Goal: Task Accomplishment & Management: Manage account settings

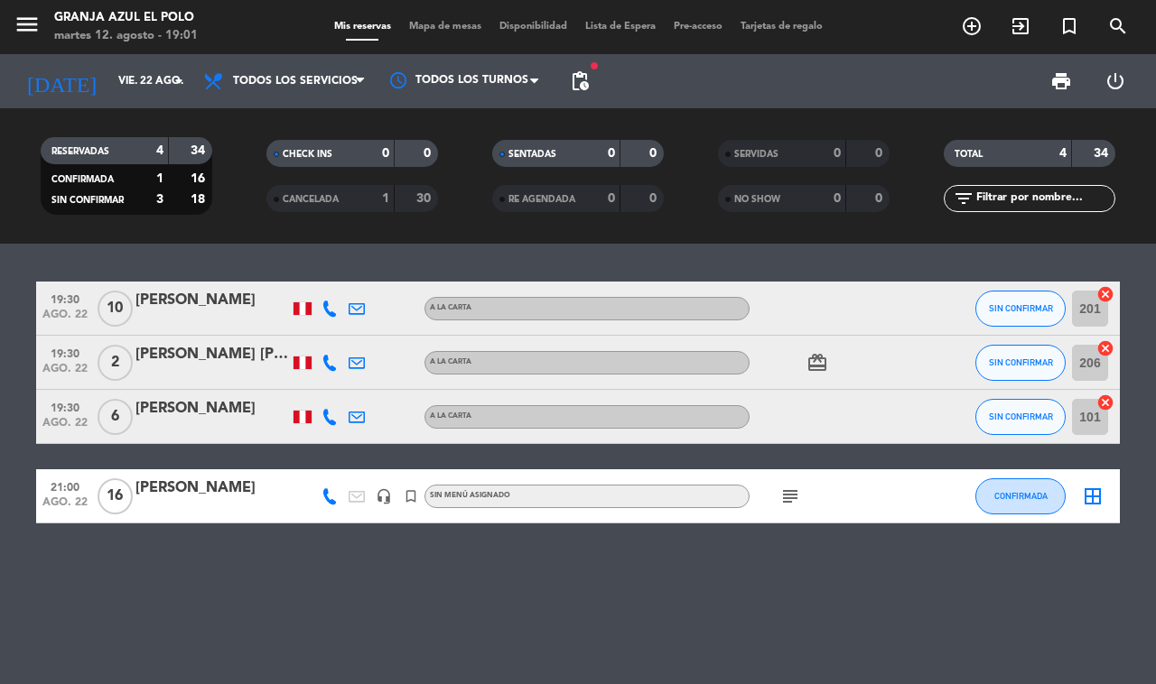
click at [208, 299] on div "[PERSON_NAME]" at bounding box center [211, 300] width 153 height 23
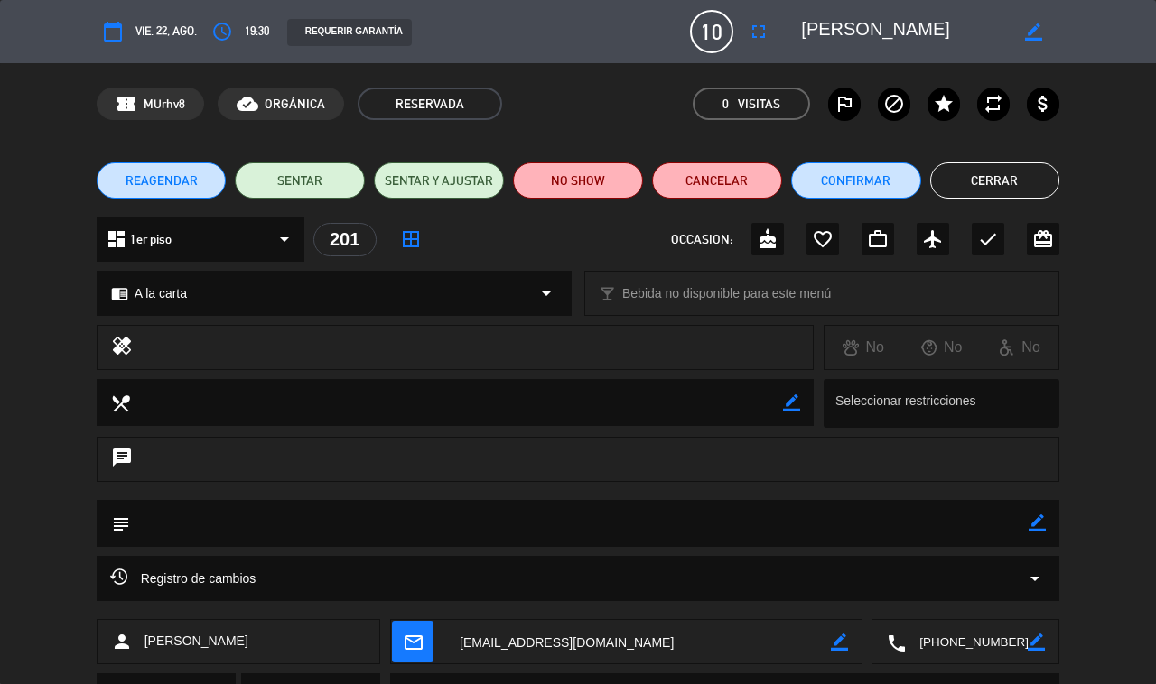
click at [838, 30] on textarea at bounding box center [904, 31] width 207 height 33
drag, startPoint x: 959, startPoint y: 636, endPoint x: 954, endPoint y: 624, distance: 13.4
click at [858, 634] on textarea at bounding box center [967, 642] width 122 height 45
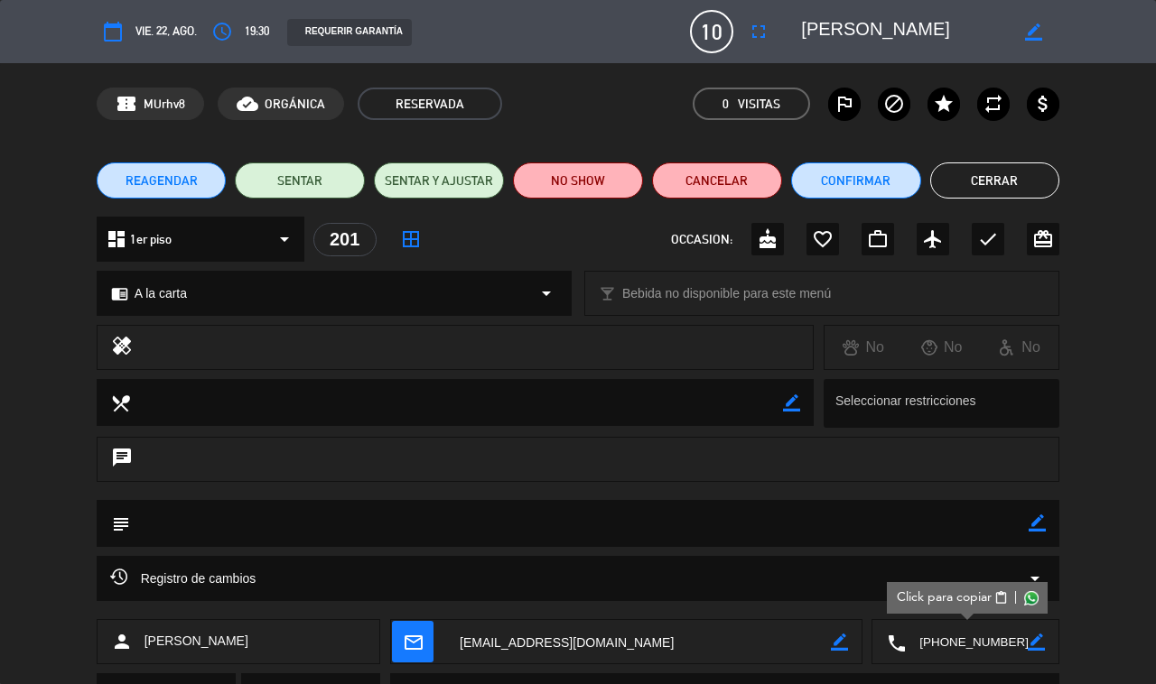
click at [858, 590] on span "Click para copiar" at bounding box center [943, 598] width 95 height 19
click at [522, 646] on textarea at bounding box center [638, 642] width 385 height 45
click at [858, 181] on button "Cerrar" at bounding box center [995, 181] width 130 height 36
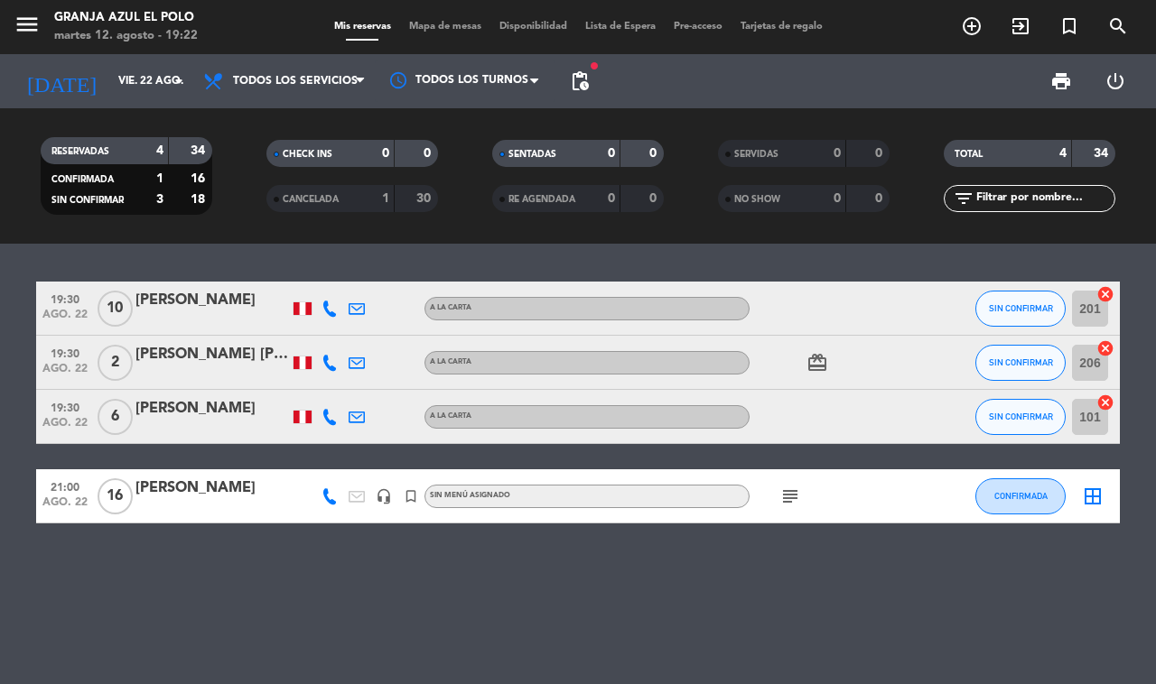
click at [201, 357] on div "[PERSON_NAME] [PERSON_NAME]" at bounding box center [211, 354] width 153 height 23
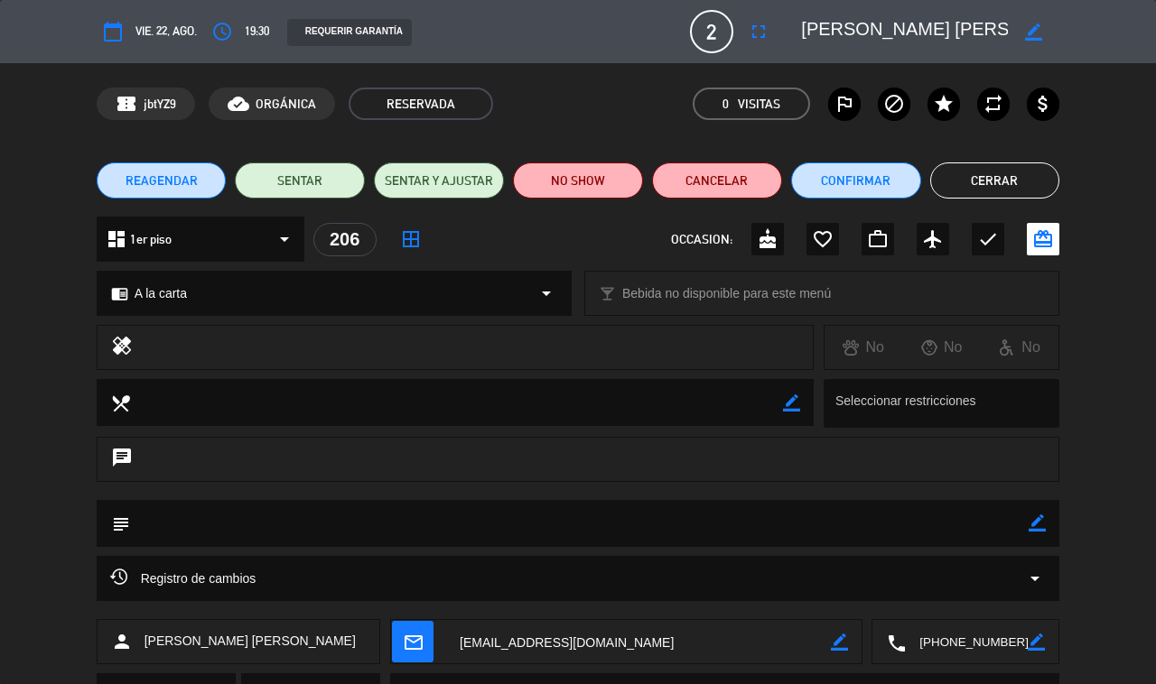
click at [817, 27] on textarea at bounding box center [904, 31] width 207 height 33
click at [858, 624] on textarea at bounding box center [967, 642] width 122 height 45
click at [858, 590] on span "Click para copiar" at bounding box center [943, 598] width 95 height 19
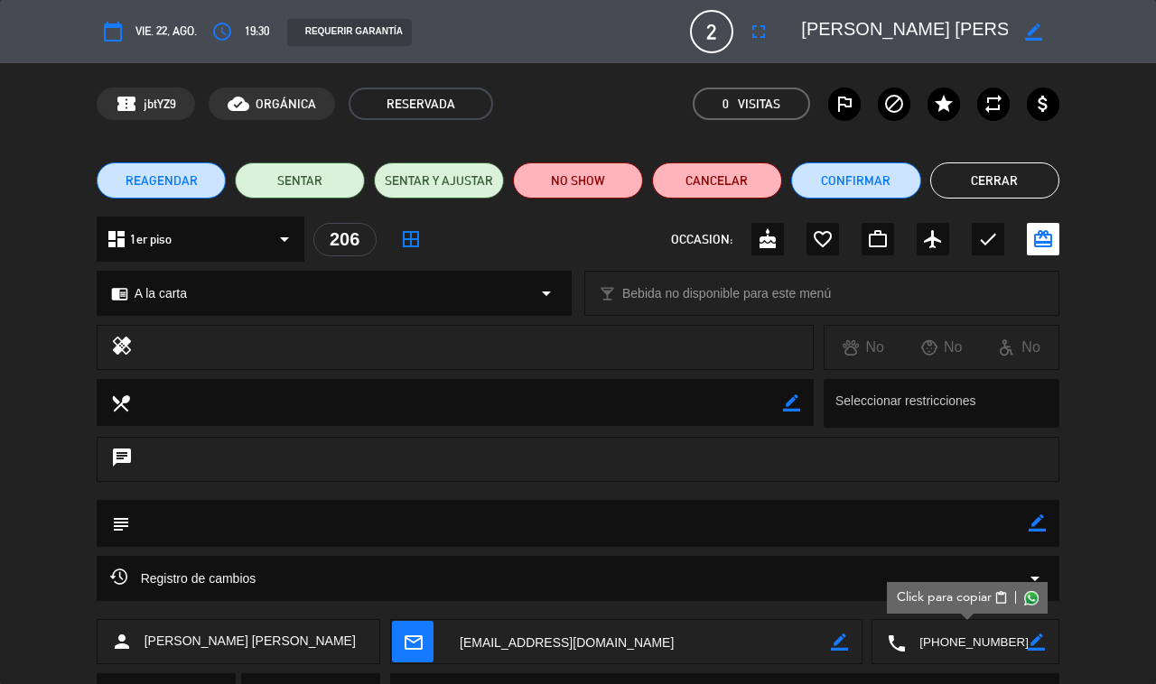
click at [558, 630] on textarea at bounding box center [638, 642] width 385 height 45
click at [858, 181] on button "Cerrar" at bounding box center [995, 181] width 130 height 36
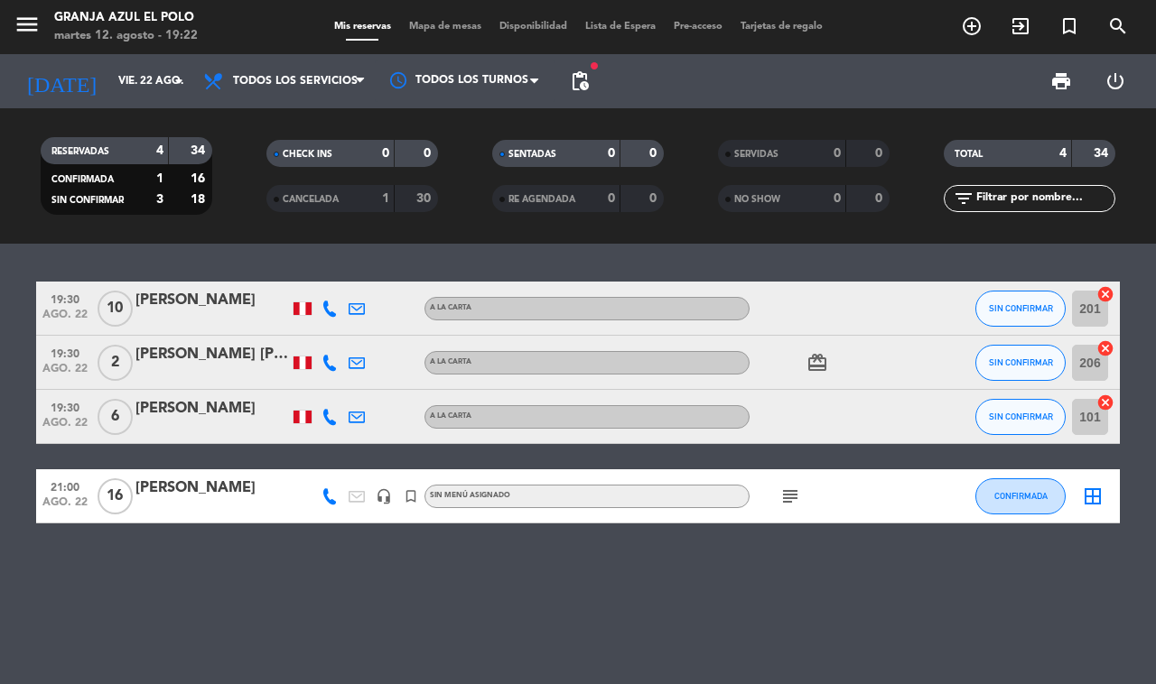
click at [192, 399] on div "[PERSON_NAME]" at bounding box center [211, 408] width 153 height 23
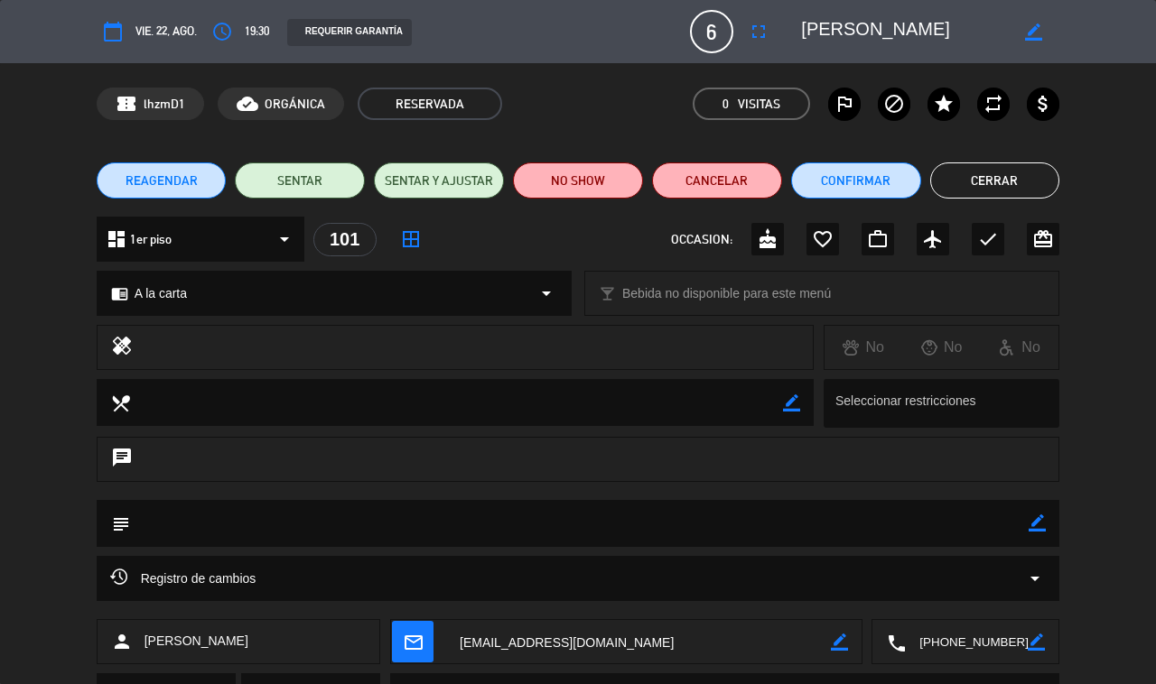
click at [850, 25] on textarea at bounding box center [904, 31] width 207 height 33
click at [858, 643] on textarea at bounding box center [967, 642] width 122 height 45
click at [858, 594] on span "Click para copiar" at bounding box center [943, 598] width 95 height 19
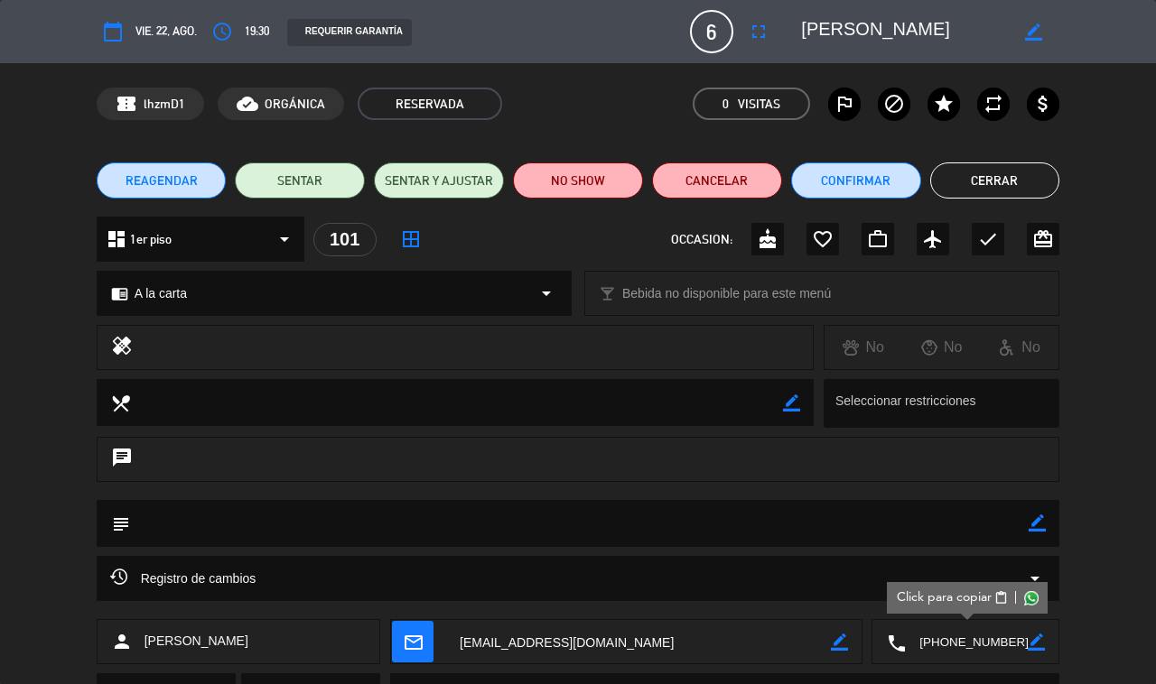
click at [580, 637] on textarea at bounding box center [638, 642] width 385 height 45
click at [619, 593] on span "check_circle Copiado" at bounding box center [638, 598] width 69 height 19
click at [858, 168] on button "Cerrar" at bounding box center [995, 181] width 130 height 36
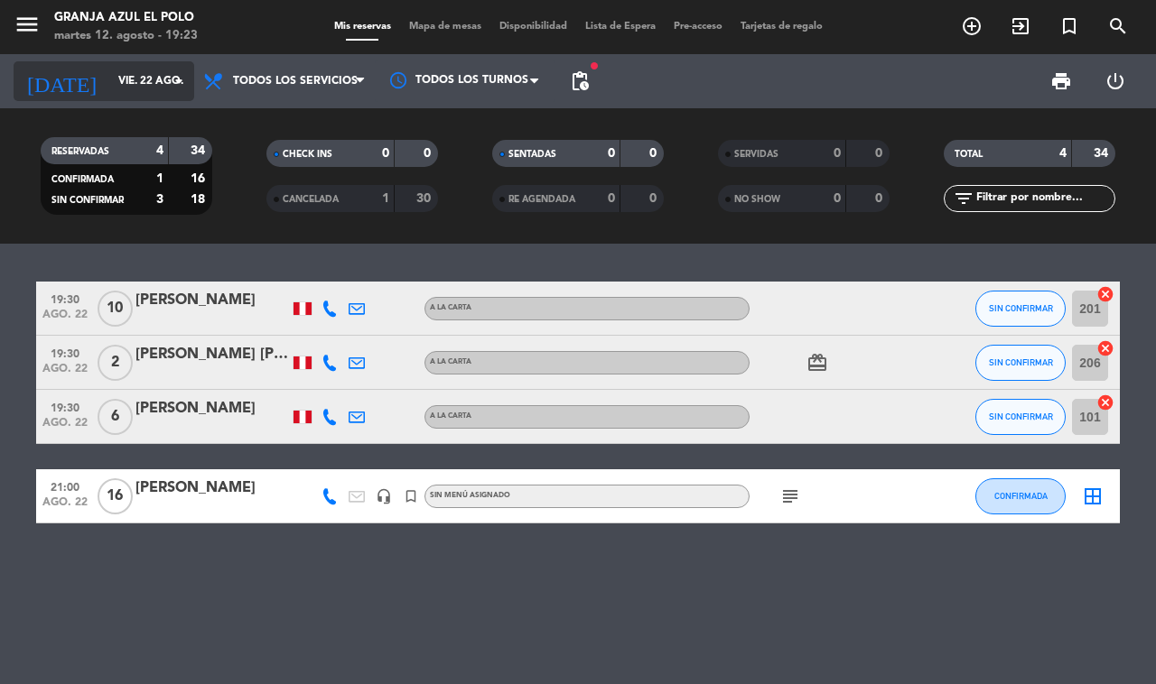
click at [129, 74] on input "vie. 22 ago." at bounding box center [181, 81] width 144 height 31
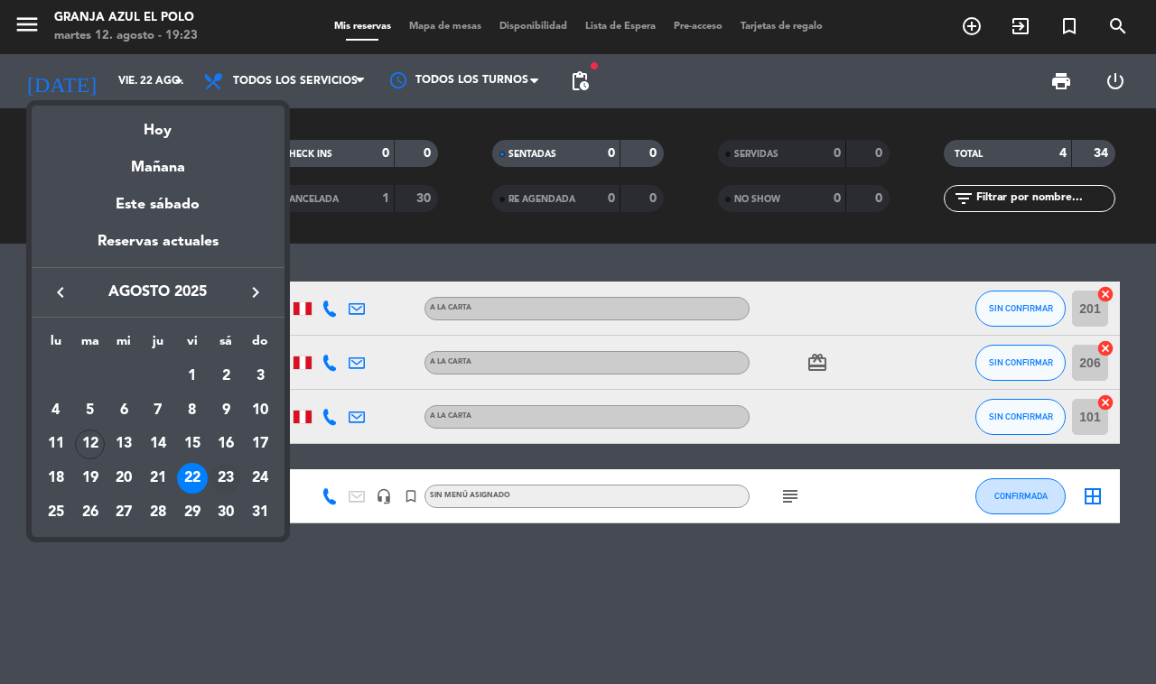
click at [223, 476] on div "23" at bounding box center [225, 478] width 31 height 31
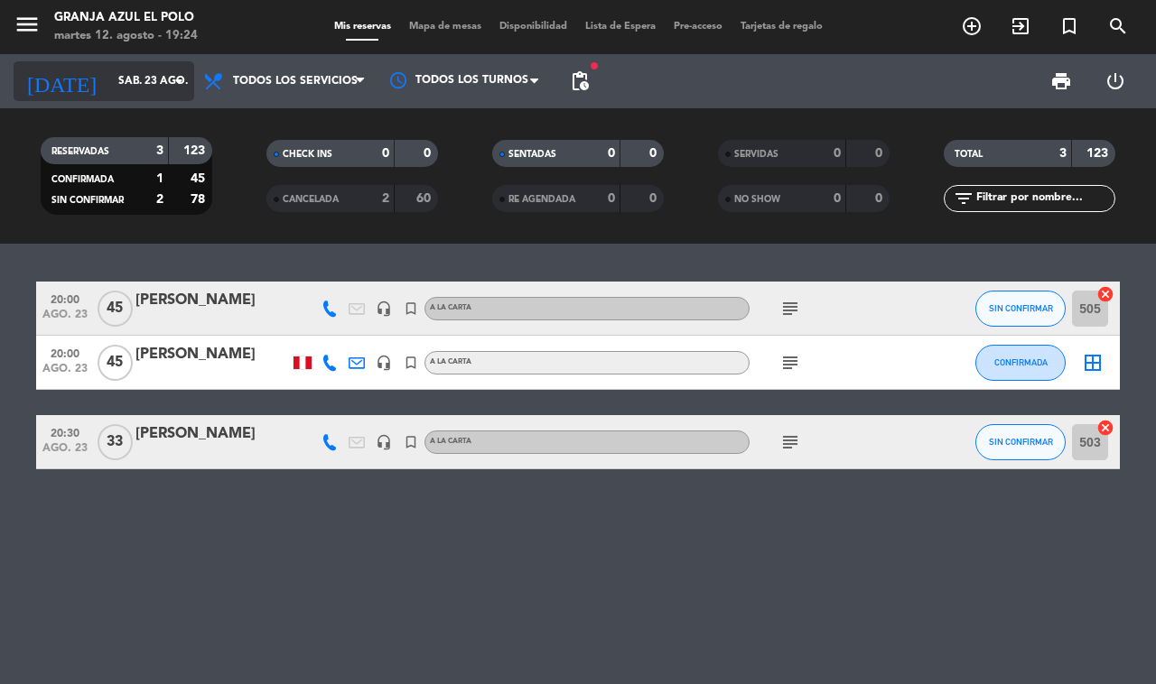
click at [122, 83] on input "sáb. 23 ago." at bounding box center [181, 81] width 144 height 31
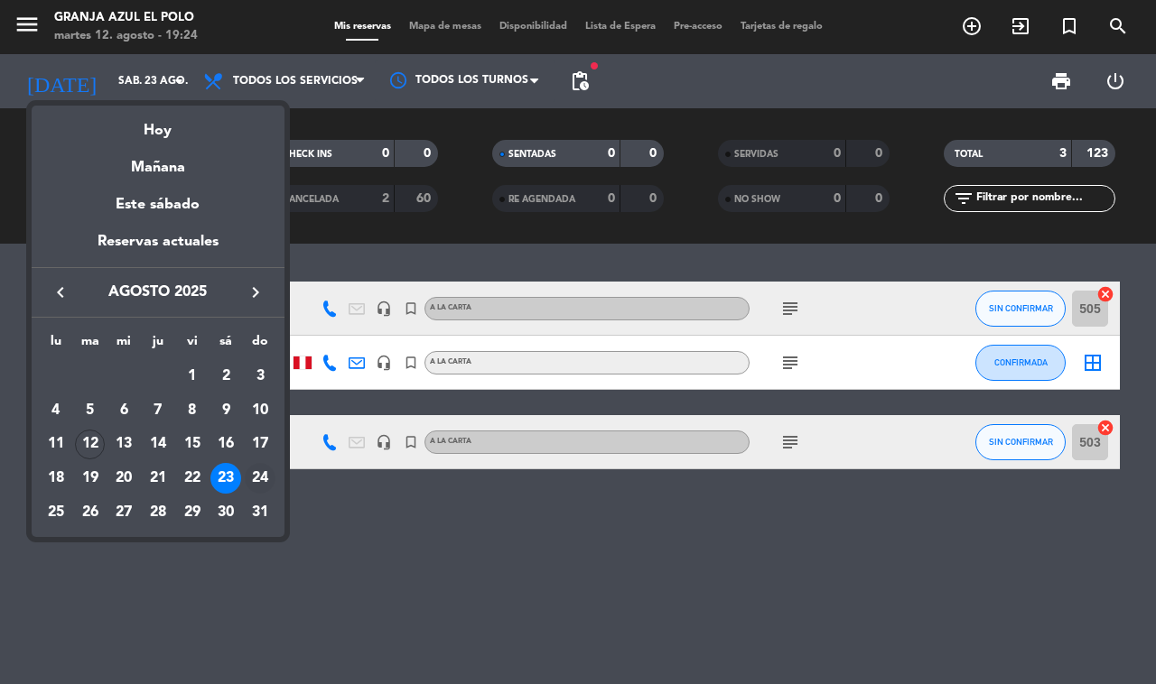
click at [260, 477] on div "24" at bounding box center [260, 478] width 31 height 31
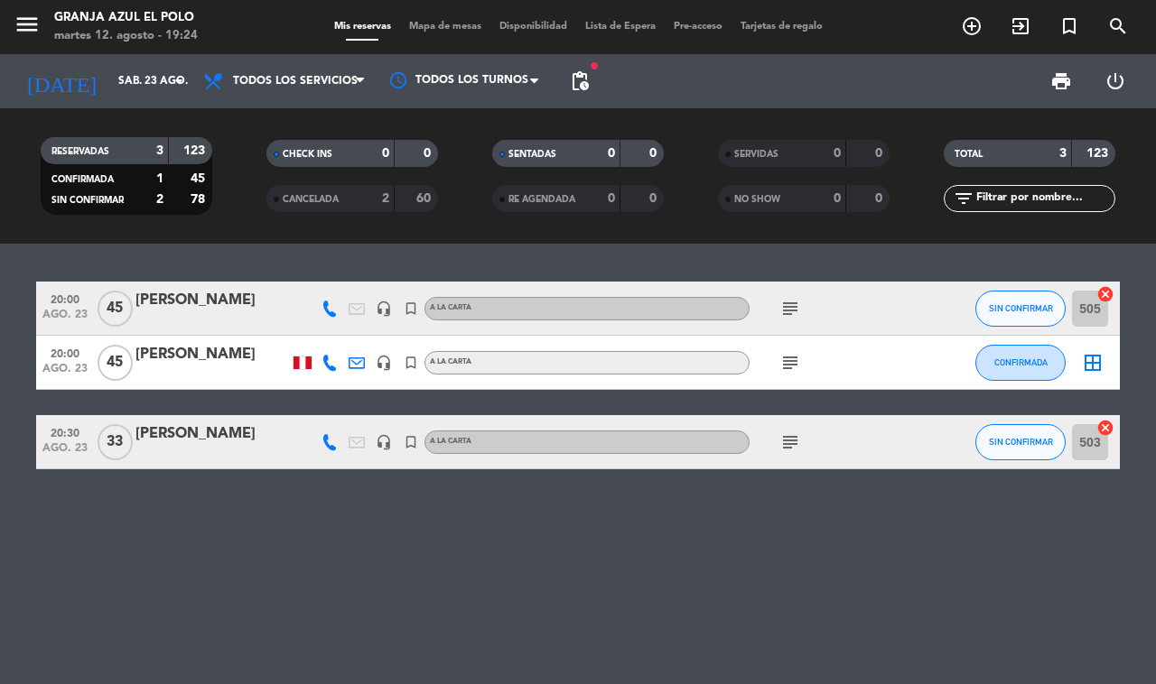
type input "dom. 24 ago."
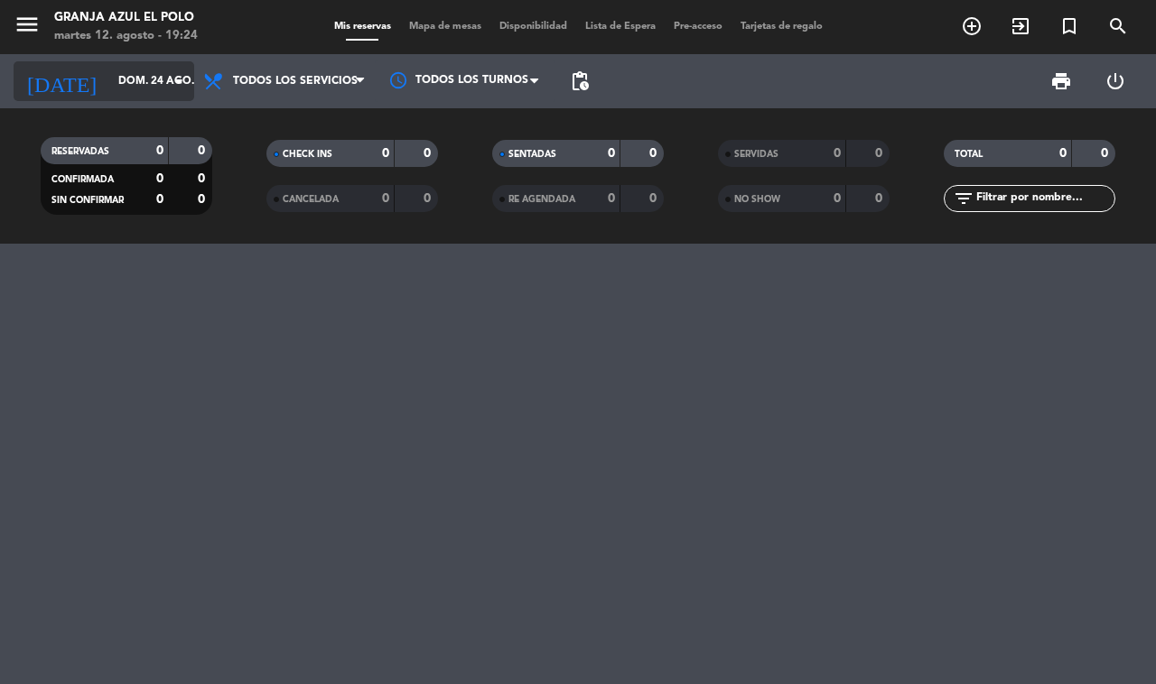
click at [154, 87] on input "dom. 24 ago." at bounding box center [181, 81] width 144 height 31
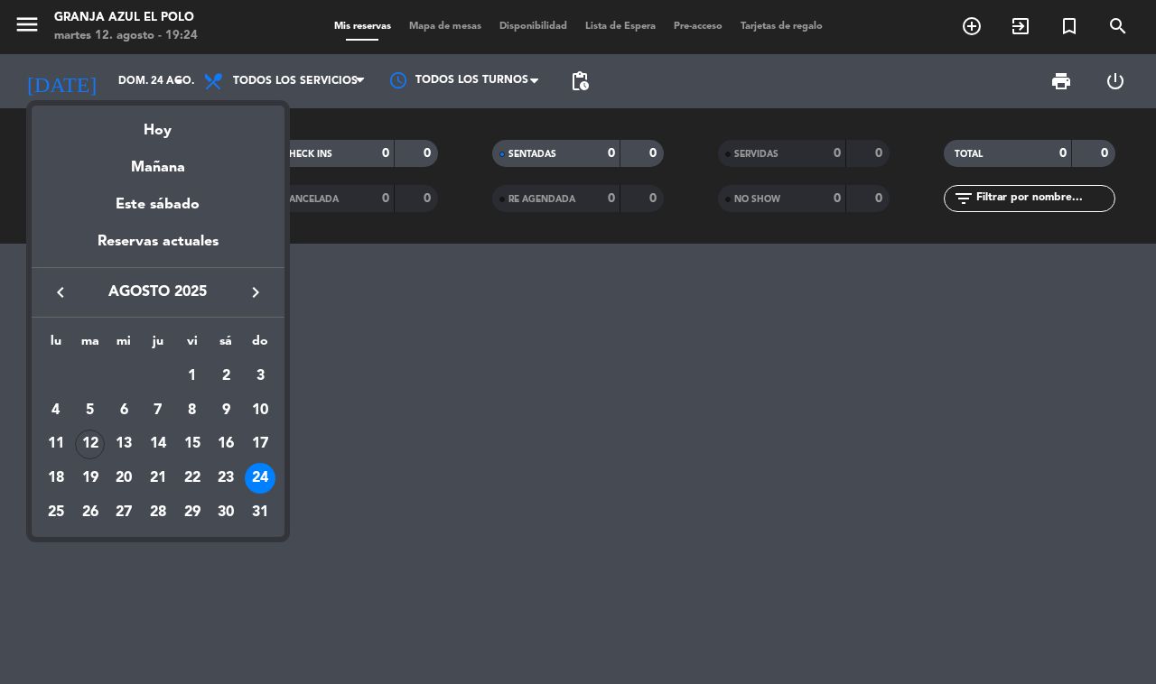
click at [20, 20] on div at bounding box center [578, 342] width 1156 height 684
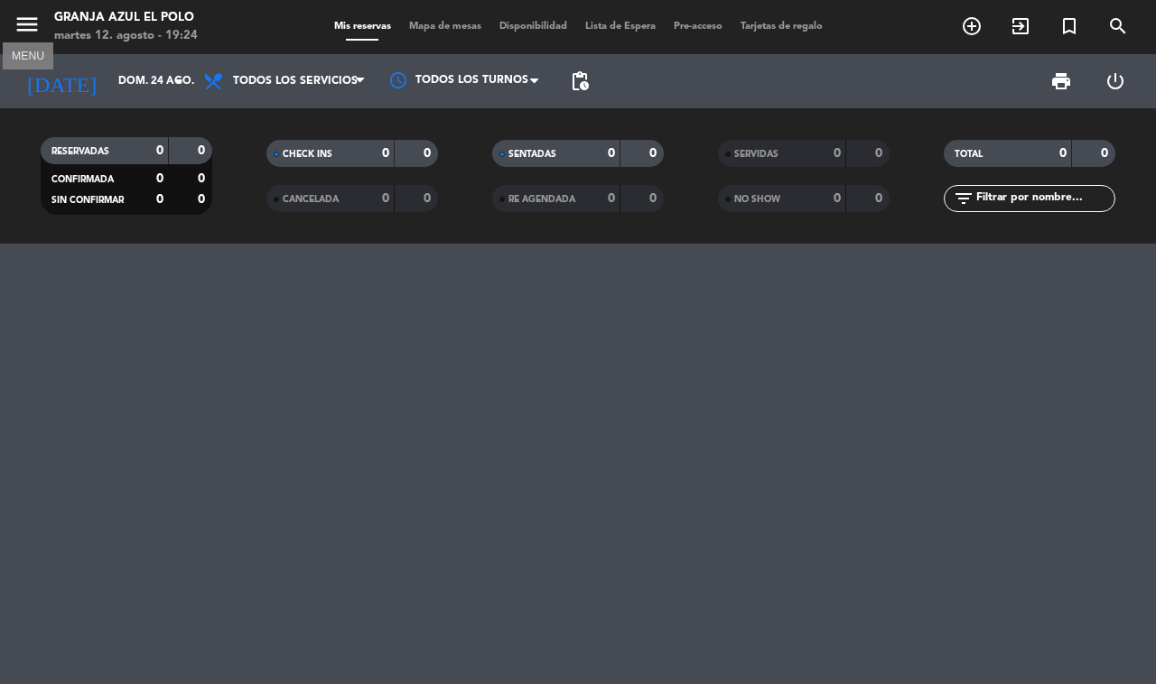
click at [19, 33] on icon "menu" at bounding box center [27, 24] width 27 height 27
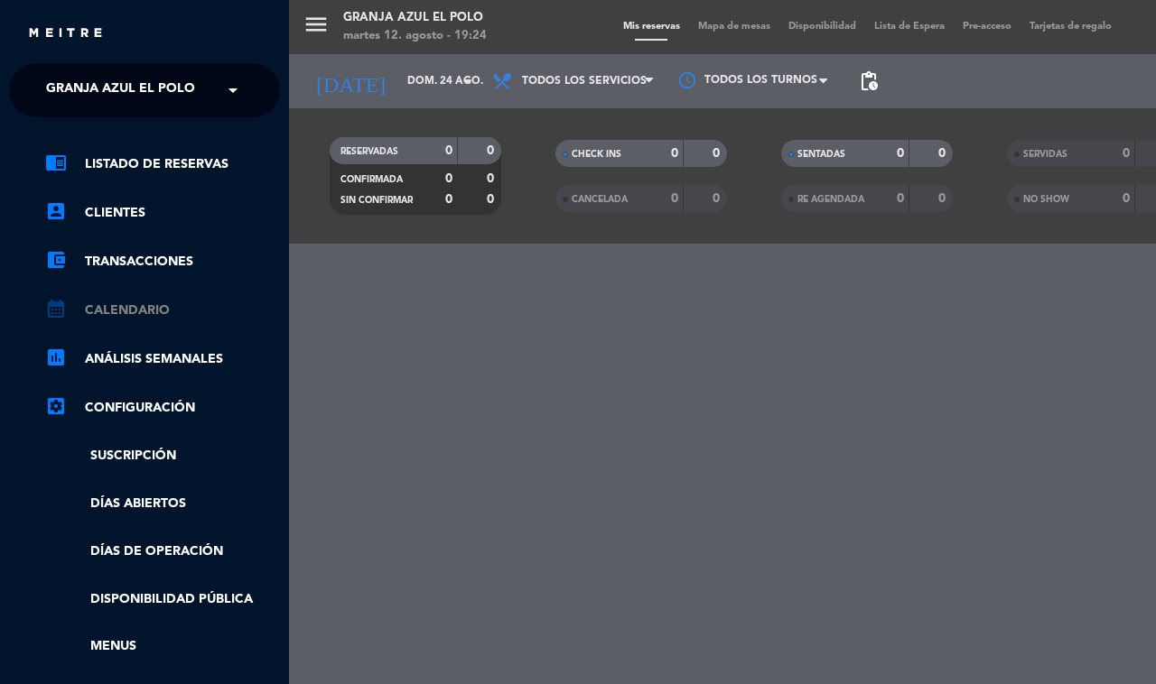
drag, startPoint x: 160, startPoint y: 293, endPoint x: 153, endPoint y: 311, distance: 19.1
click at [153, 311] on ul "chrome_reader_mode Listado de Reservas account_box Clientes account_balance_wal…" at bounding box center [144, 452] width 271 height 599
click at [150, 311] on link "calendar_month Calendario" at bounding box center [162, 311] width 235 height 22
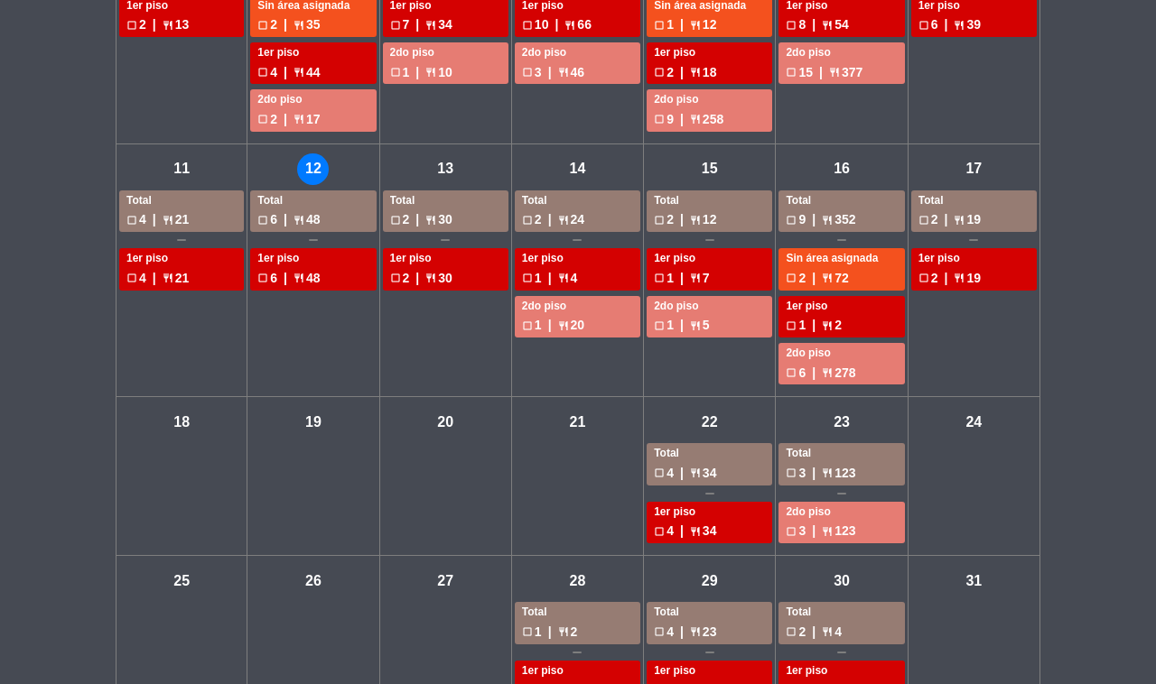
scroll to position [499, 0]
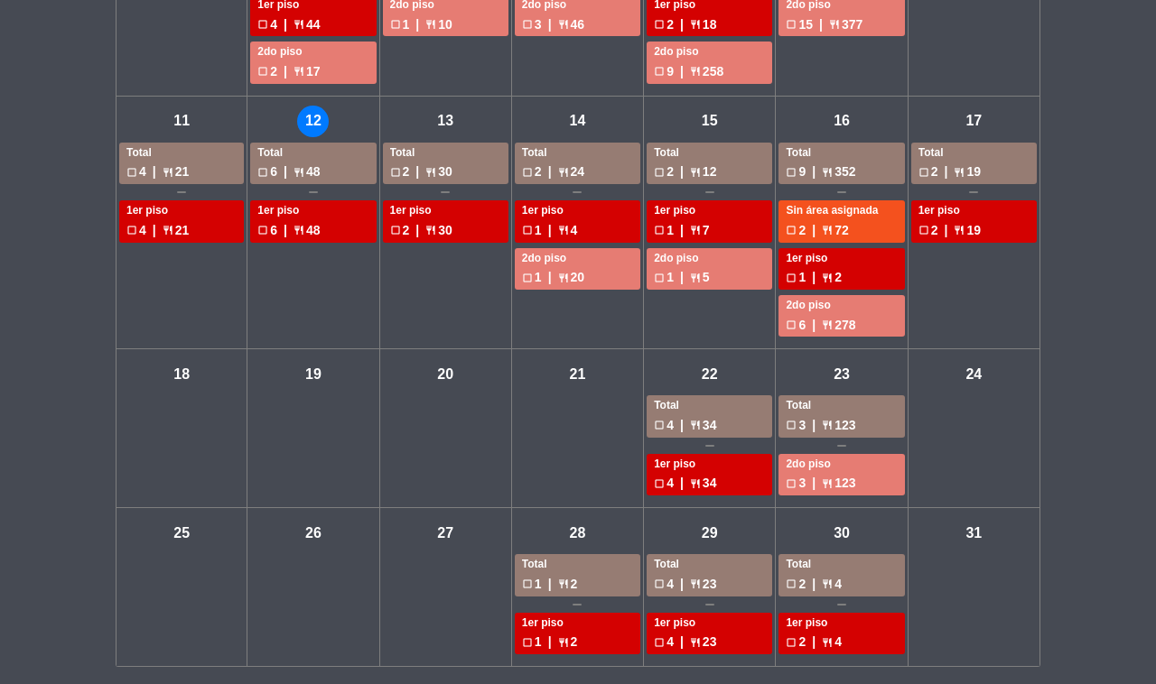
click at [584, 549] on div "jue - 28 Total check_box_outline_blank 1 | restaurant 2 1er piso check_box_outl…" at bounding box center [578, 587] width 132 height 159
click at [590, 570] on div "Total" at bounding box center [577, 565] width 111 height 18
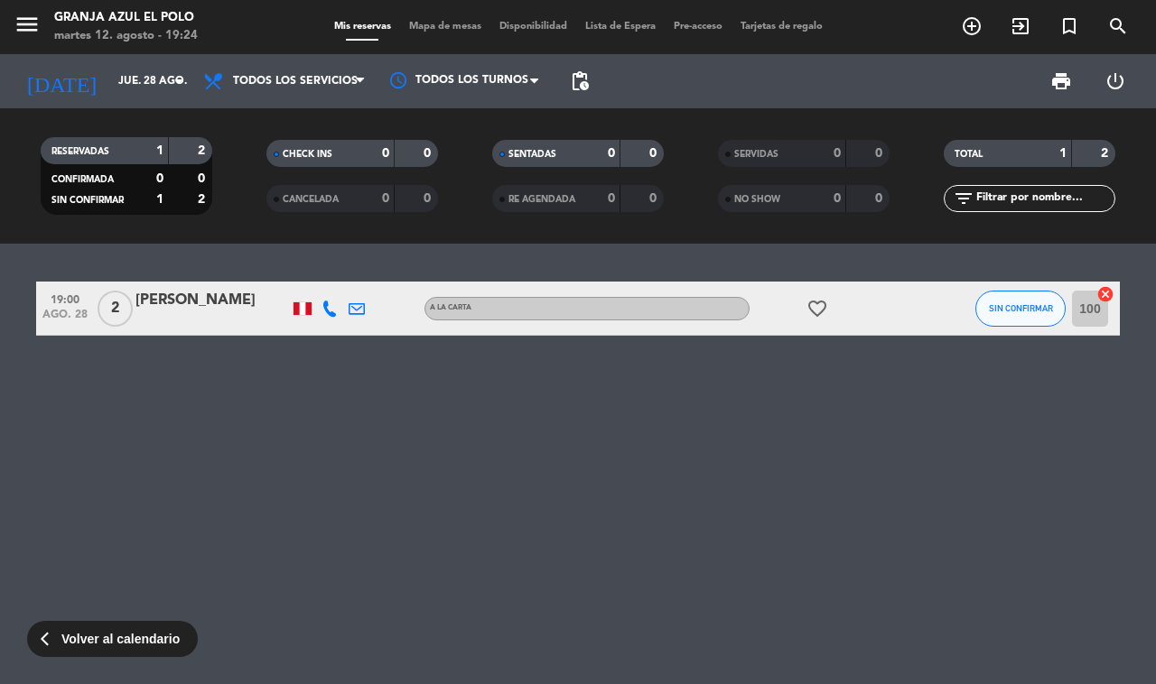
click at [226, 299] on div "[PERSON_NAME]" at bounding box center [211, 300] width 153 height 23
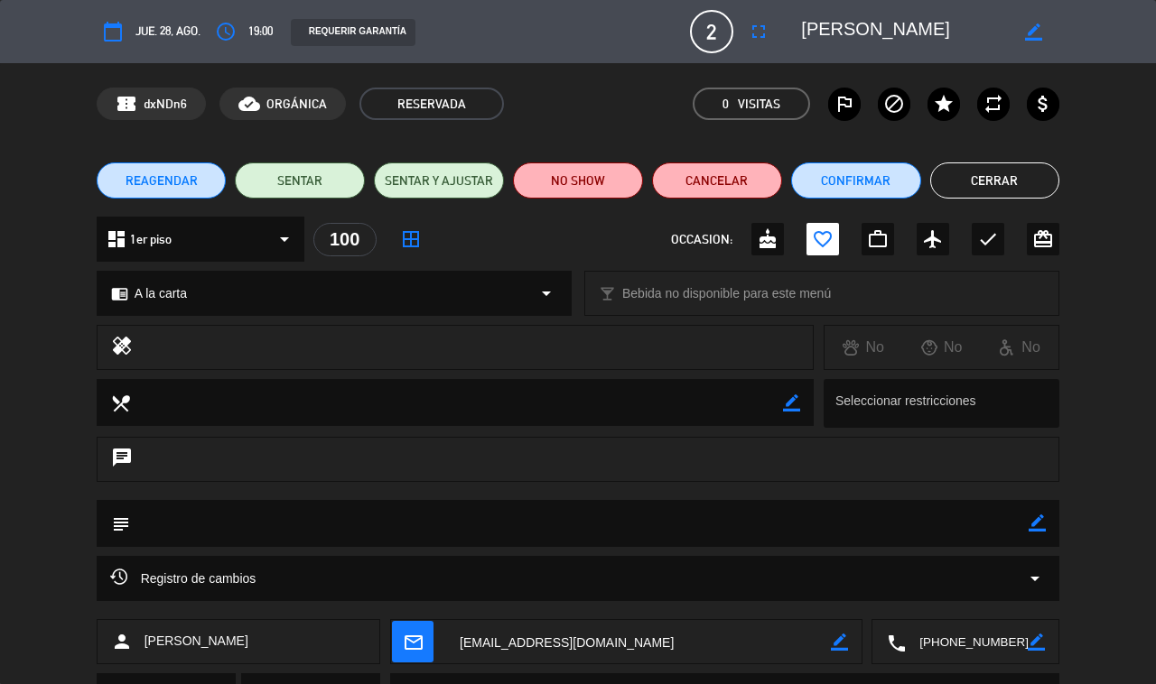
click at [823, 28] on textarea at bounding box center [904, 31] width 207 height 33
click at [858, 634] on textarea at bounding box center [967, 642] width 122 height 45
click at [858, 598] on span "Click para copiar" at bounding box center [943, 598] width 95 height 19
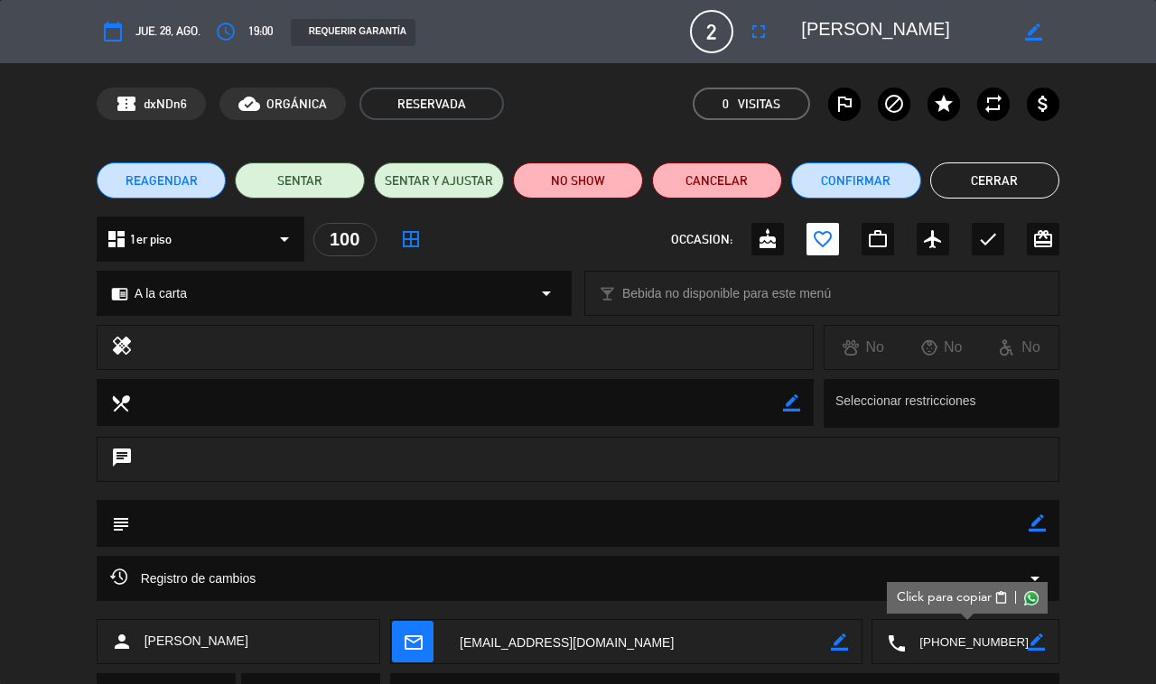
click at [581, 633] on textarea at bounding box center [638, 642] width 385 height 45
click at [858, 172] on button "Cerrar" at bounding box center [995, 181] width 130 height 36
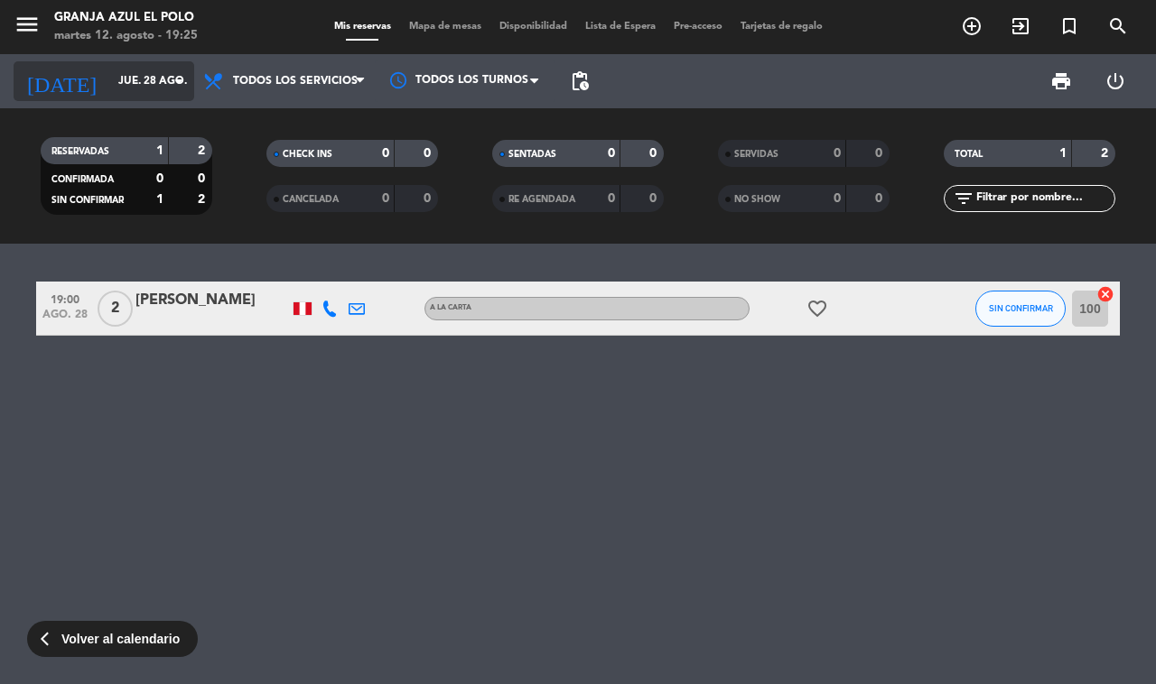
click at [144, 82] on input "jue. 28 ago." at bounding box center [181, 81] width 144 height 31
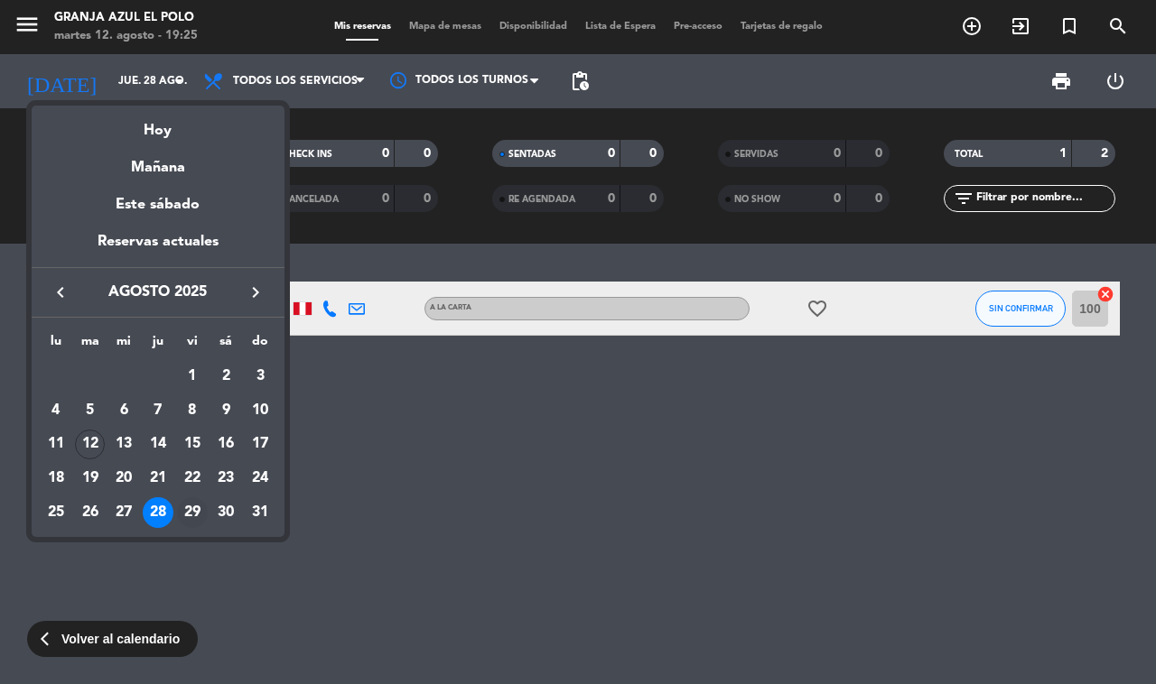
click at [192, 515] on div "29" at bounding box center [192, 512] width 31 height 31
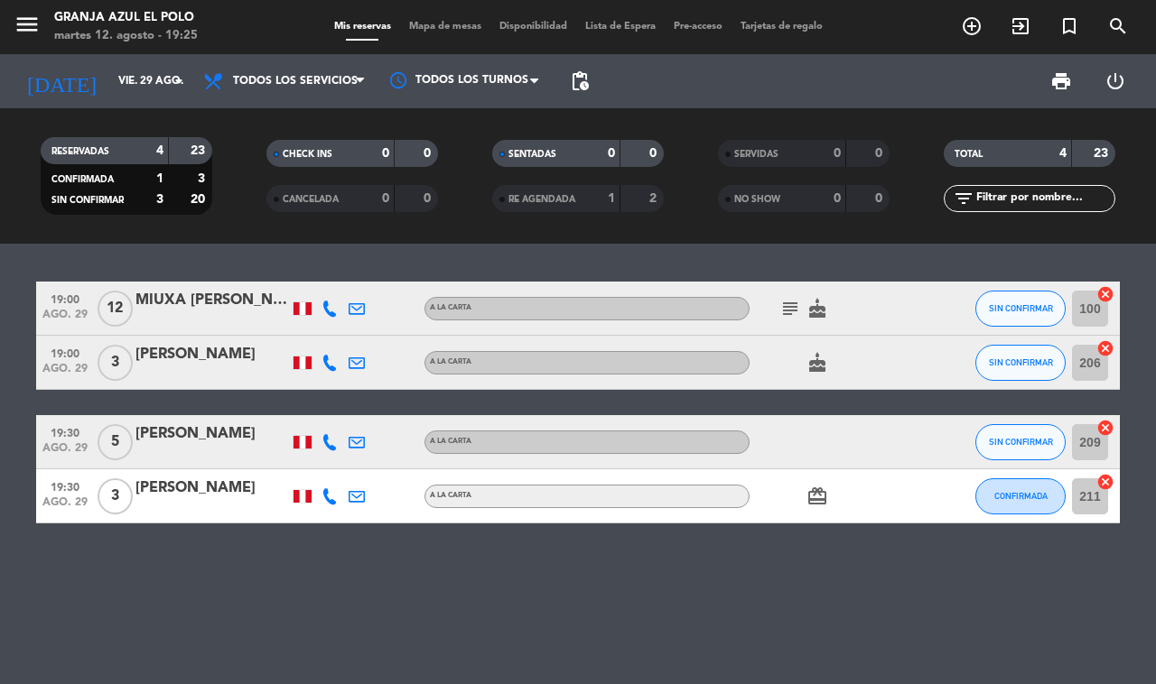
click at [790, 318] on icon "subject" at bounding box center [790, 309] width 22 height 22
click at [783, 308] on icon "subject" at bounding box center [790, 309] width 22 height 22
click at [209, 305] on div "MIUXA [PERSON_NAME]" at bounding box center [211, 300] width 153 height 23
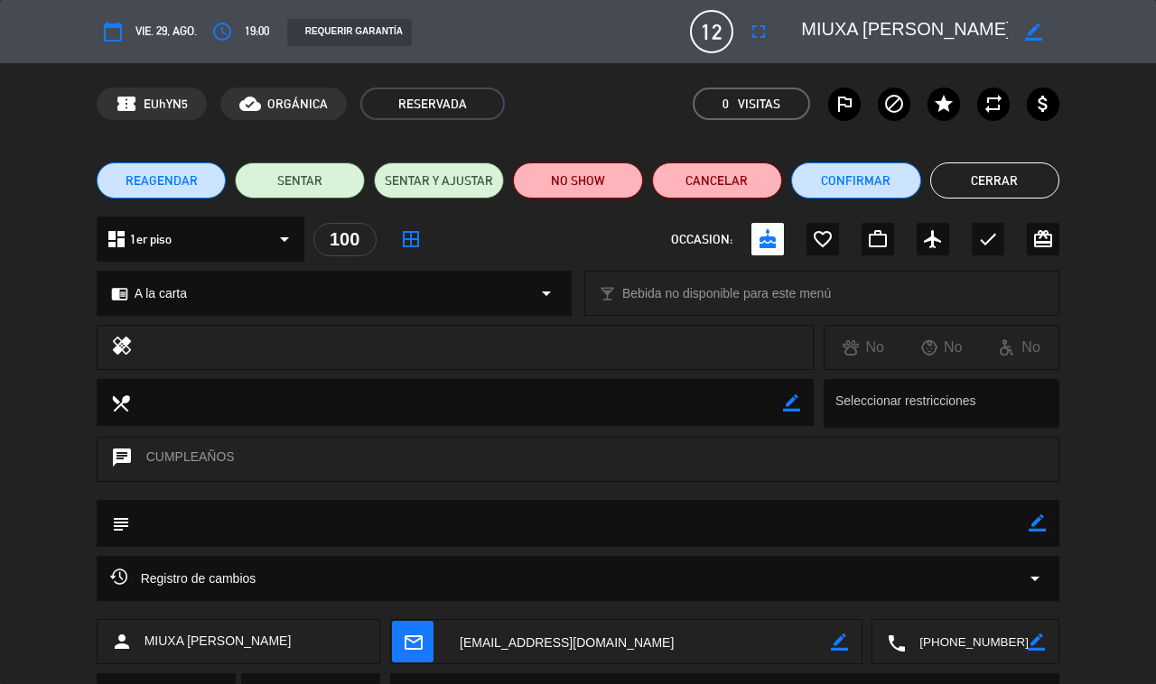
click at [827, 24] on textarea at bounding box center [904, 31] width 207 height 33
click at [858, 646] on textarea at bounding box center [967, 642] width 122 height 45
click at [858, 600] on span "Click para copiar" at bounding box center [943, 598] width 95 height 19
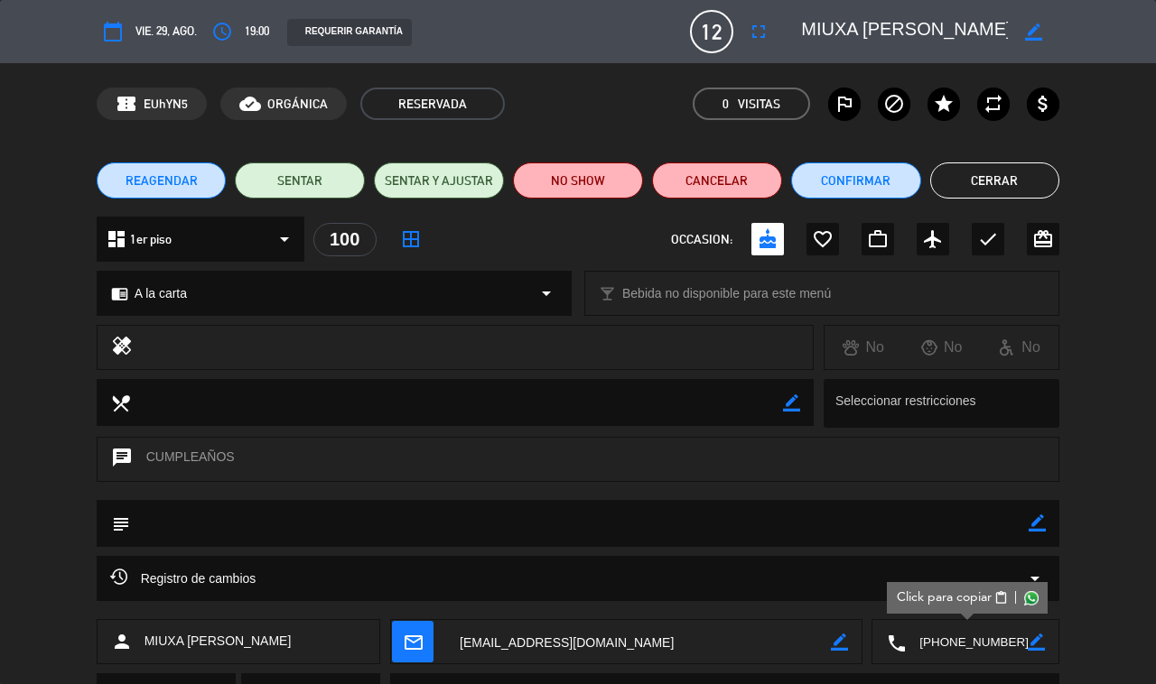
click at [560, 646] on textarea at bounding box center [638, 642] width 385 height 45
click at [858, 172] on button "Cerrar" at bounding box center [995, 181] width 130 height 36
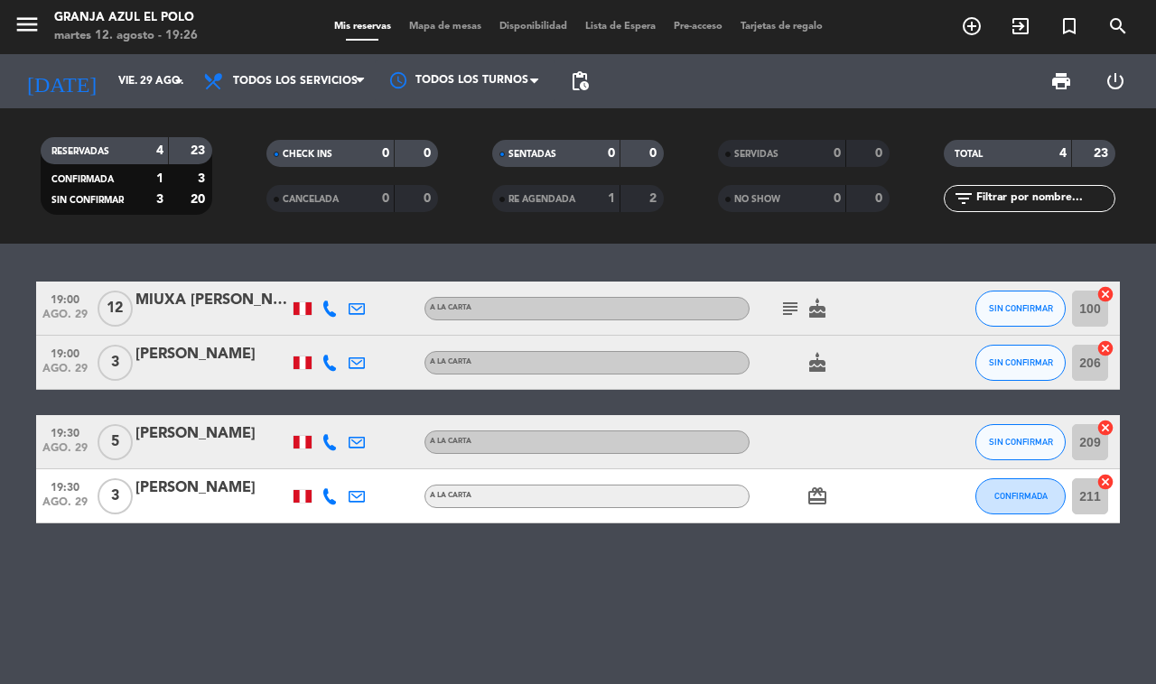
click at [791, 312] on icon "subject" at bounding box center [790, 309] width 22 height 22
click at [218, 367] on div "[PERSON_NAME]" at bounding box center [211, 354] width 153 height 23
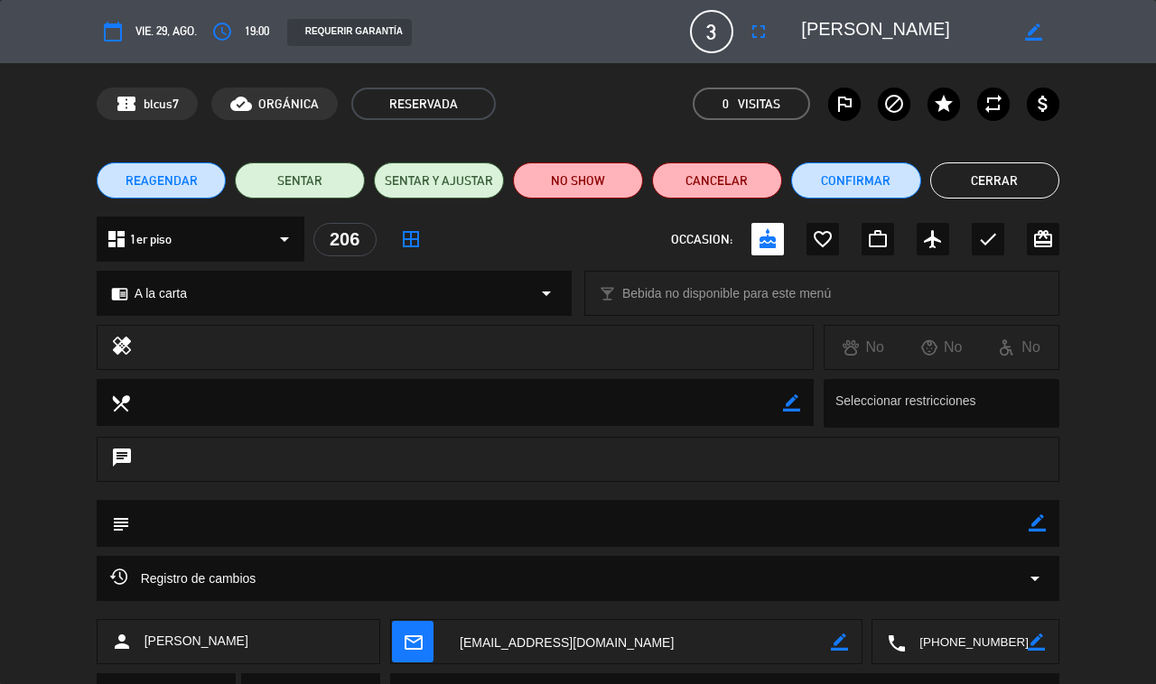
click at [844, 27] on textarea at bounding box center [904, 31] width 207 height 33
drag, startPoint x: 971, startPoint y: 648, endPoint x: 964, endPoint y: 636, distance: 13.8
click at [858, 646] on textarea at bounding box center [967, 642] width 122 height 45
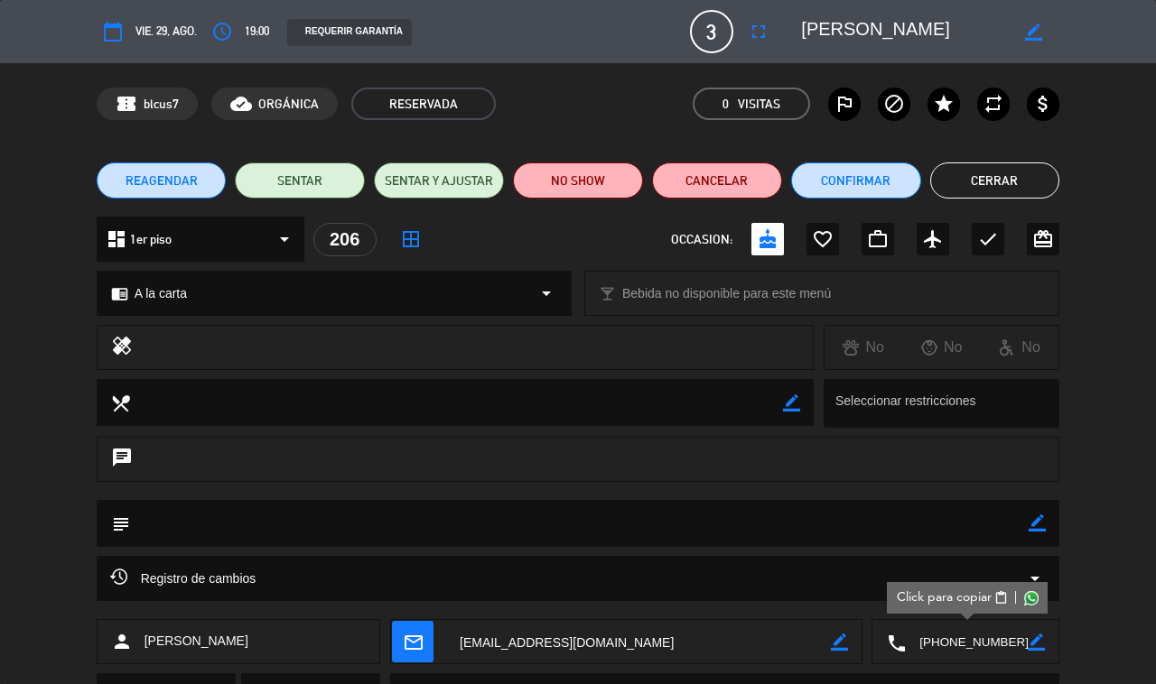
click at [858, 593] on span "Click para copiar" at bounding box center [943, 598] width 95 height 19
click at [529, 643] on textarea at bounding box center [638, 642] width 385 height 45
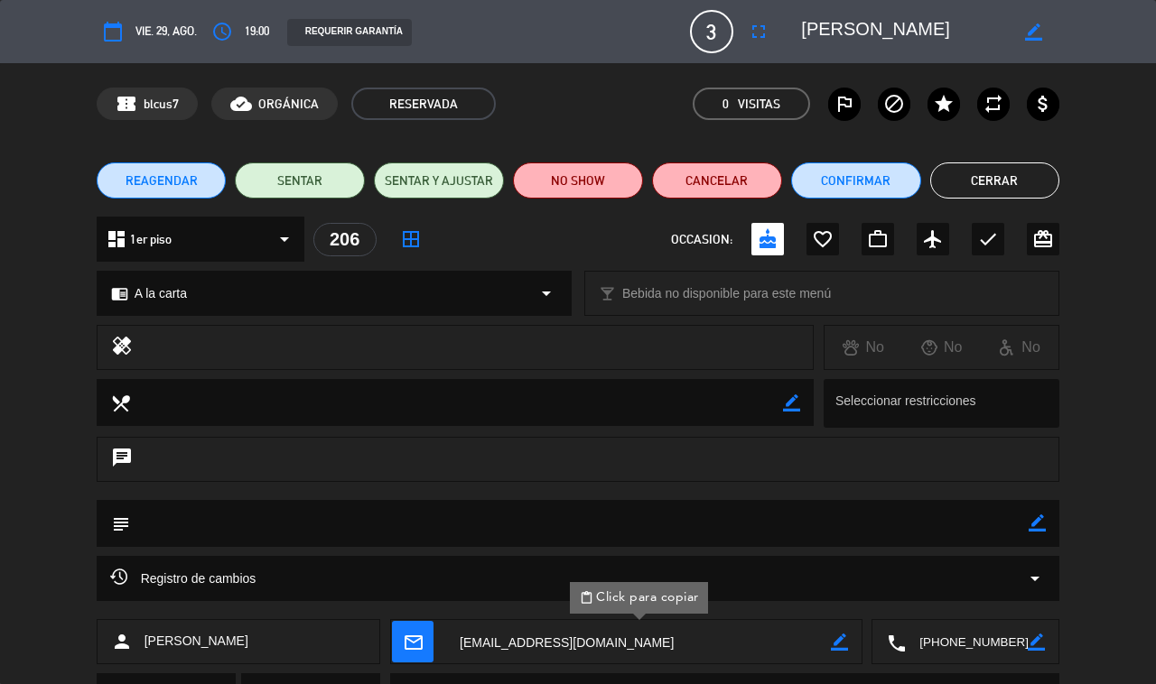
click at [858, 179] on button "Cerrar" at bounding box center [995, 181] width 130 height 36
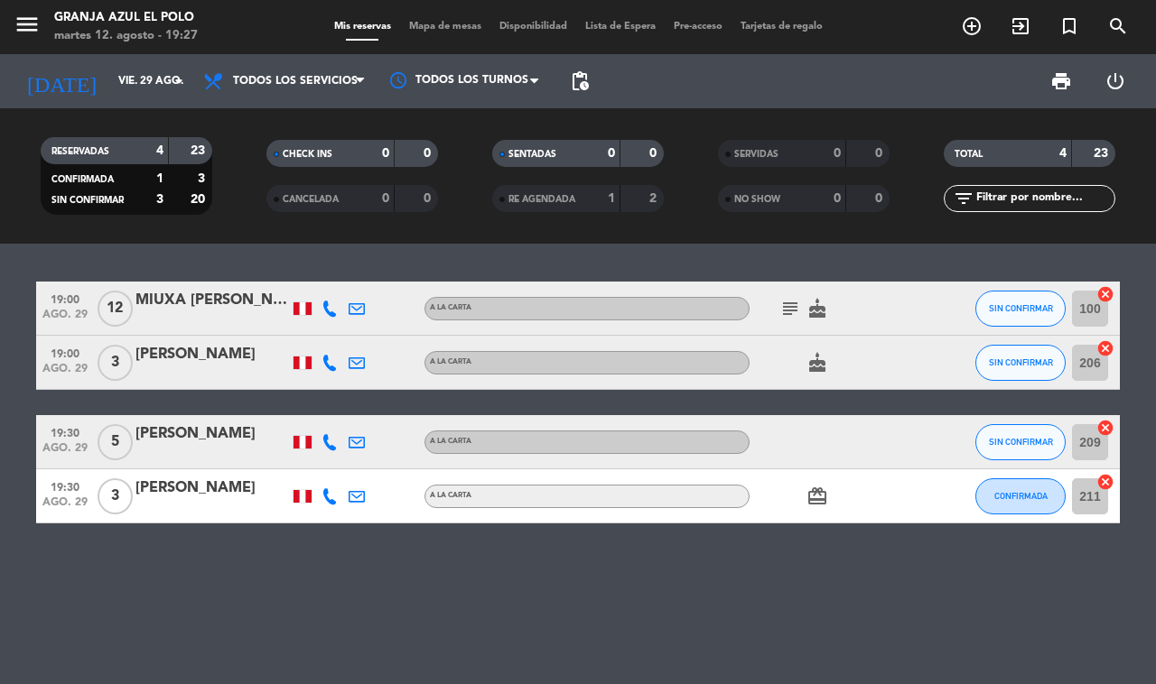
click at [205, 431] on div "[PERSON_NAME]" at bounding box center [211, 434] width 153 height 23
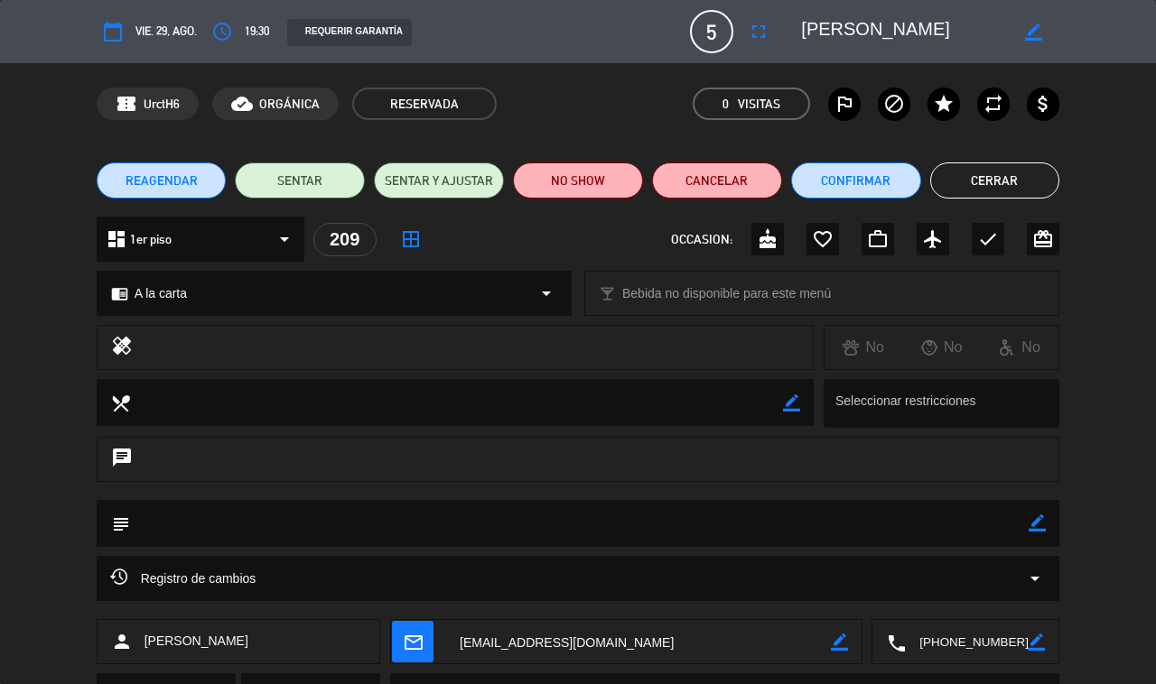
click at [831, 27] on textarea at bounding box center [904, 31] width 207 height 33
click at [858, 646] on textarea at bounding box center [967, 642] width 122 height 45
drag, startPoint x: 954, startPoint y: 596, endPoint x: 943, endPoint y: 590, distance: 12.5
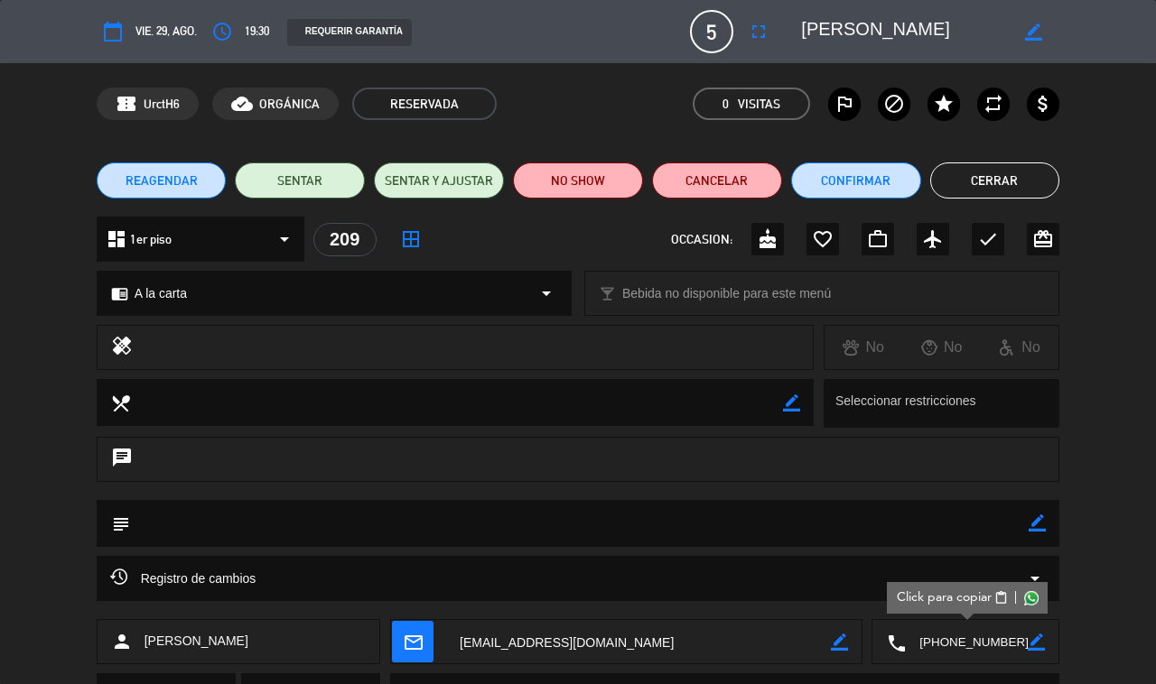
click at [858, 590] on span "Click para copiar" at bounding box center [943, 598] width 95 height 19
click at [530, 621] on textarea at bounding box center [638, 642] width 385 height 45
click at [858, 183] on button "Cerrar" at bounding box center [995, 181] width 130 height 36
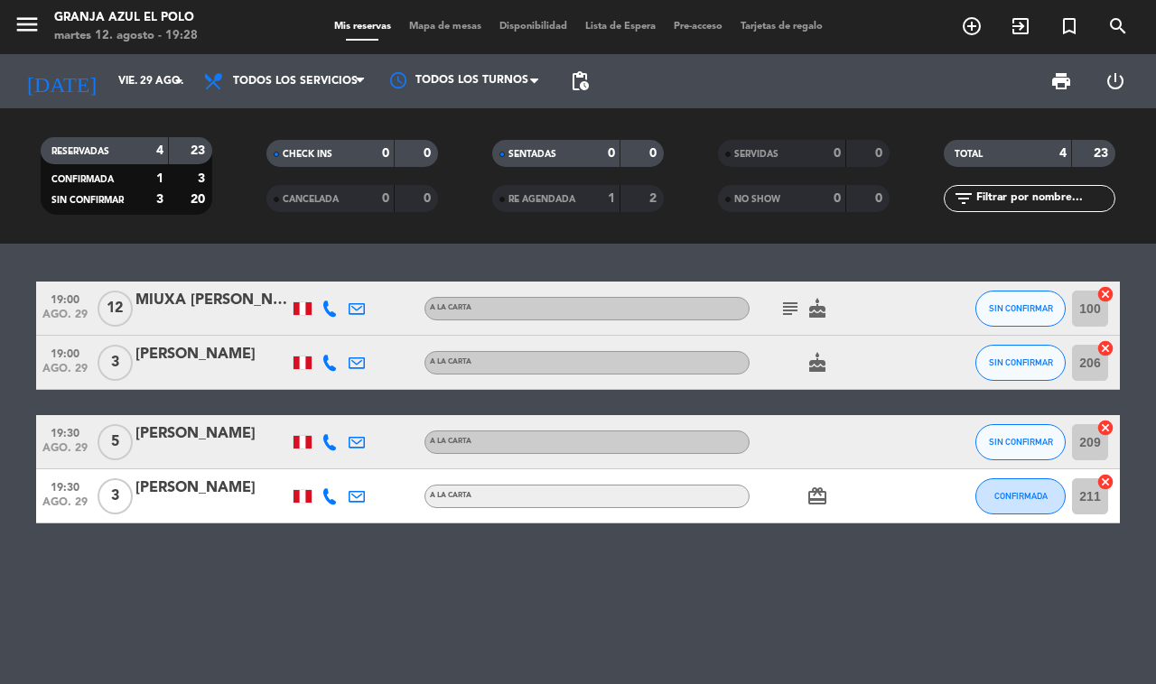
click at [819, 499] on icon "card_giftcard" at bounding box center [817, 497] width 22 height 22
click at [178, 489] on div "[PERSON_NAME]" at bounding box center [211, 488] width 153 height 23
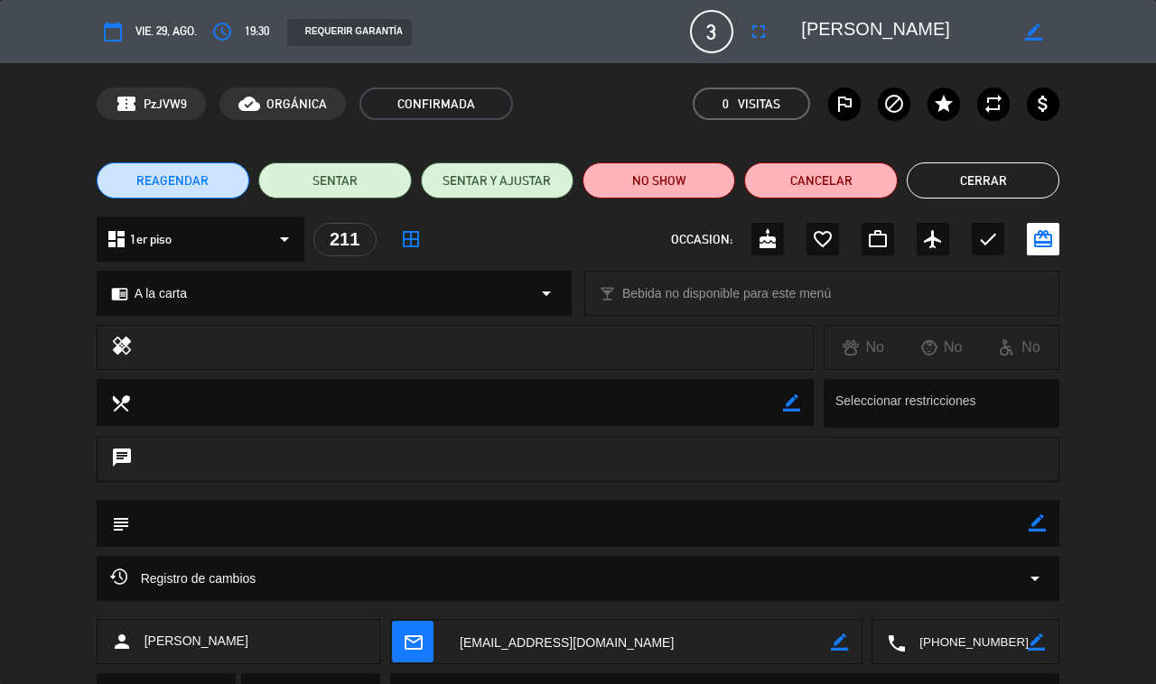
click at [836, 33] on textarea at bounding box center [904, 31] width 207 height 33
click at [858, 161] on div "REAGENDAR SENTAR SENTAR Y AJUSTAR NO SHOW Cancelar Cerrar" at bounding box center [578, 180] width 1156 height 72
click at [858, 181] on button "Cerrar" at bounding box center [982, 181] width 153 height 36
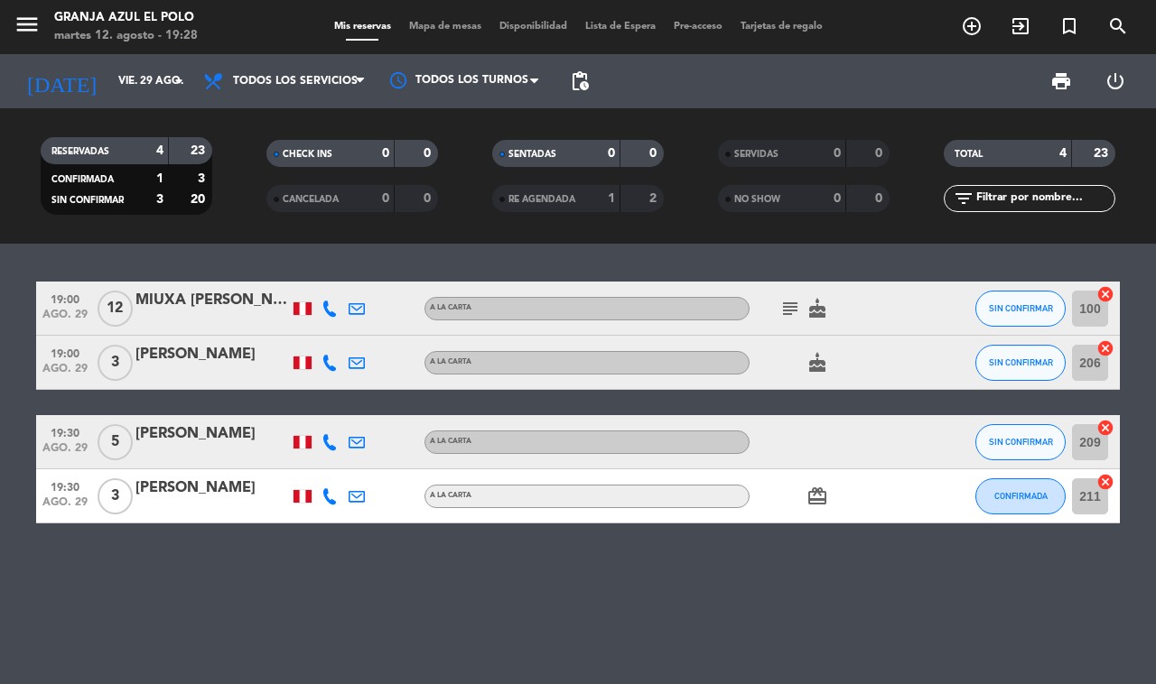
click at [186, 497] on div "[PERSON_NAME]" at bounding box center [211, 488] width 153 height 23
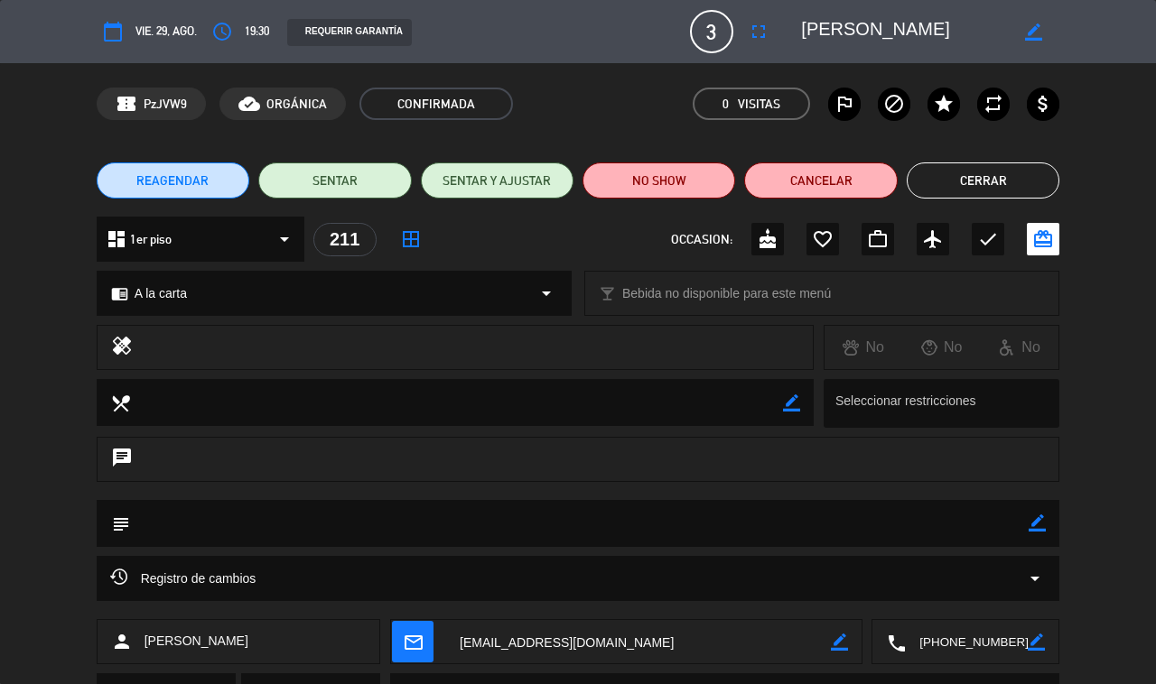
click at [858, 637] on textarea at bounding box center [967, 642] width 122 height 45
click at [858, 599] on span "Click para copiar" at bounding box center [943, 598] width 95 height 19
click at [515, 643] on textarea at bounding box center [638, 642] width 385 height 45
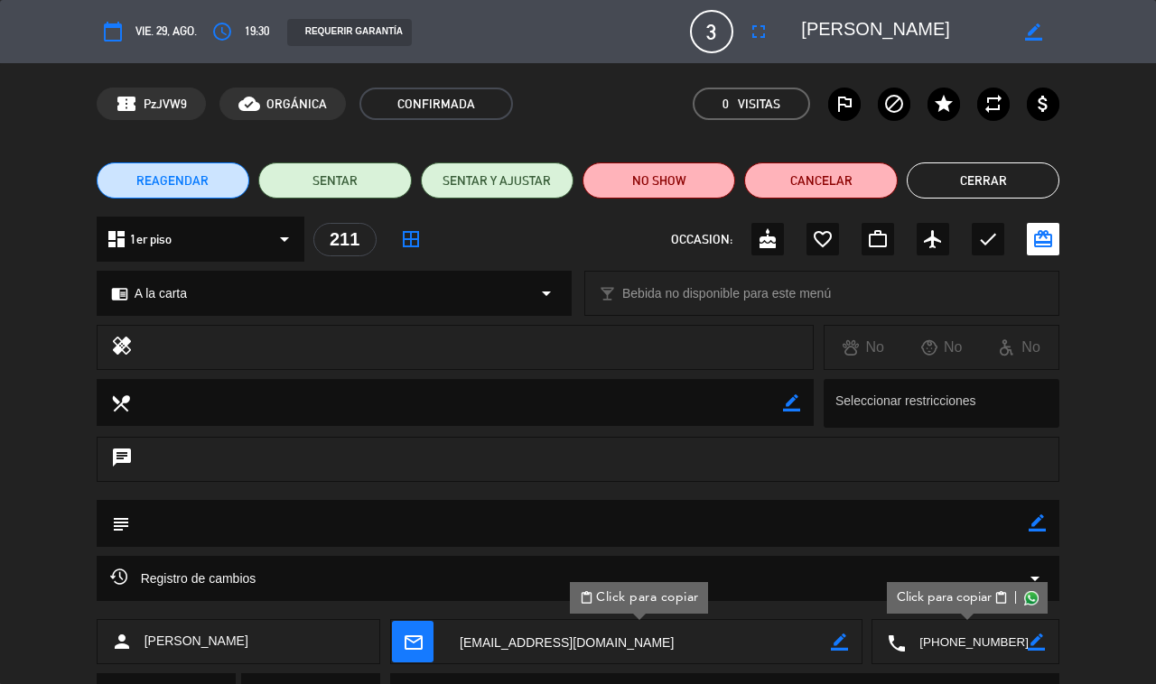
click at [858, 185] on button "Cerrar" at bounding box center [982, 181] width 153 height 36
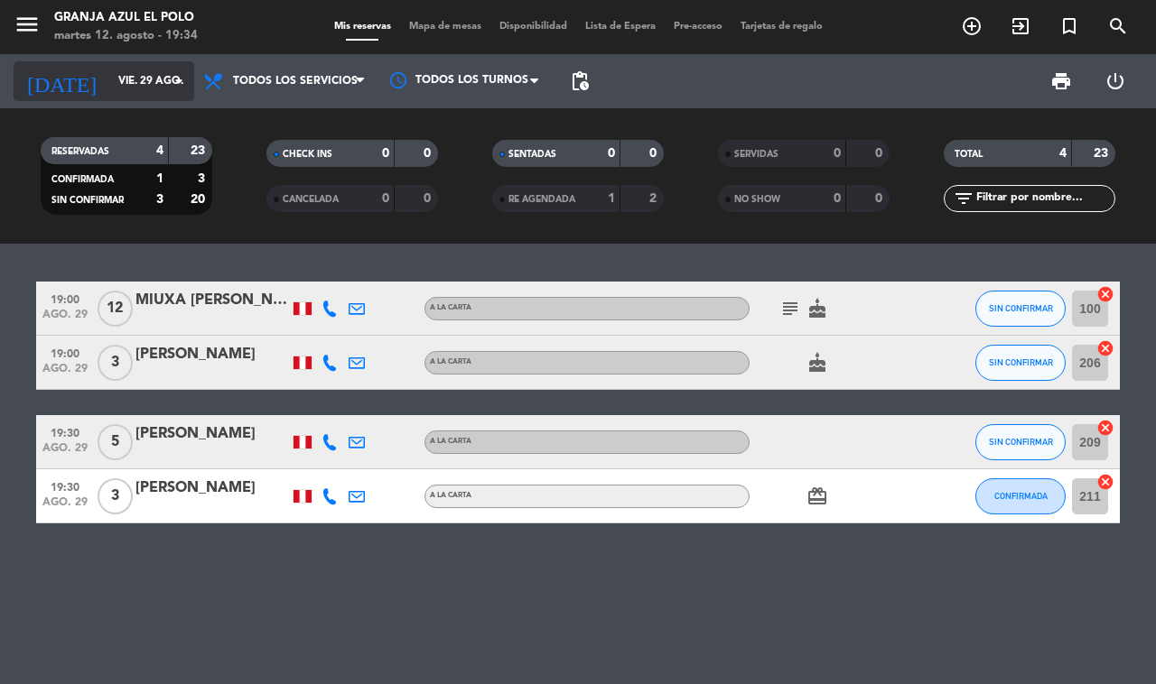
click at [132, 74] on input "vie. 29 ago." at bounding box center [181, 81] width 144 height 31
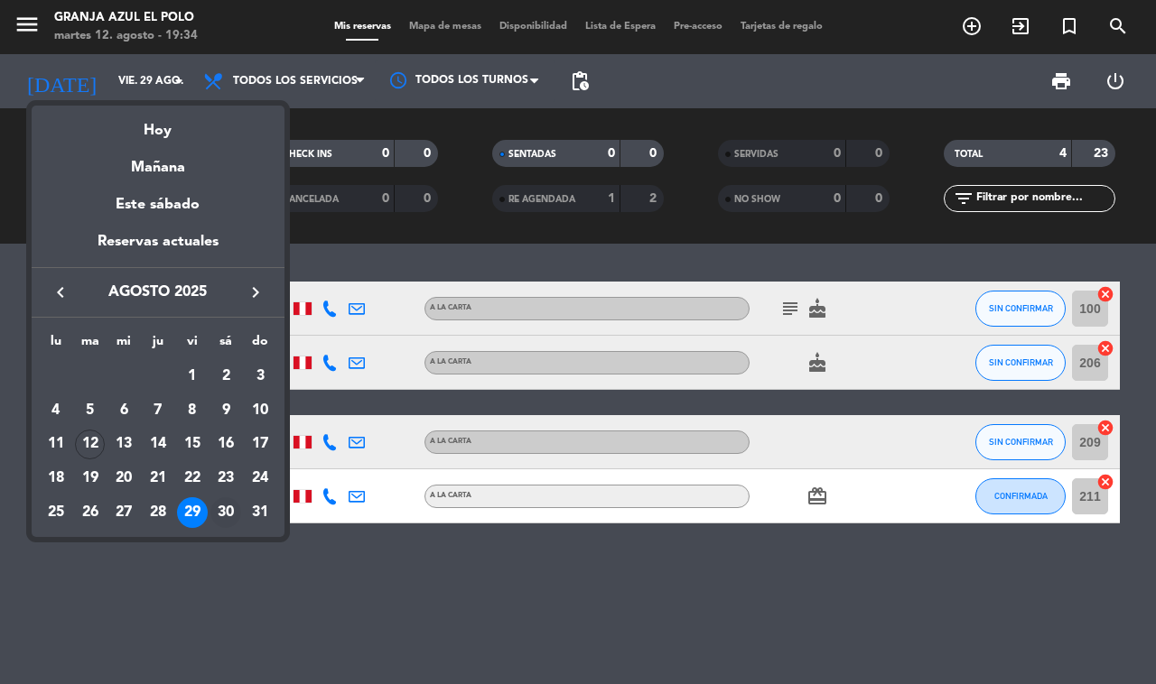
click at [222, 513] on div "30" at bounding box center [225, 512] width 31 height 31
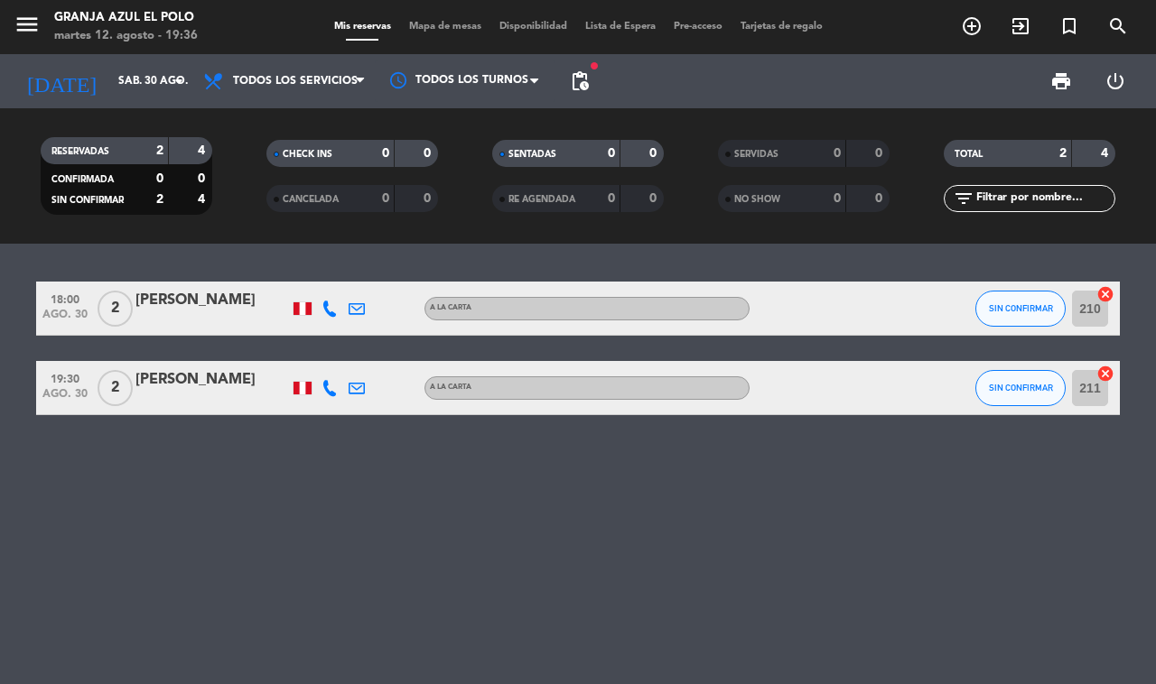
click at [203, 305] on div "[PERSON_NAME]" at bounding box center [211, 300] width 153 height 23
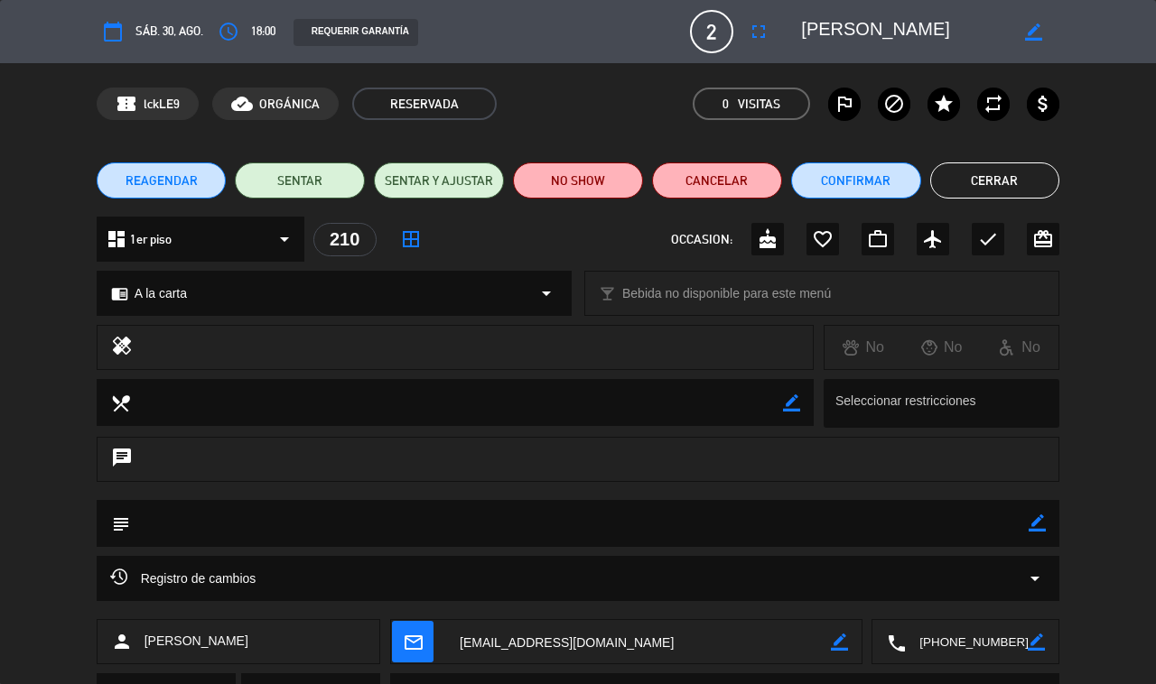
click at [829, 32] on textarea at bounding box center [904, 31] width 207 height 33
click at [832, 32] on textarea at bounding box center [904, 31] width 207 height 33
click at [858, 185] on button "Cerrar" at bounding box center [995, 181] width 130 height 36
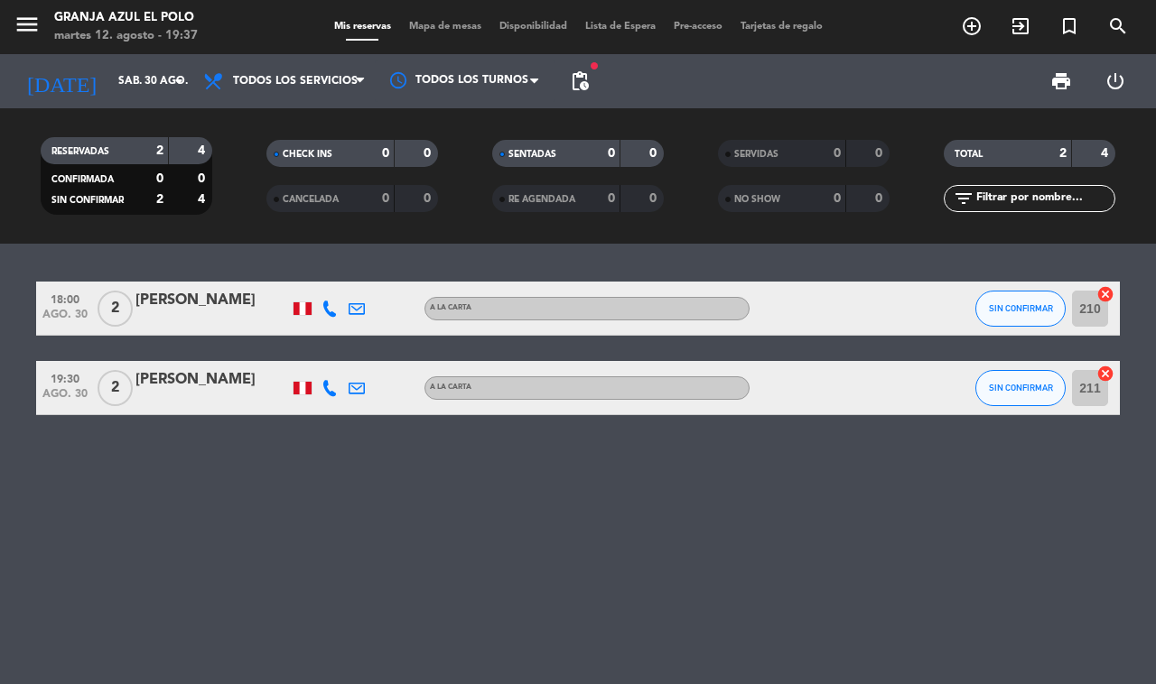
click at [336, 305] on icon at bounding box center [329, 309] width 16 height 16
click at [312, 273] on span "Copiar" at bounding box center [320, 277] width 38 height 19
click at [358, 307] on icon at bounding box center [356, 309] width 16 height 16
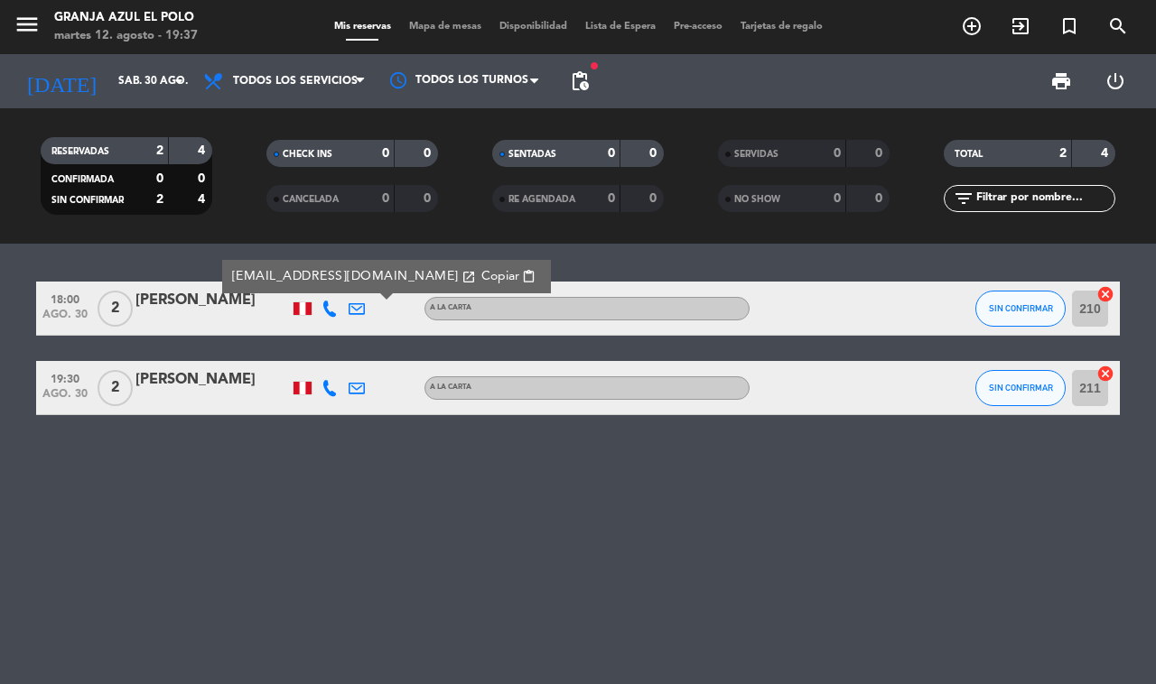
click at [361, 273] on link "[EMAIL_ADDRESS][DOMAIN_NAME] open_in_new" at bounding box center [354, 276] width 244 height 21
click at [522, 275] on span "content_paste" at bounding box center [529, 277] width 14 height 14
click at [209, 377] on div "[PERSON_NAME]" at bounding box center [211, 379] width 153 height 23
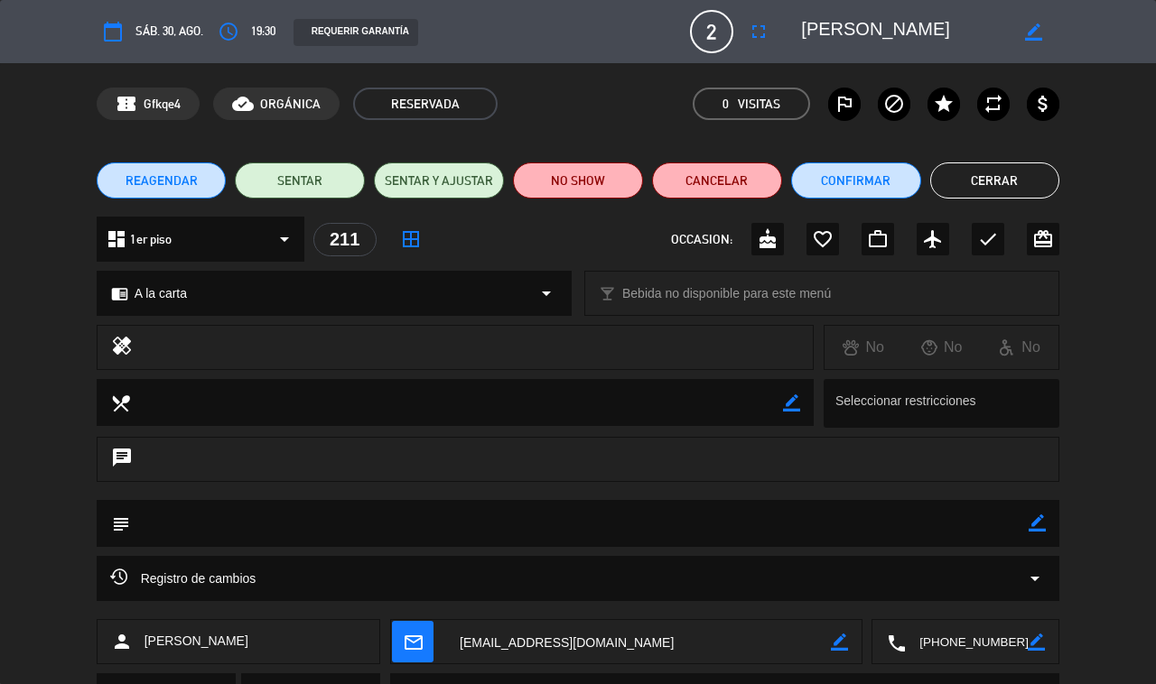
click at [822, 23] on textarea at bounding box center [904, 31] width 207 height 33
click at [858, 646] on textarea at bounding box center [967, 642] width 122 height 45
click at [858, 599] on span "Click para copiar" at bounding box center [943, 598] width 95 height 19
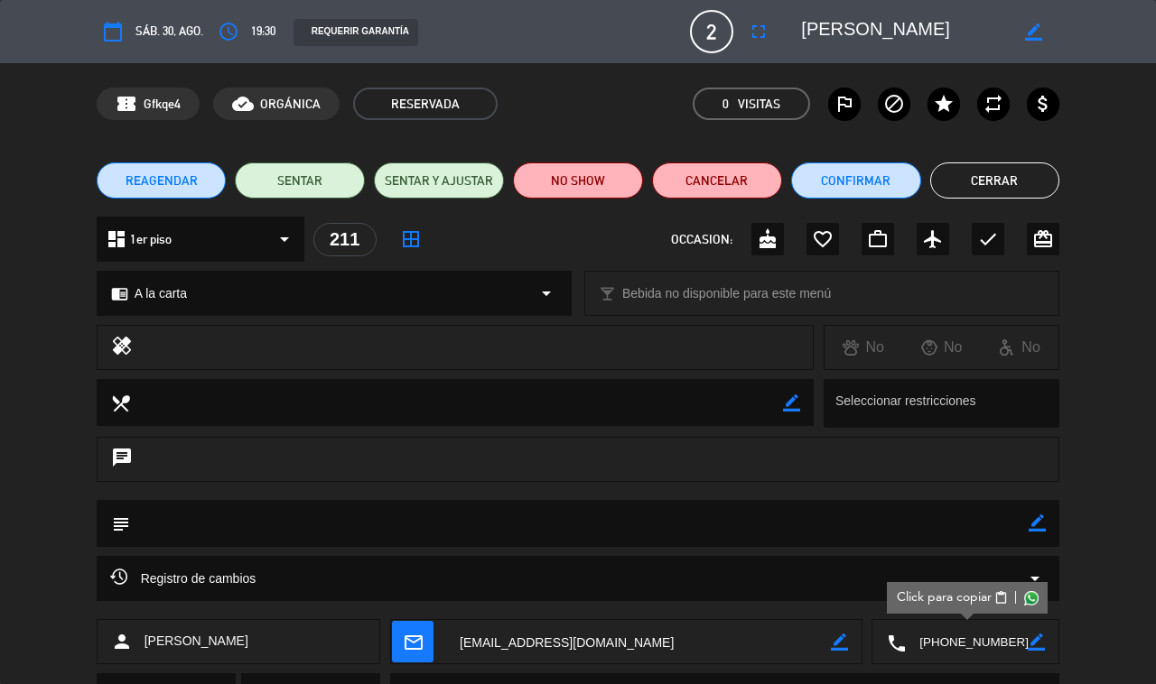
click at [569, 644] on textarea at bounding box center [638, 642] width 385 height 45
click at [858, 168] on button "Cerrar" at bounding box center [995, 181] width 130 height 36
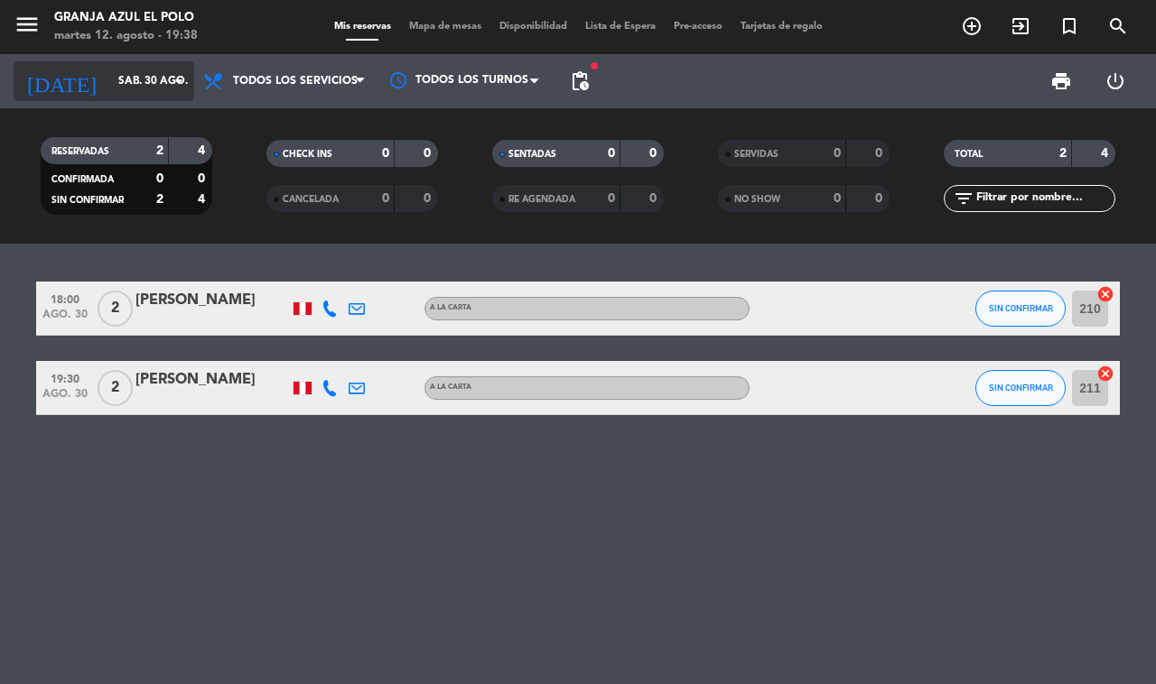
click at [118, 83] on input "sáb. 30 ago." at bounding box center [181, 81] width 144 height 31
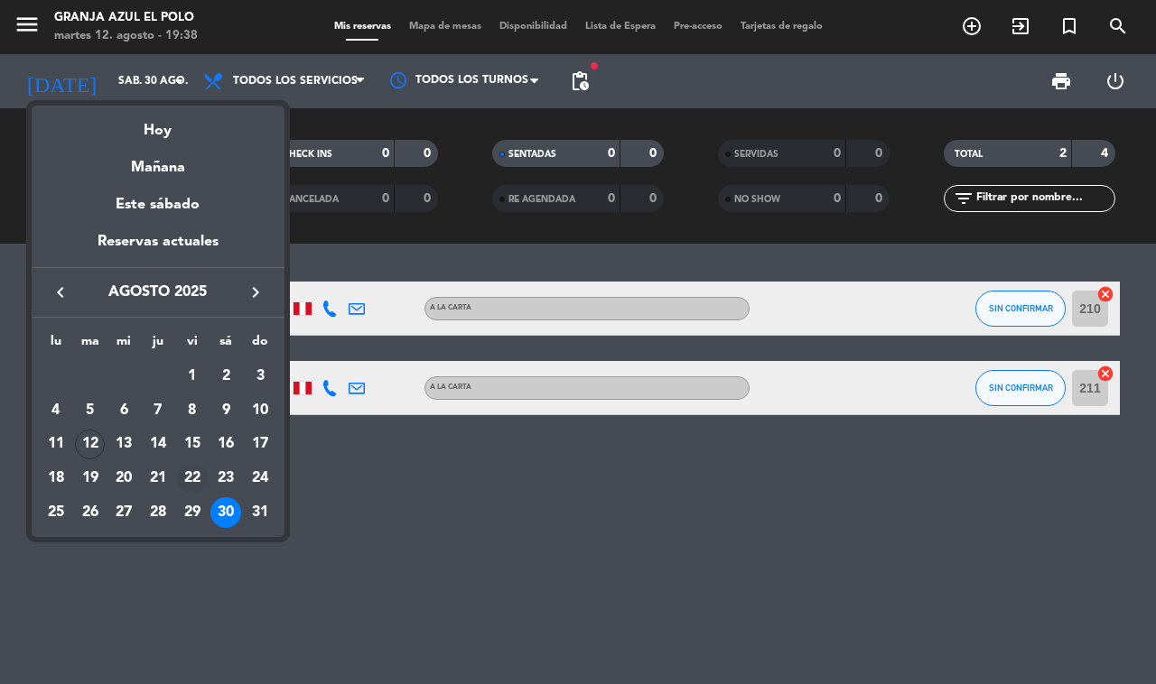
click at [195, 476] on div "22" at bounding box center [192, 478] width 31 height 31
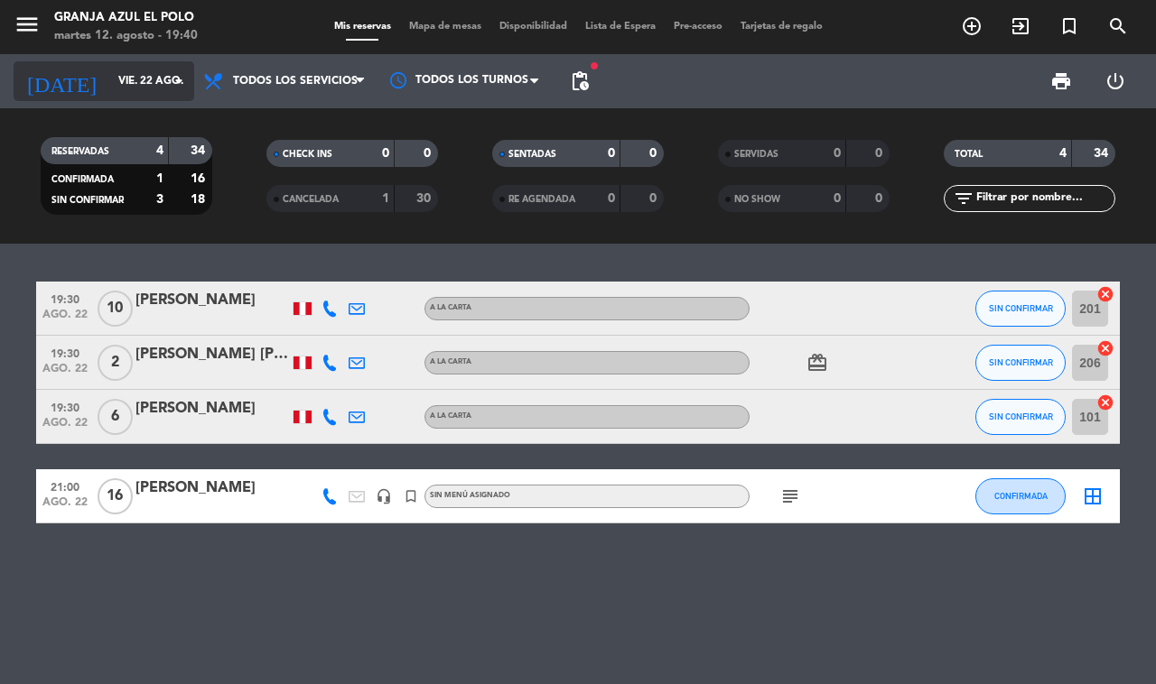
click at [134, 74] on input "vie. 22 ago." at bounding box center [181, 81] width 144 height 31
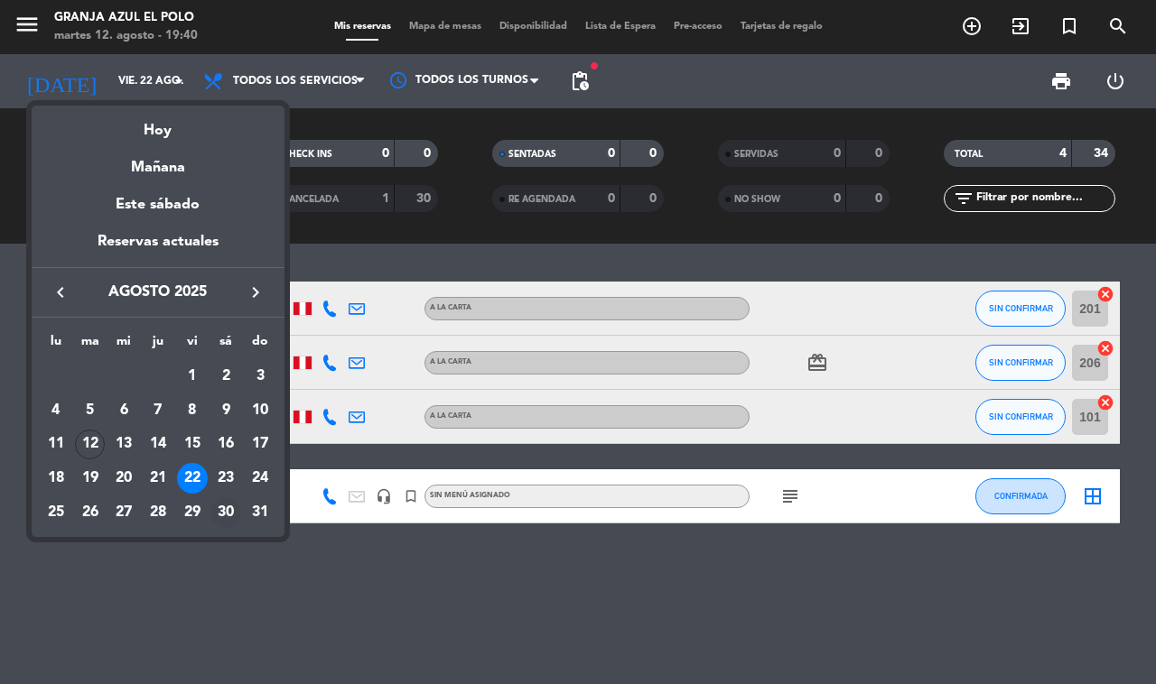
click at [226, 511] on div "30" at bounding box center [225, 512] width 31 height 31
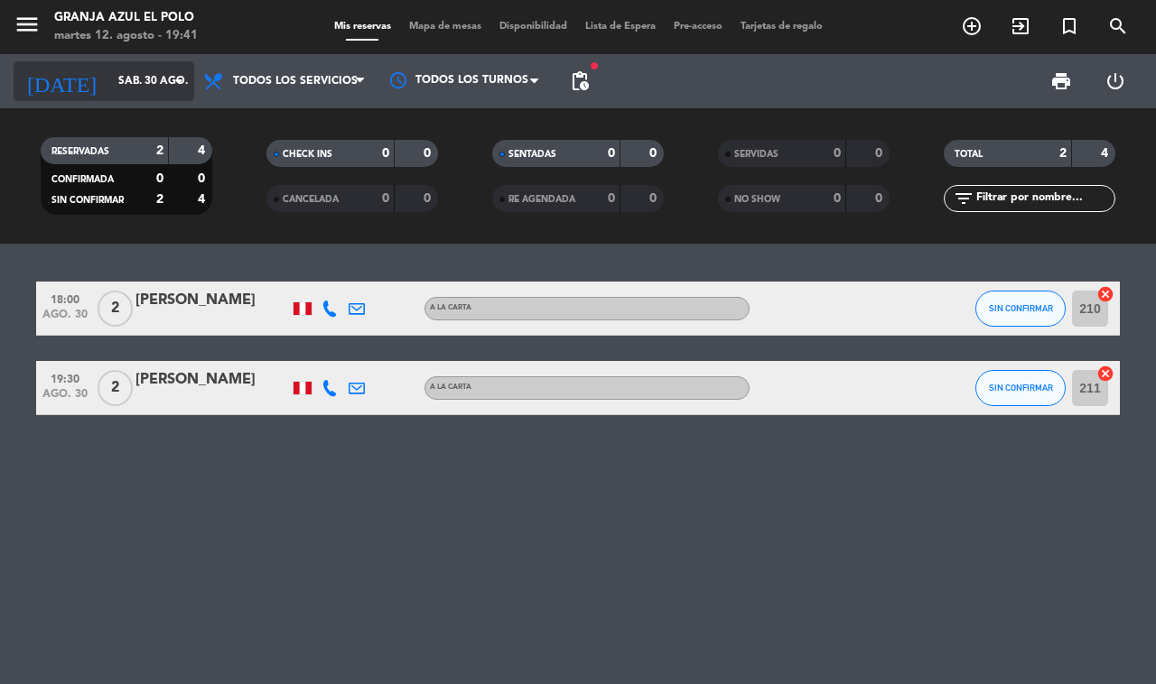
click at [124, 88] on input "sáb. 30 ago." at bounding box center [181, 81] width 144 height 31
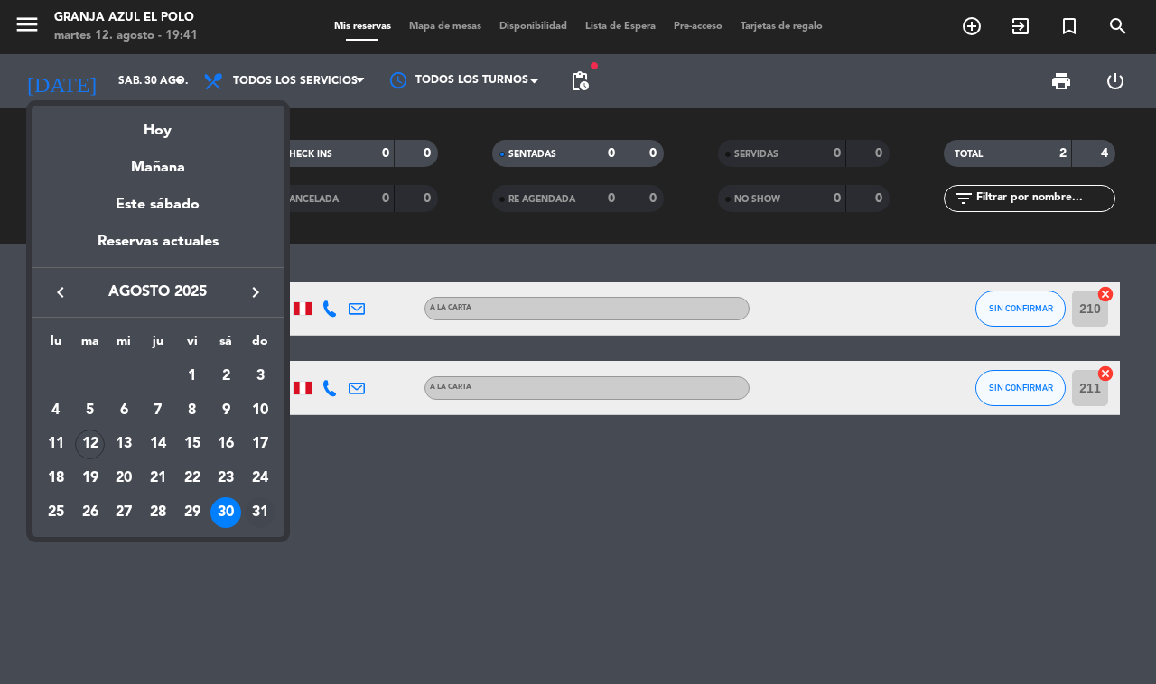
click at [266, 507] on div "31" at bounding box center [260, 512] width 31 height 31
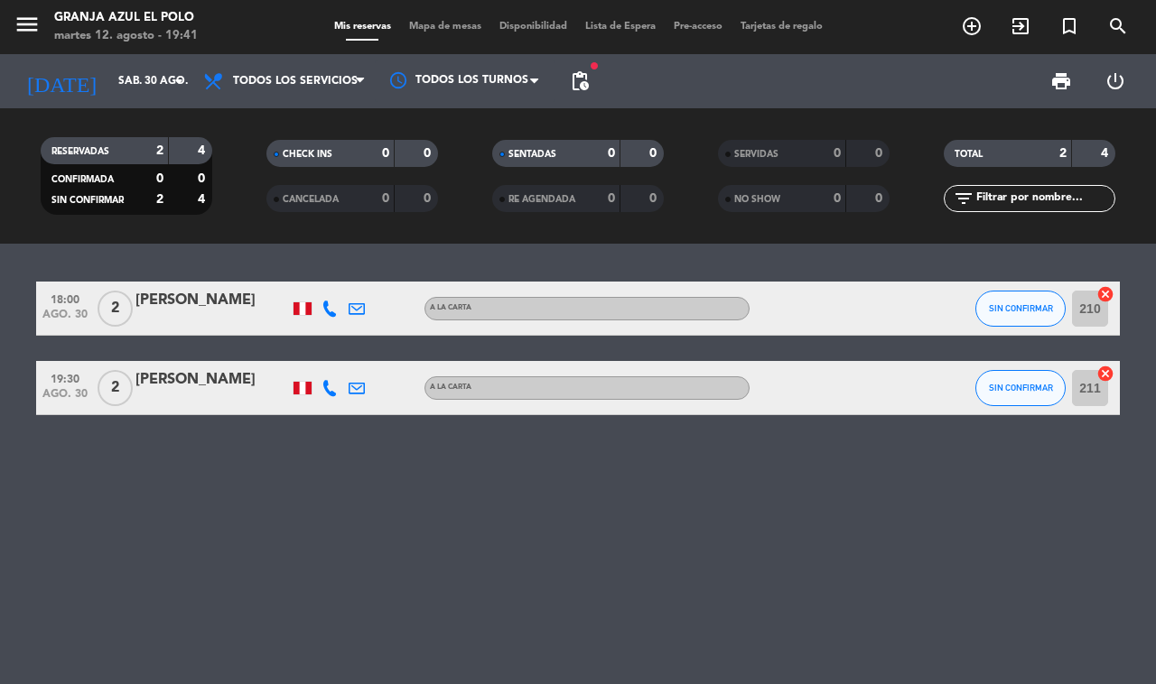
type input "dom. 31 ago."
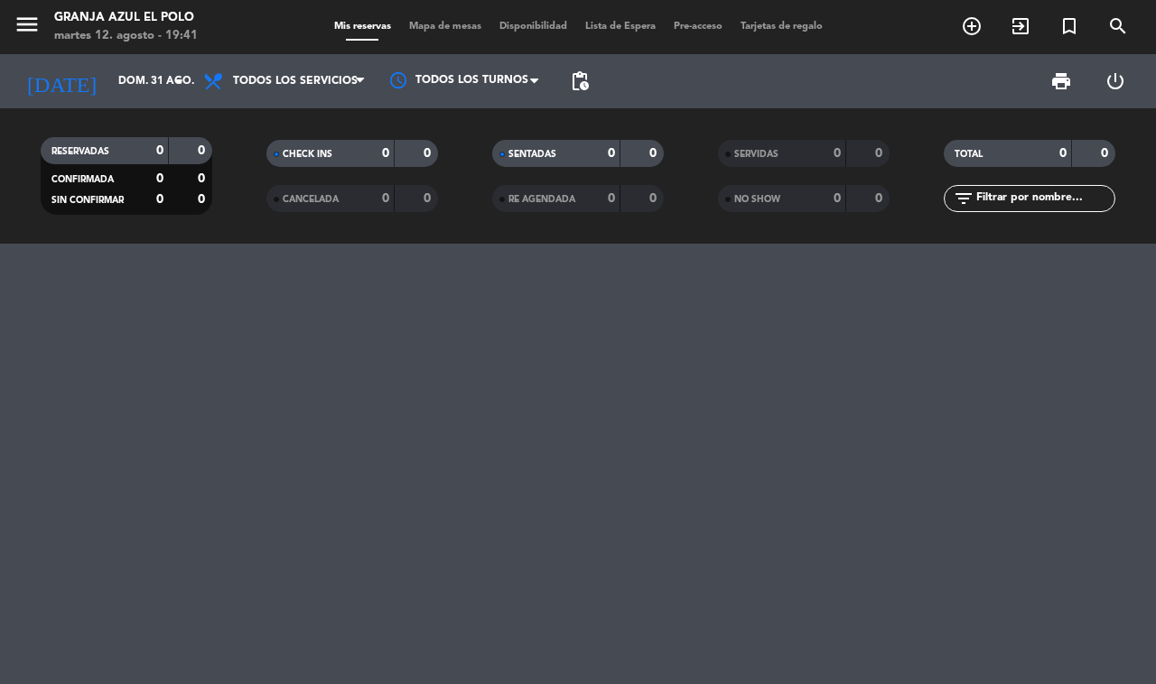
click at [34, 23] on icon "menu" at bounding box center [27, 24] width 27 height 27
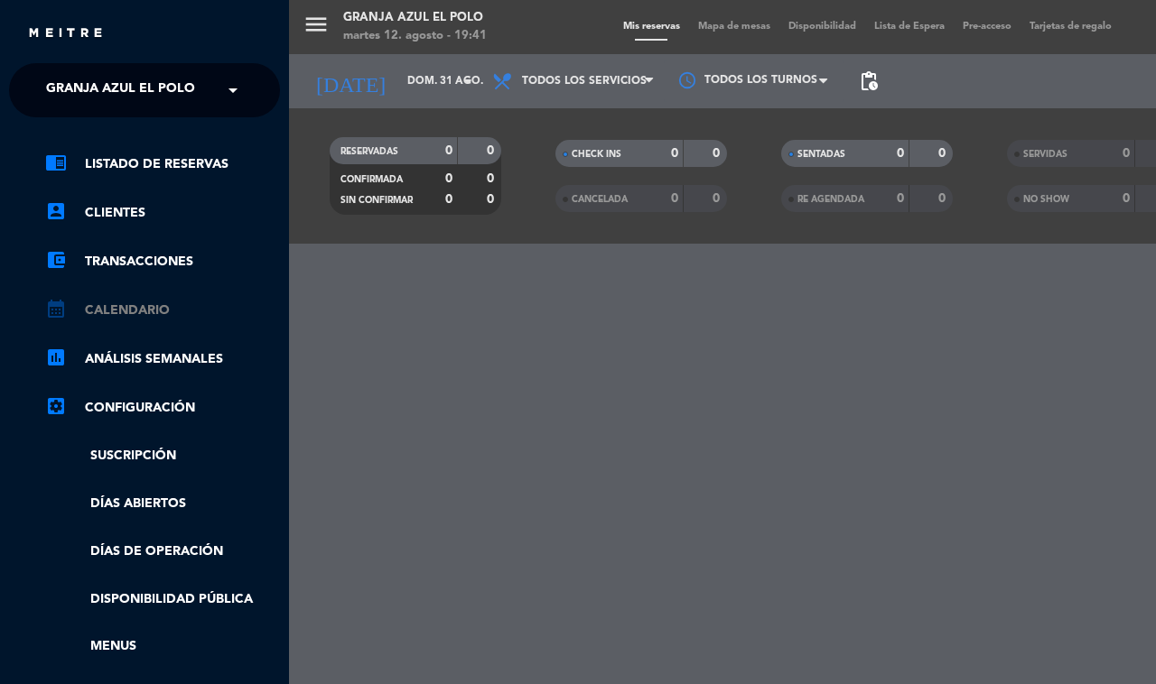
click at [160, 307] on link "calendar_month Calendario" at bounding box center [162, 311] width 235 height 22
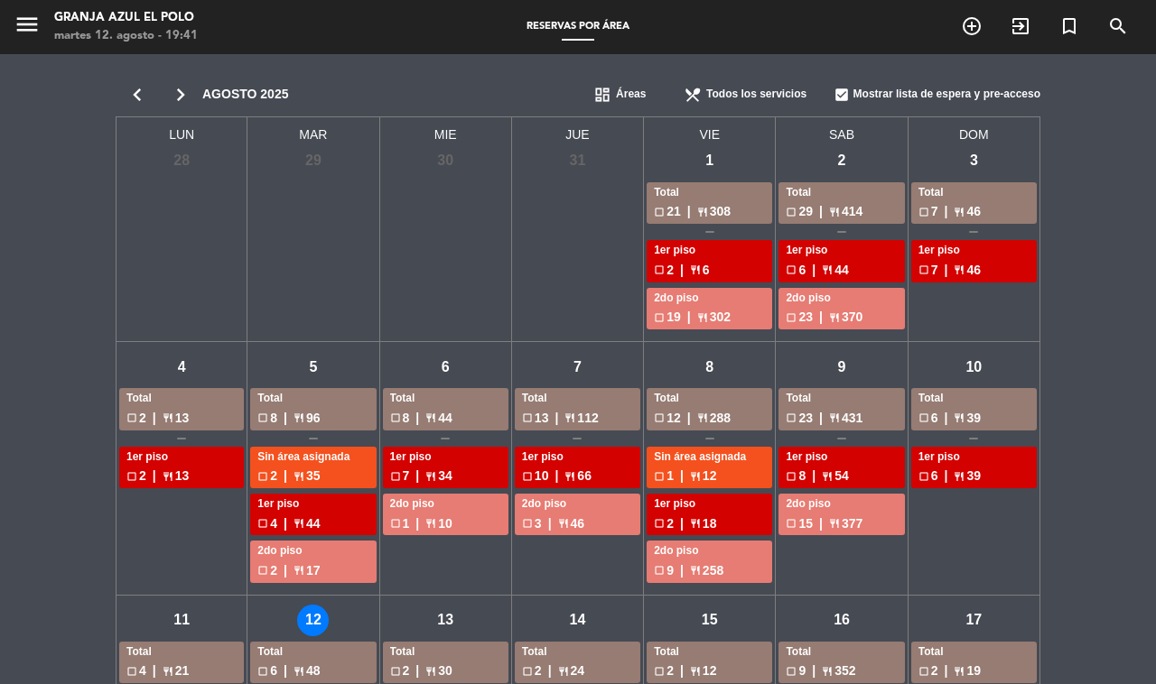
click at [182, 90] on icon "chevron_right" at bounding box center [180, 94] width 43 height 25
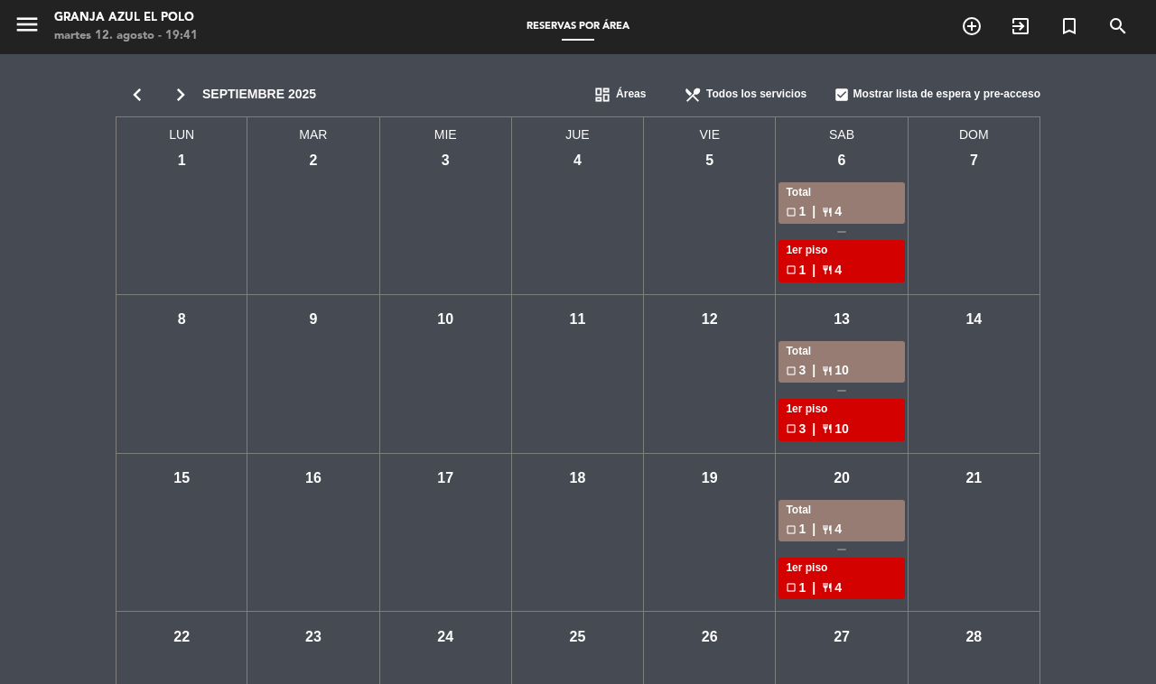
click at [858, 190] on div "Total" at bounding box center [840, 193] width 111 height 18
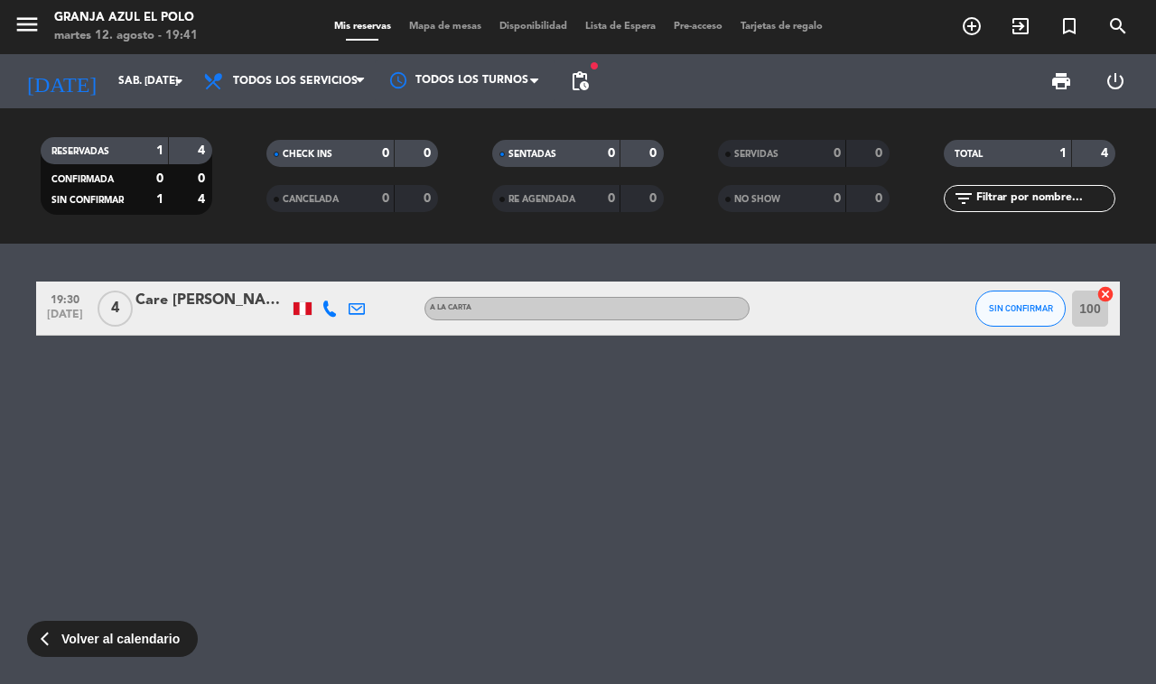
click at [154, 296] on div "Care [PERSON_NAME]" at bounding box center [211, 300] width 153 height 23
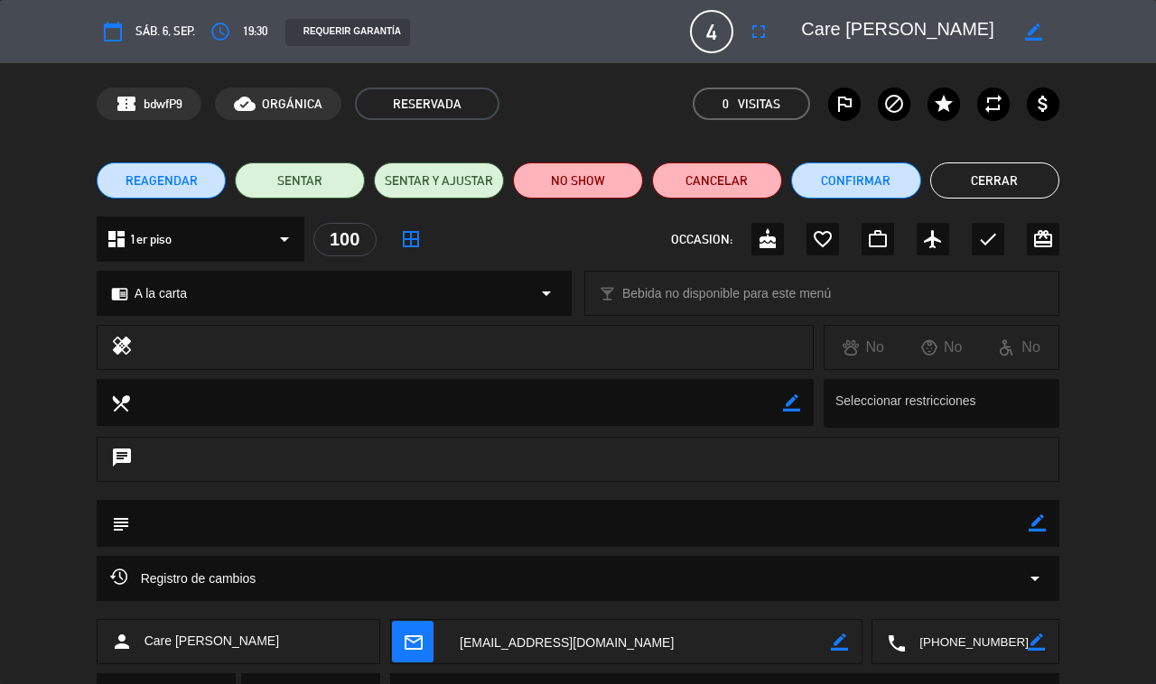
click at [818, 27] on textarea at bounding box center [904, 31] width 207 height 33
click at [858, 628] on textarea at bounding box center [967, 642] width 122 height 45
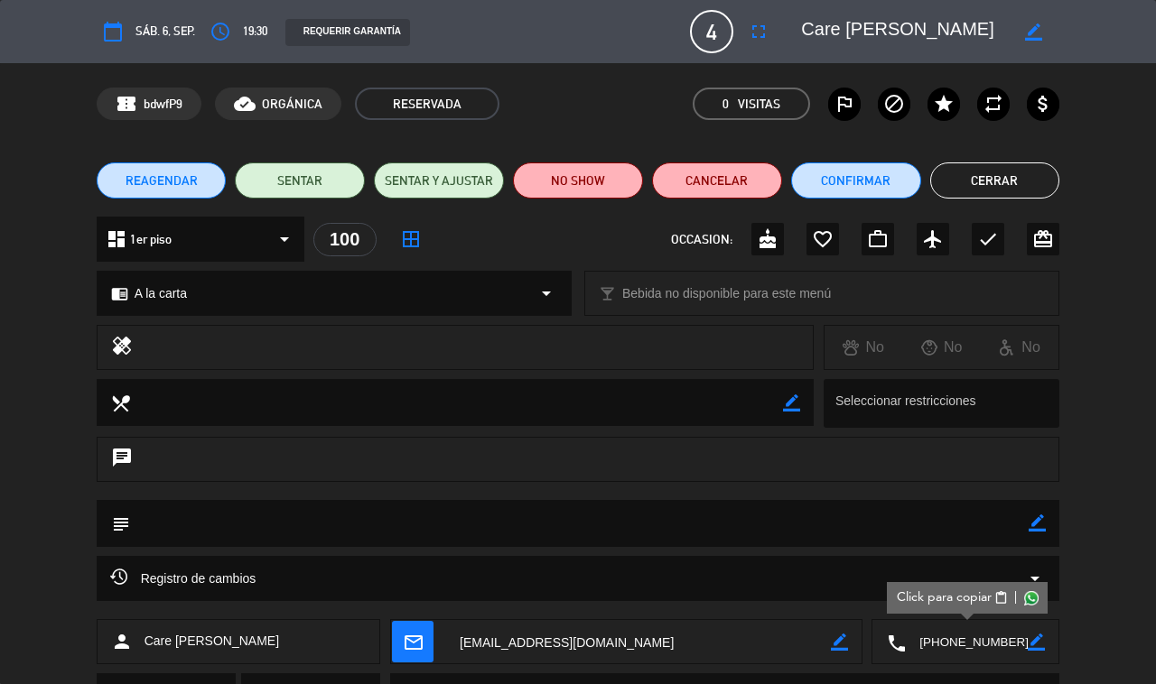
click at [858, 598] on span "Click para copiar" at bounding box center [943, 598] width 95 height 19
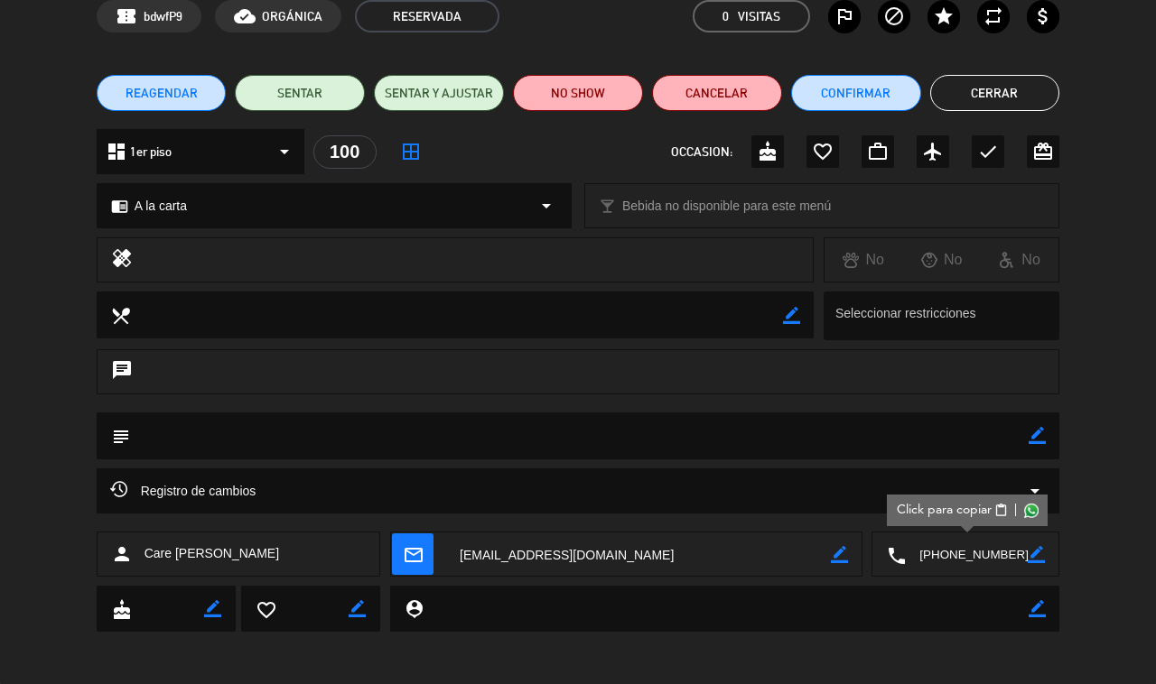
click at [567, 546] on textarea at bounding box center [638, 555] width 385 height 45
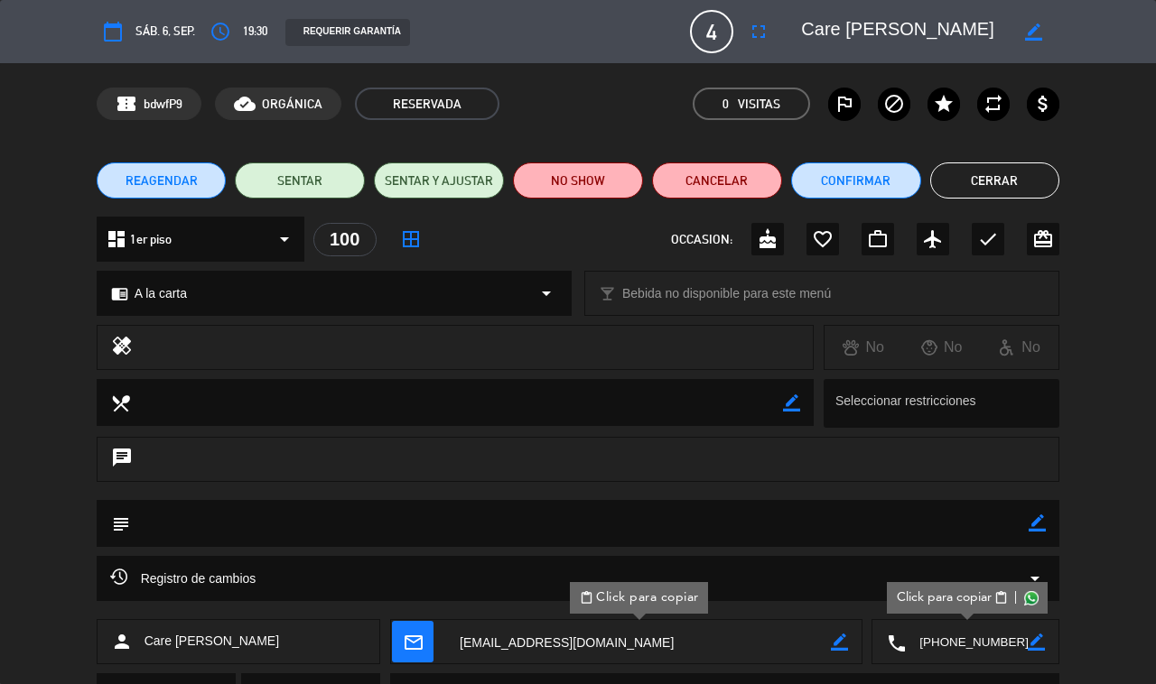
click at [858, 172] on button "Cerrar" at bounding box center [995, 181] width 130 height 36
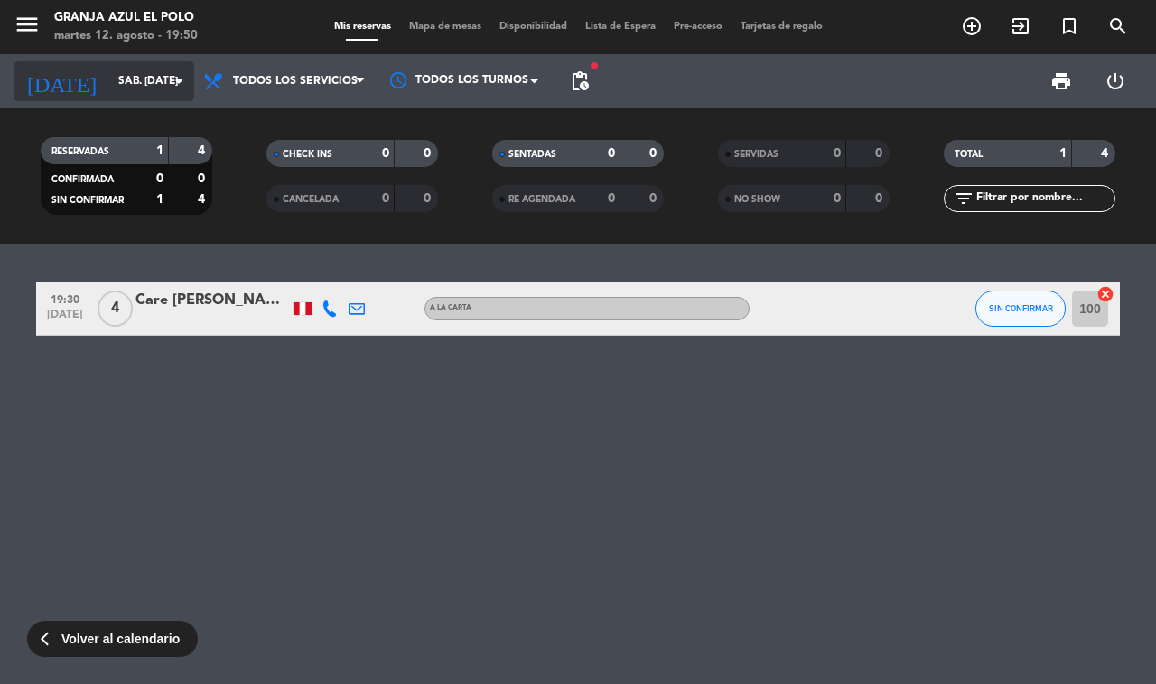
click at [109, 81] on input "sáb. [DATE]" at bounding box center [181, 81] width 144 height 31
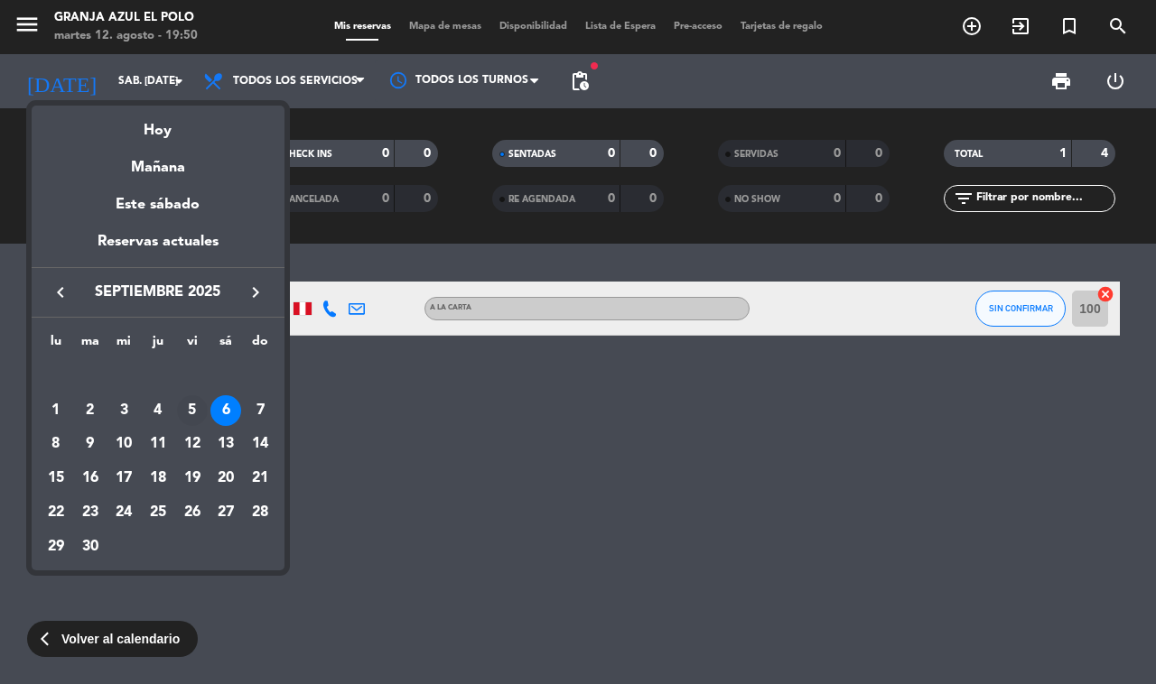
click at [187, 413] on div "5" at bounding box center [192, 410] width 31 height 31
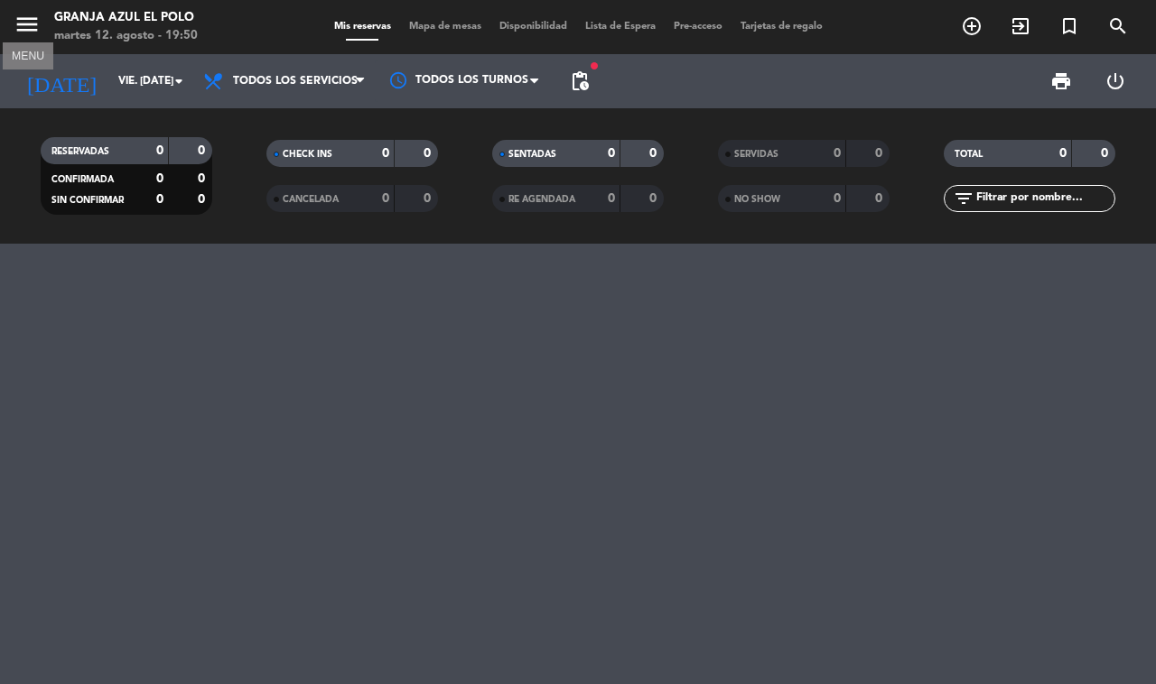
drag, startPoint x: 20, startPoint y: 19, endPoint x: 11, endPoint y: 28, distance: 12.8
click at [15, 21] on icon "menu" at bounding box center [27, 24] width 27 height 27
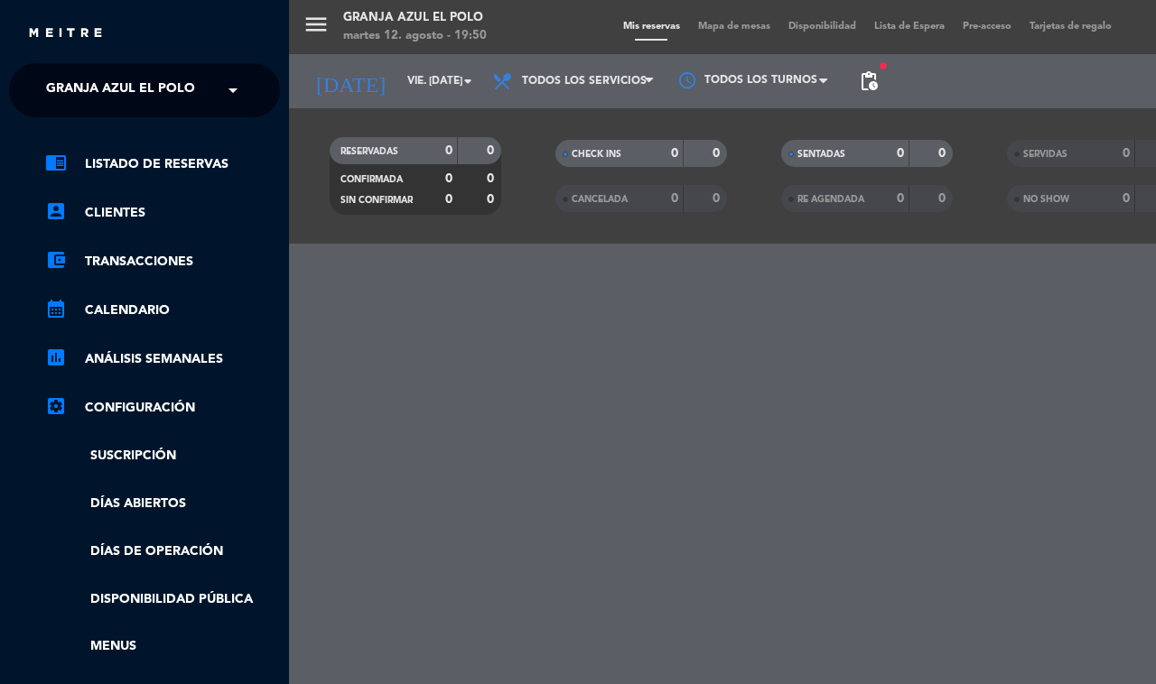
click at [120, 64] on ng-select "× Granja Azul El Polo ×" at bounding box center [144, 90] width 271 height 54
click at [372, 75] on div "menu Granja Azul El Polo martes 12. agosto - 19:50 Mis reservas Mapa de mesas D…" at bounding box center [867, 342] width 1156 height 684
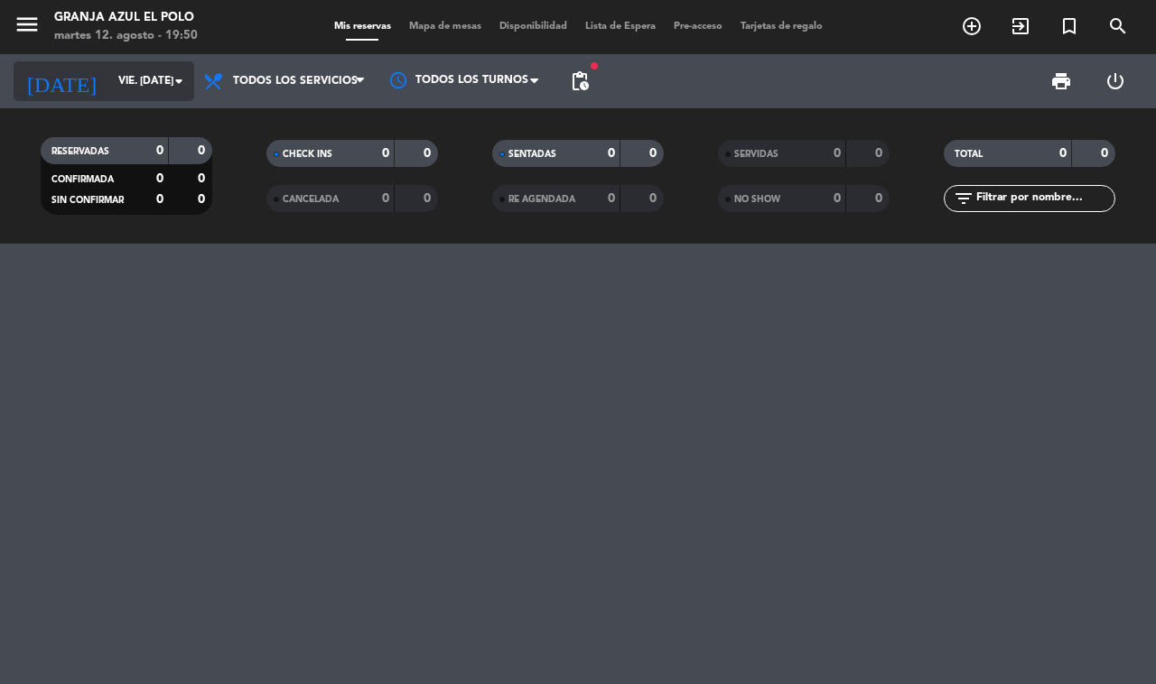
click at [109, 82] on input "vie. [DATE]" at bounding box center [181, 81] width 144 height 31
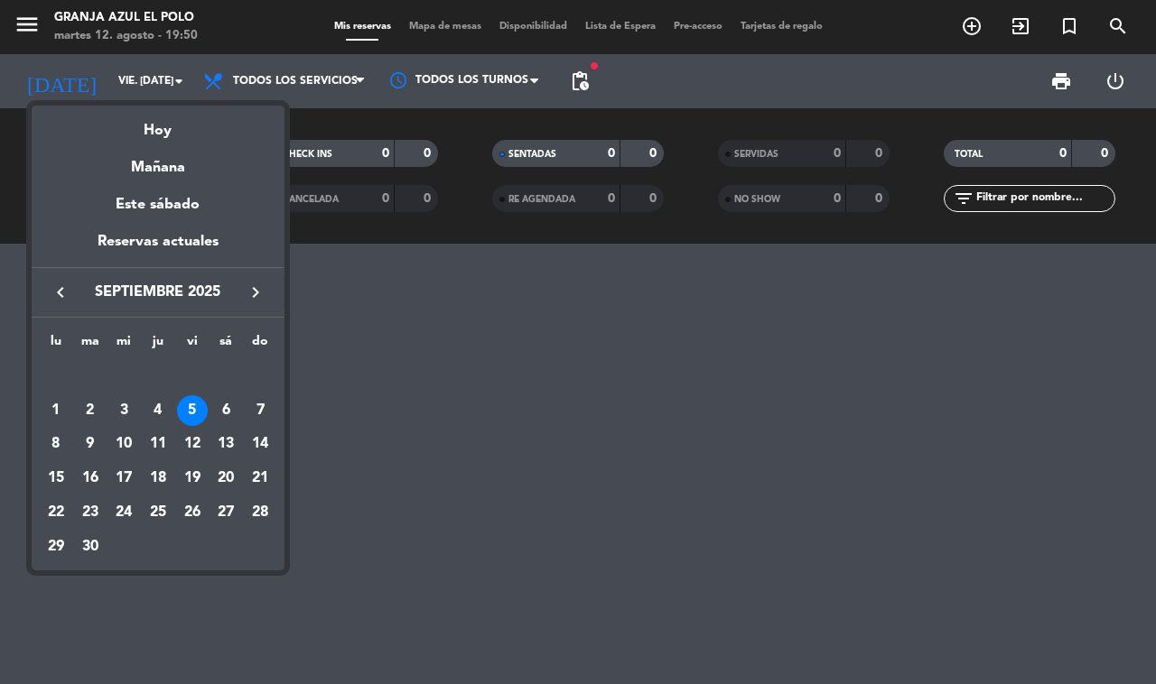
click at [231, 438] on div "13" at bounding box center [225, 445] width 31 height 31
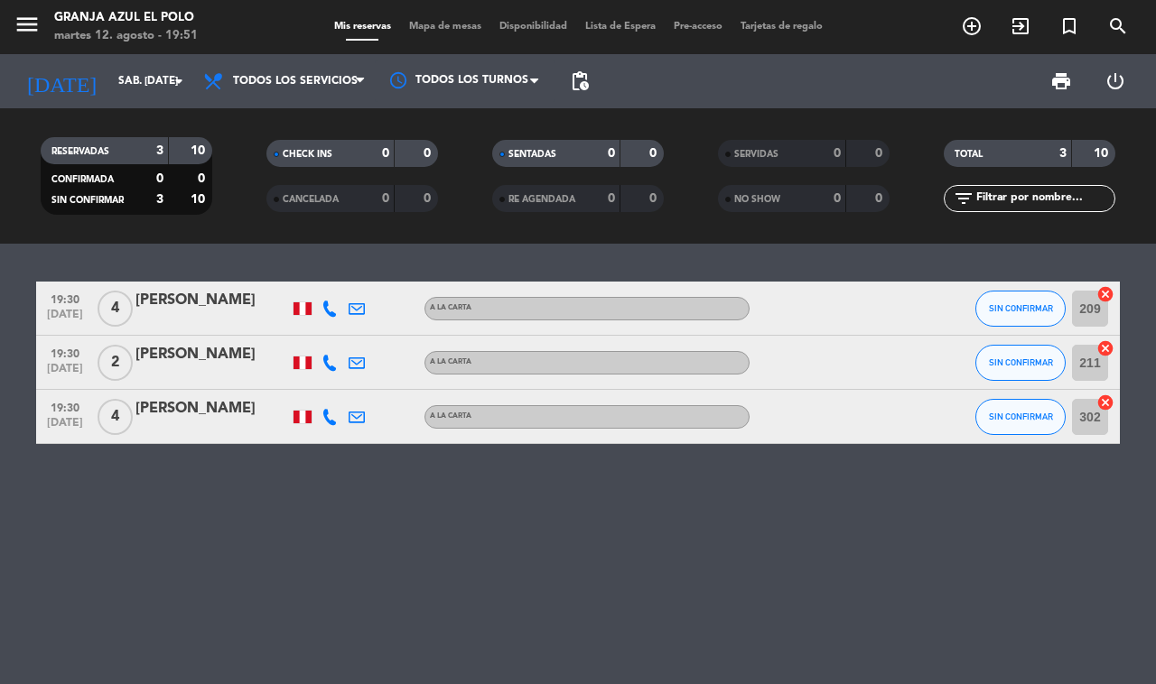
click at [208, 305] on div "[PERSON_NAME]" at bounding box center [211, 300] width 153 height 23
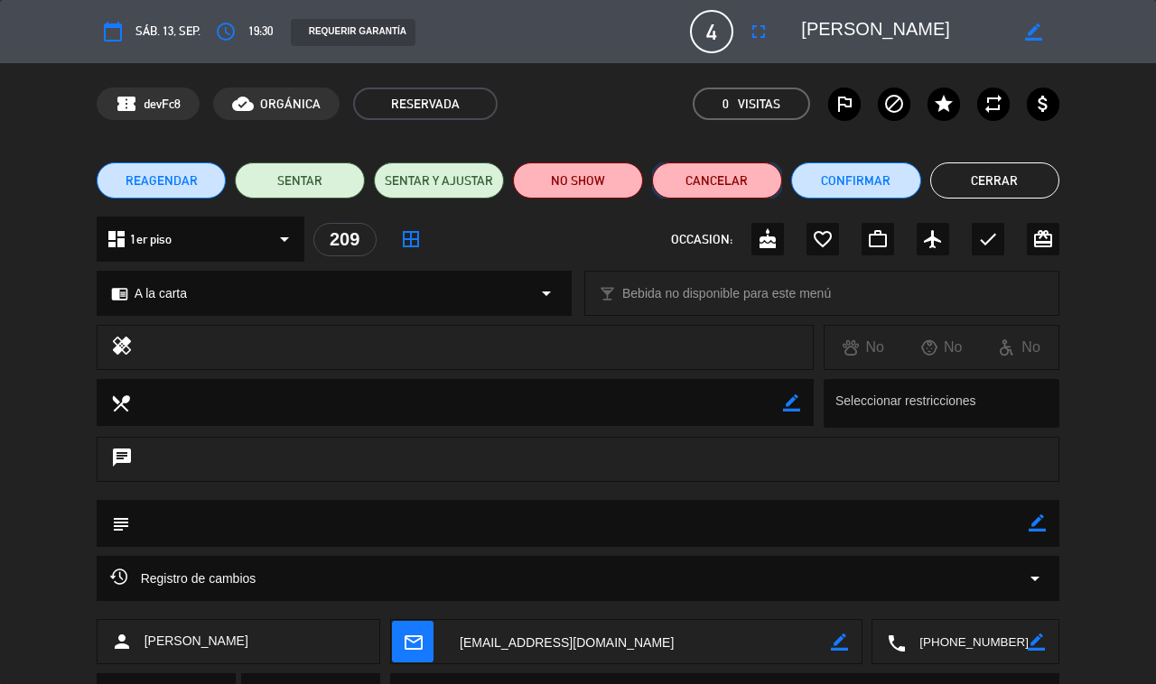
click at [714, 178] on button "Cancelar" at bounding box center [717, 181] width 130 height 36
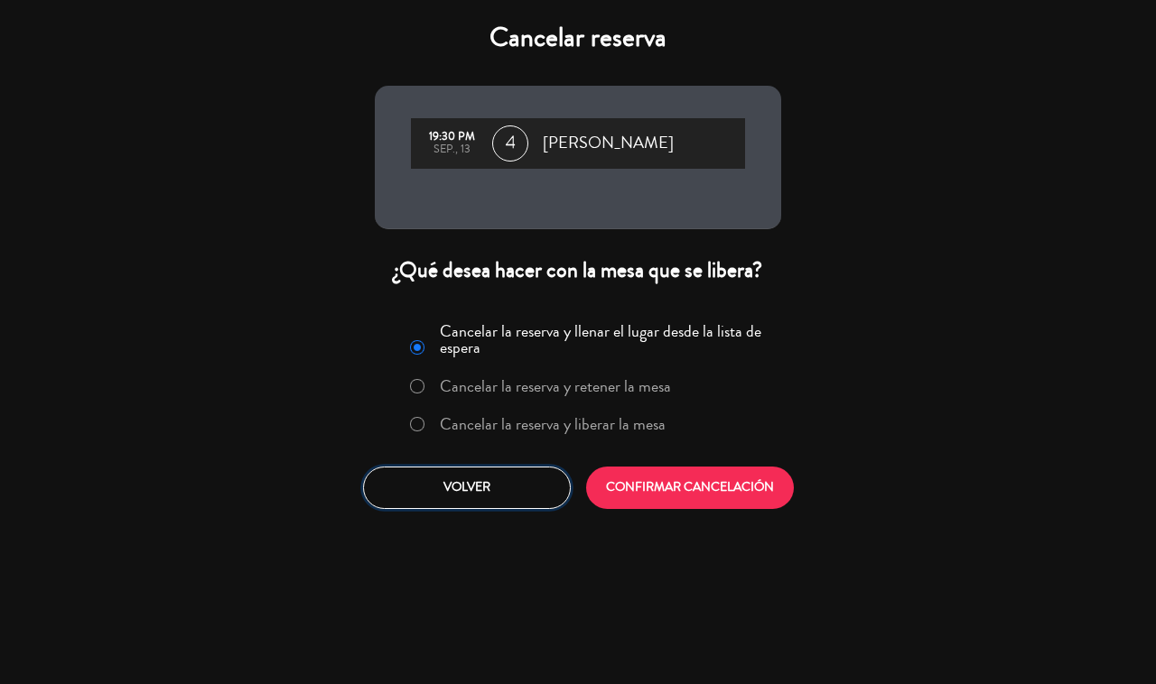
click at [522, 485] on button "Volver" at bounding box center [467, 488] width 208 height 42
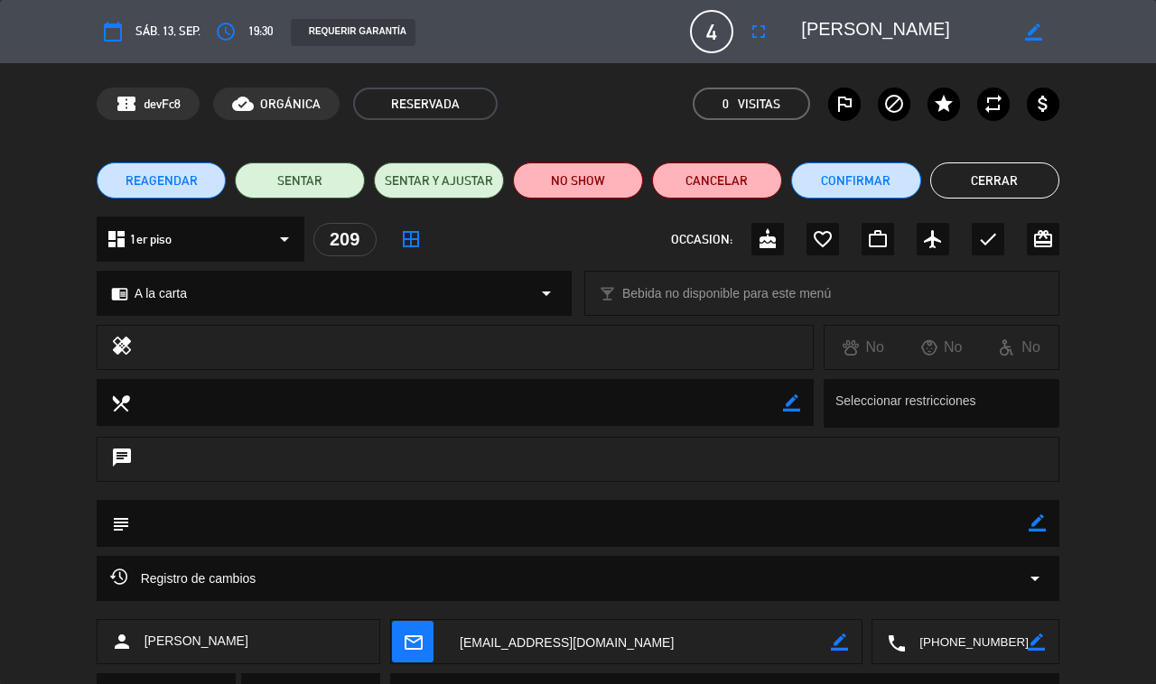
click at [858, 185] on button "Cerrar" at bounding box center [995, 181] width 130 height 36
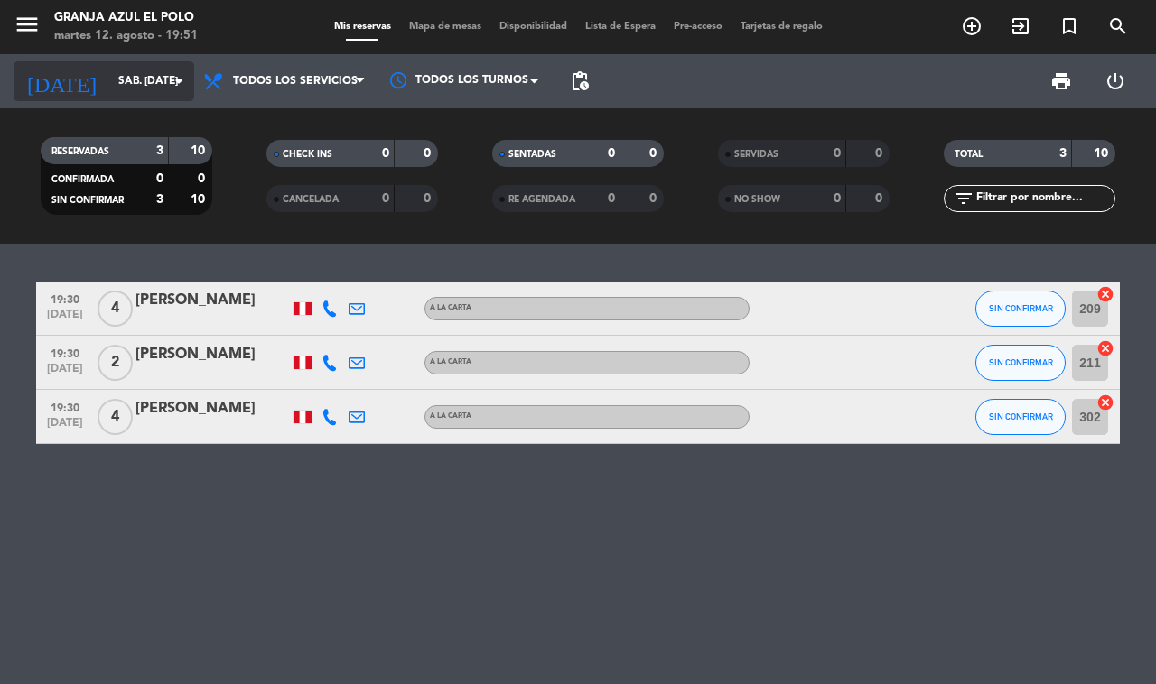
click at [109, 83] on input "sáb. [DATE]" at bounding box center [181, 81] width 144 height 31
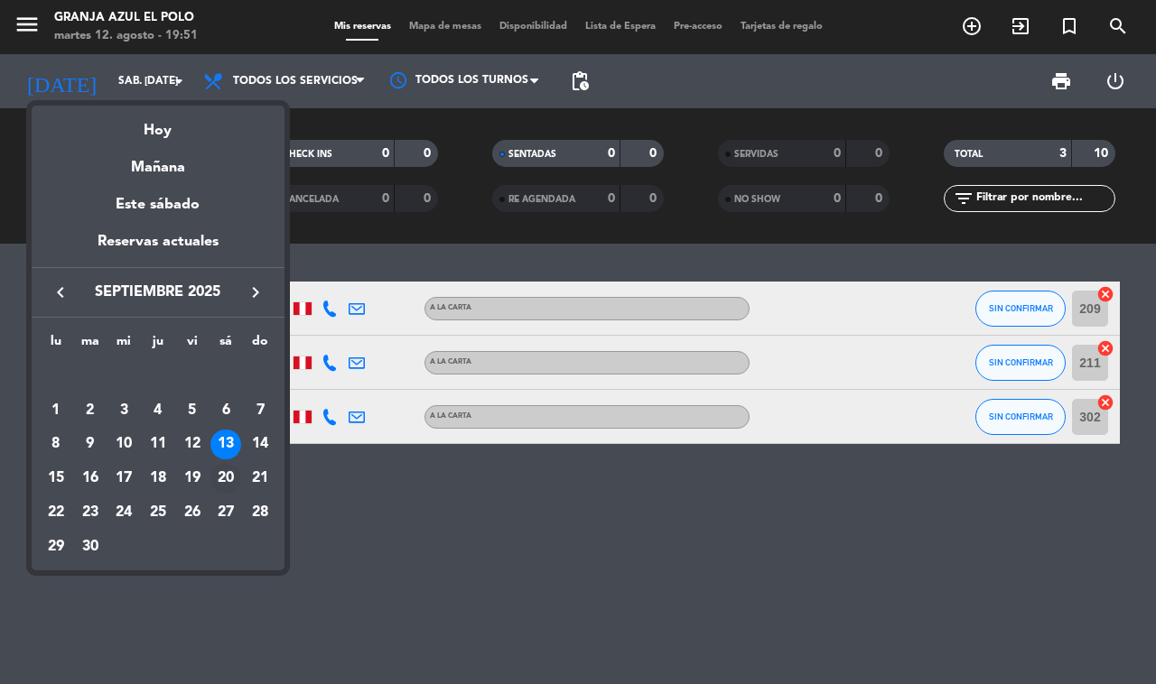
click at [222, 467] on div "20" at bounding box center [225, 478] width 31 height 31
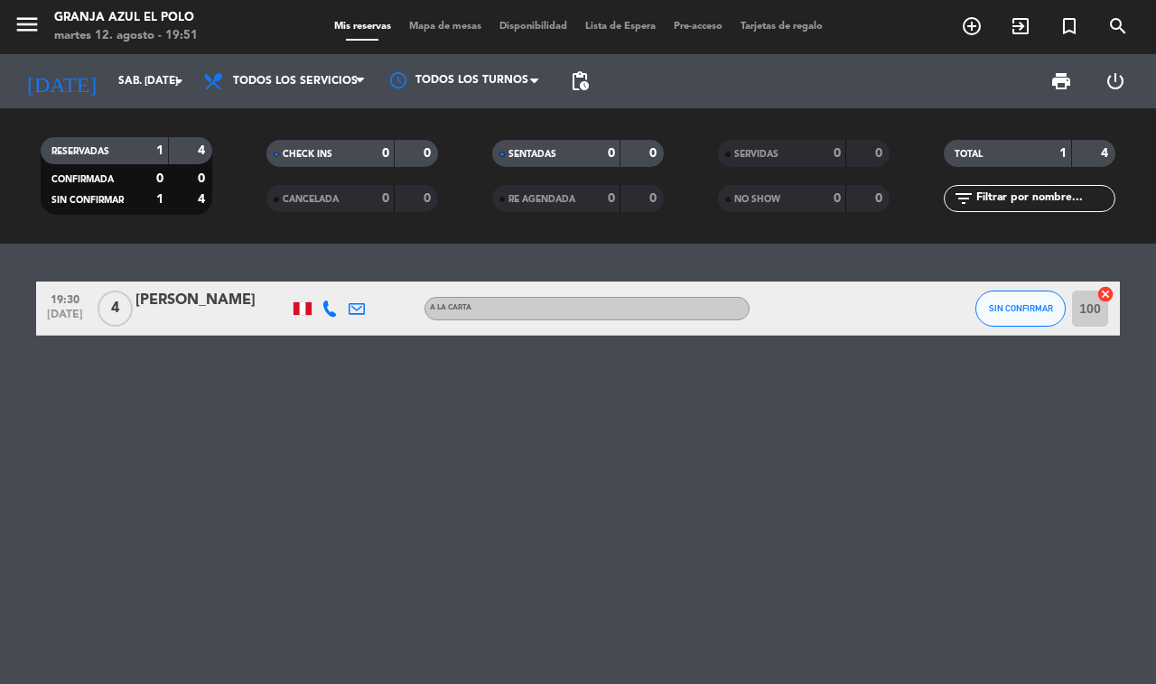
click at [236, 300] on div "[PERSON_NAME]" at bounding box center [211, 300] width 153 height 23
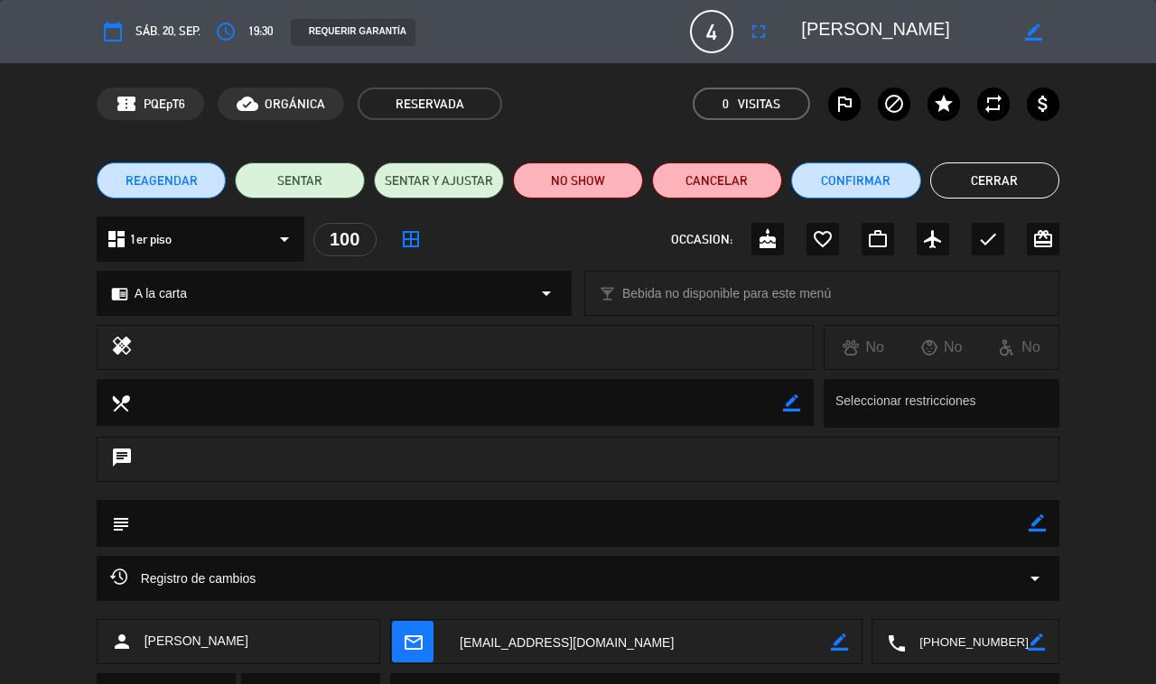
drag, startPoint x: 980, startPoint y: 177, endPoint x: 657, endPoint y: 200, distance: 324.0
click at [858, 181] on button "Cerrar" at bounding box center [995, 181] width 130 height 36
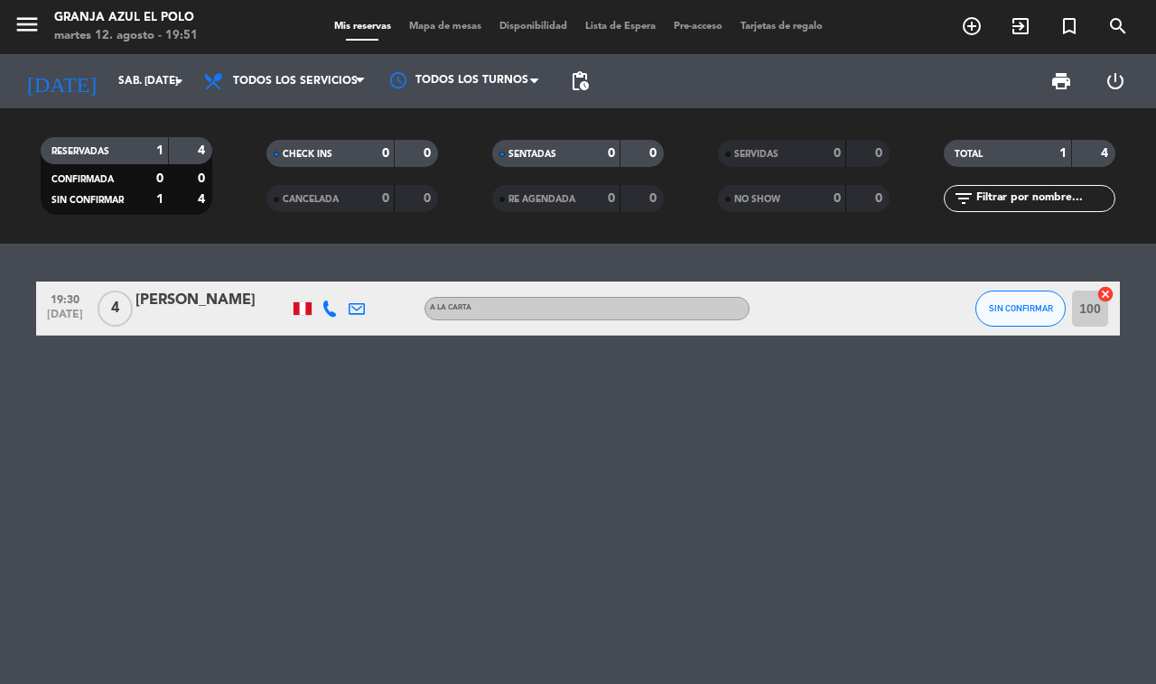
click at [150, 311] on div "[PERSON_NAME]" at bounding box center [211, 300] width 153 height 23
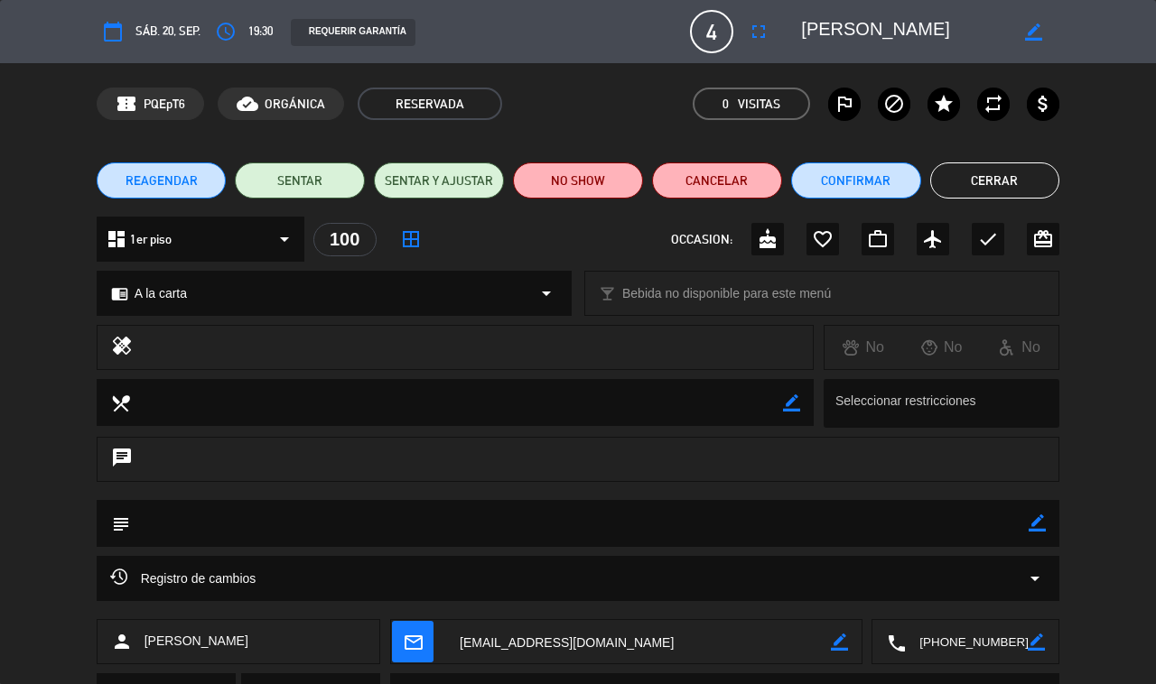
click at [858, 163] on button "Cerrar" at bounding box center [995, 181] width 130 height 36
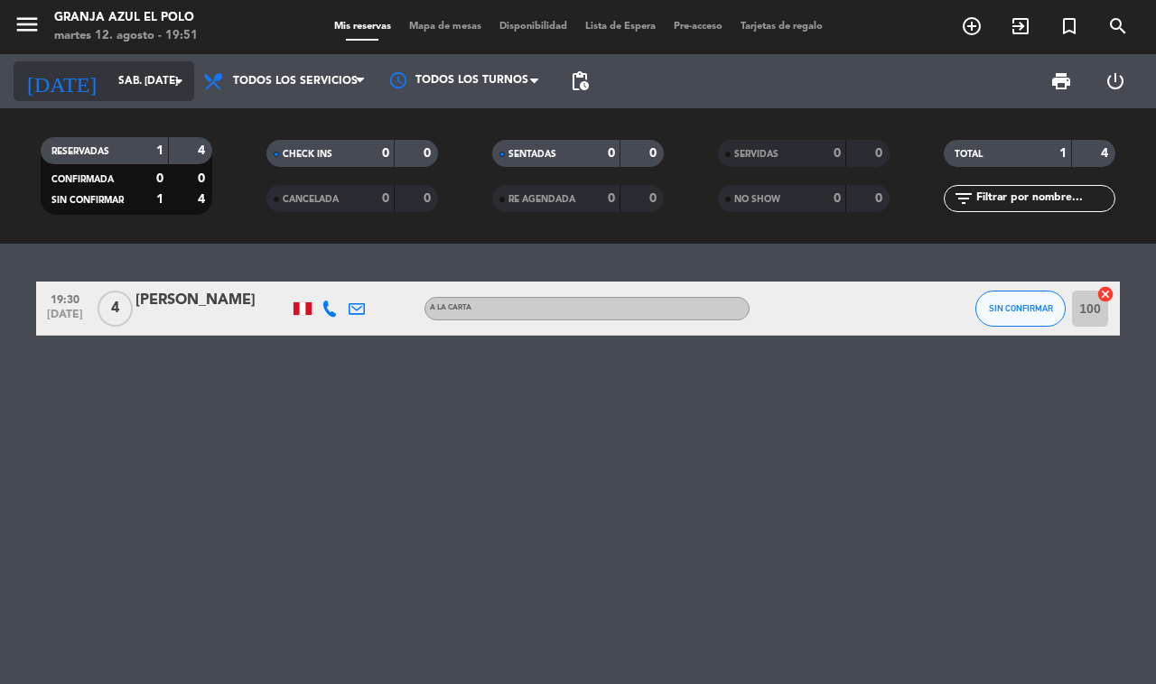
click at [109, 84] on input "sáb. [DATE]" at bounding box center [181, 81] width 144 height 31
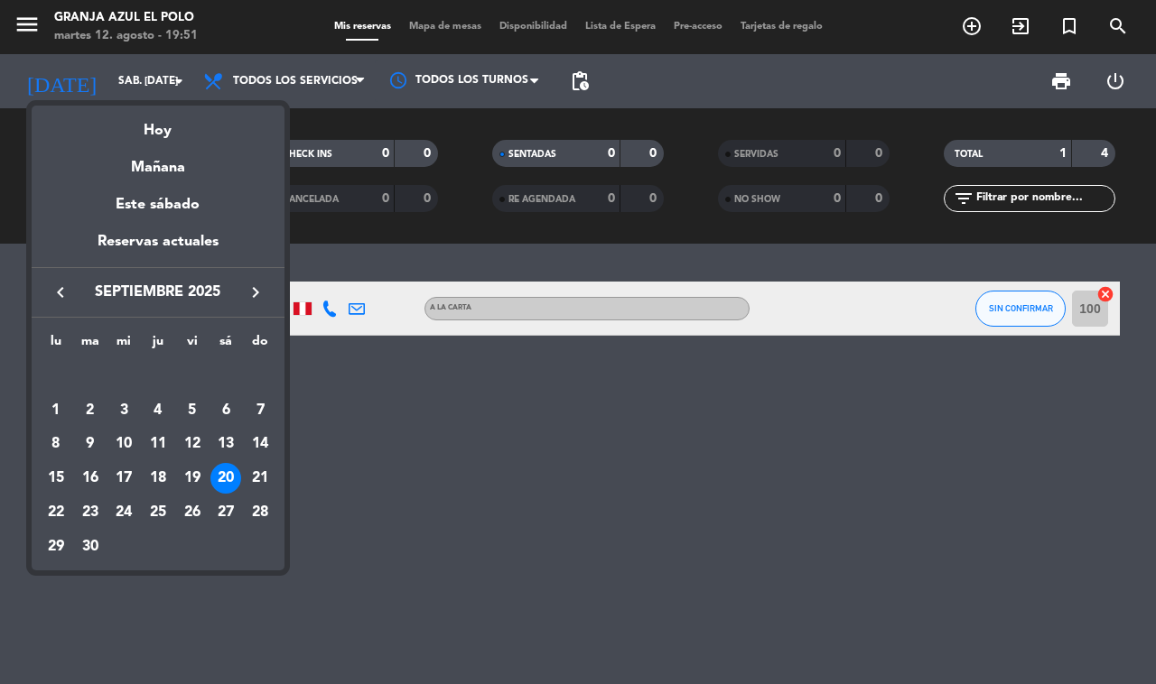
click at [219, 430] on td "13" at bounding box center [226, 445] width 34 height 34
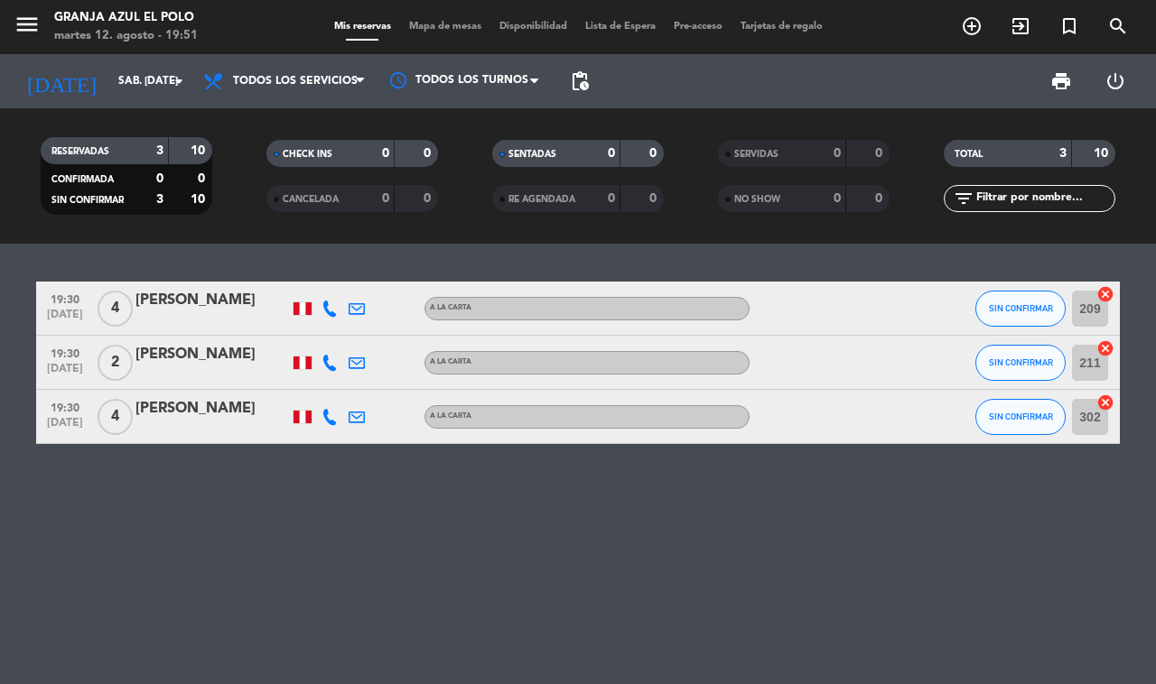
click at [195, 309] on div "[PERSON_NAME]" at bounding box center [211, 300] width 153 height 23
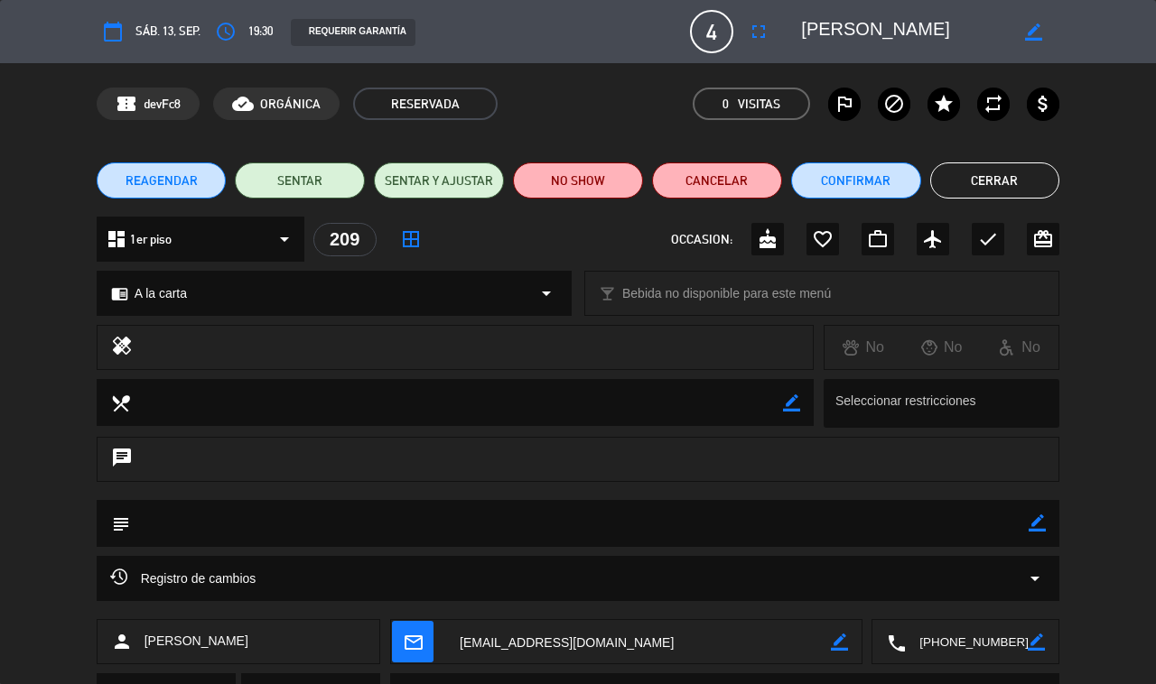
drag, startPoint x: 1003, startPoint y: 173, endPoint x: 869, endPoint y: 172, distance: 134.5
click at [858, 172] on button "Cerrar" at bounding box center [995, 181] width 130 height 36
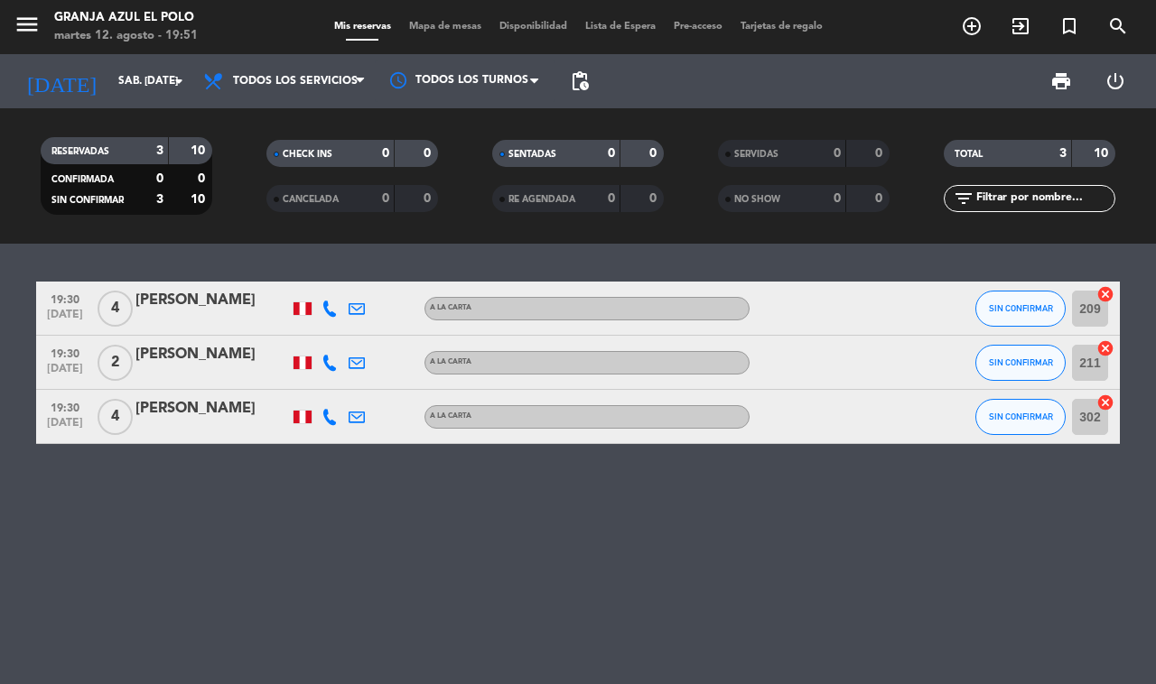
click at [227, 346] on div "[PERSON_NAME]" at bounding box center [211, 354] width 153 height 23
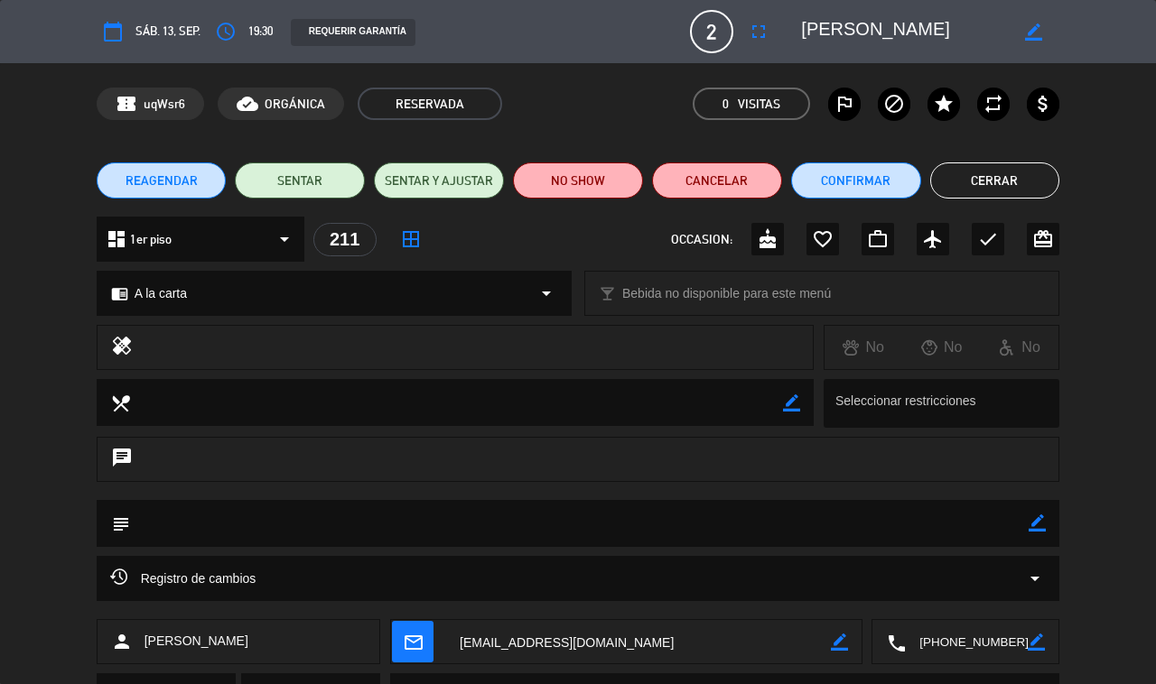
click at [858, 186] on button "Cerrar" at bounding box center [995, 181] width 130 height 36
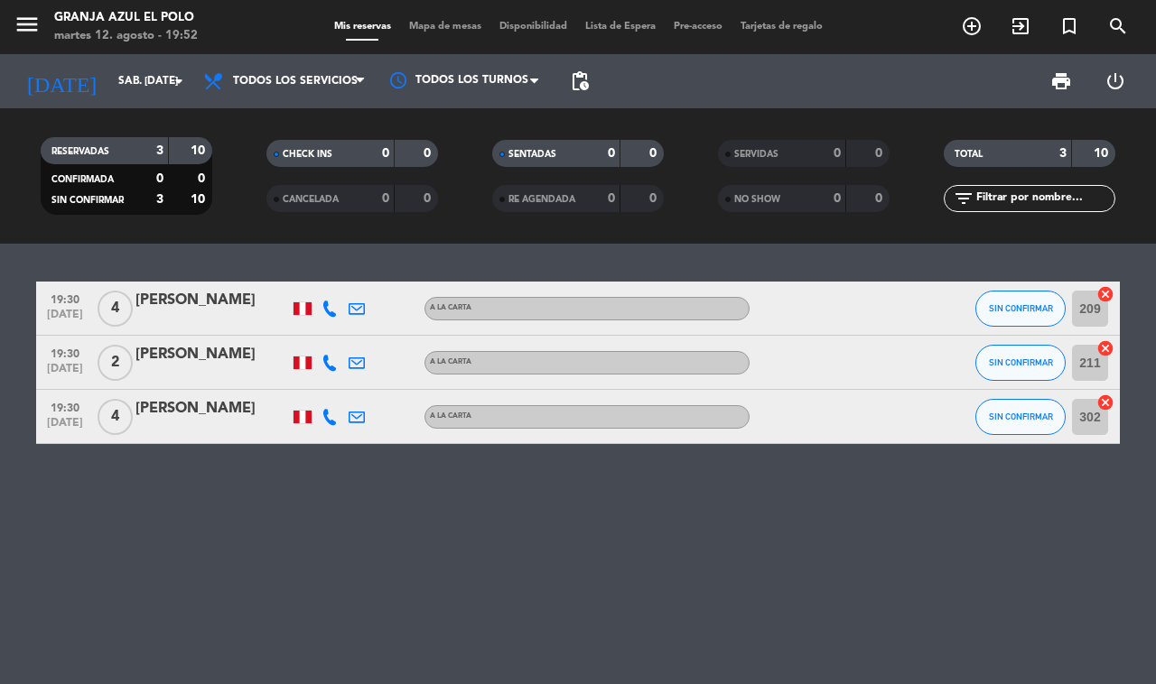
click at [190, 416] on div "[PERSON_NAME]" at bounding box center [211, 408] width 153 height 23
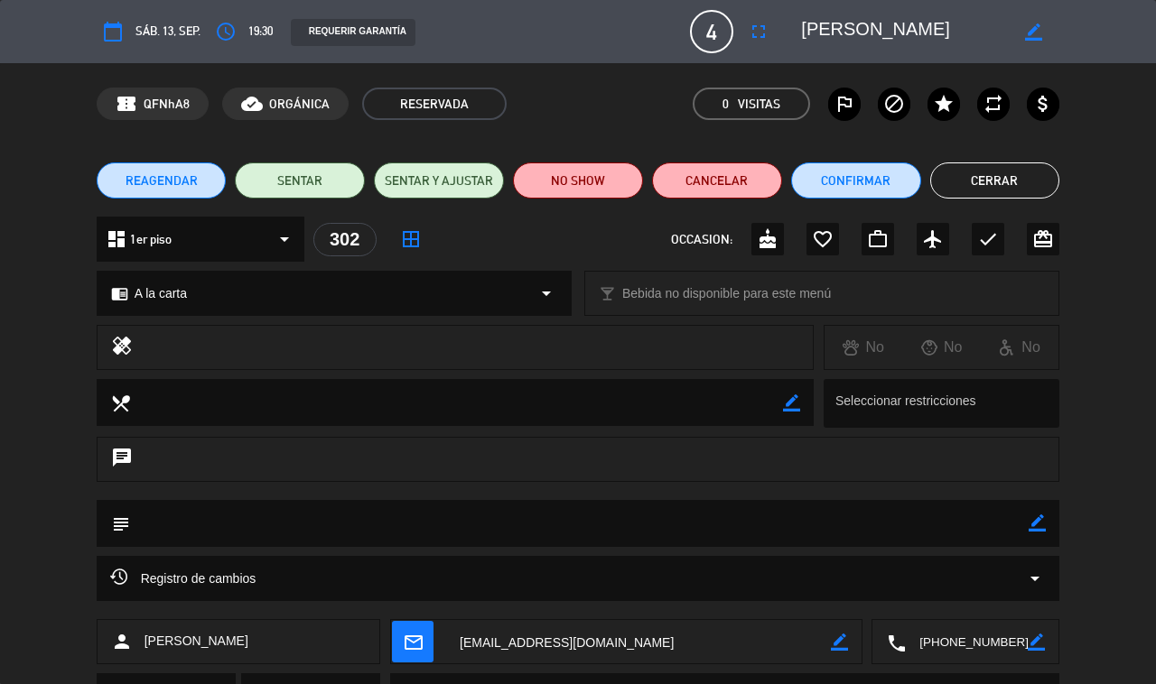
click at [858, 176] on button "Cerrar" at bounding box center [995, 181] width 130 height 36
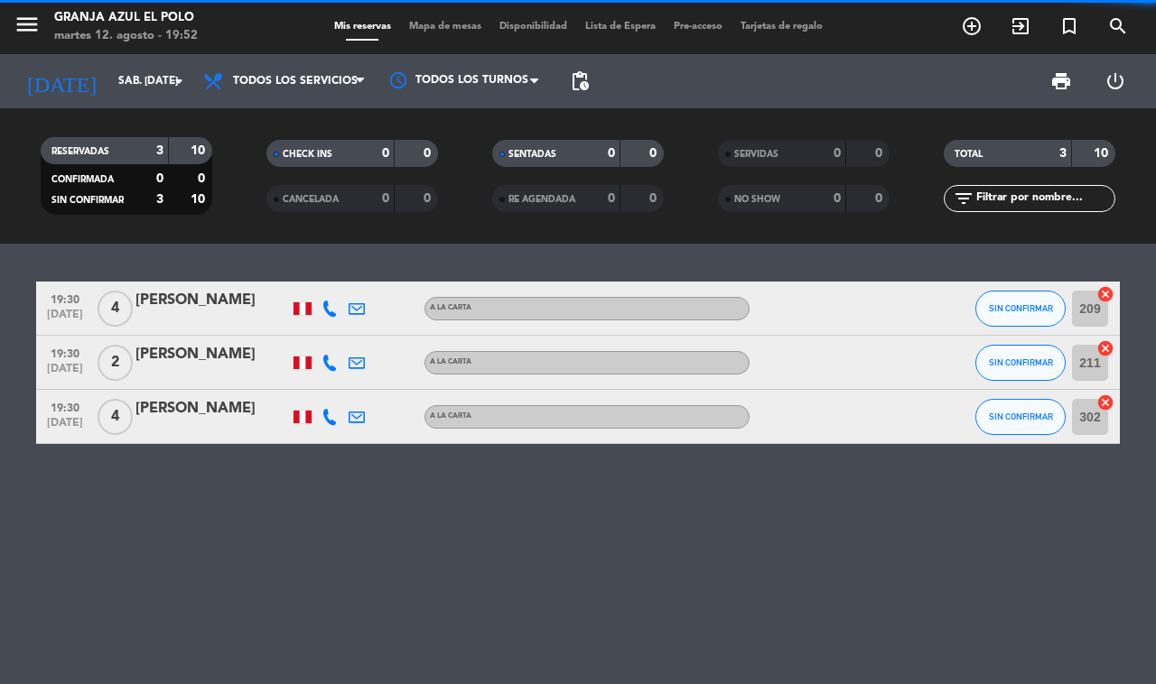
click at [152, 311] on div "[PERSON_NAME]" at bounding box center [211, 300] width 153 height 23
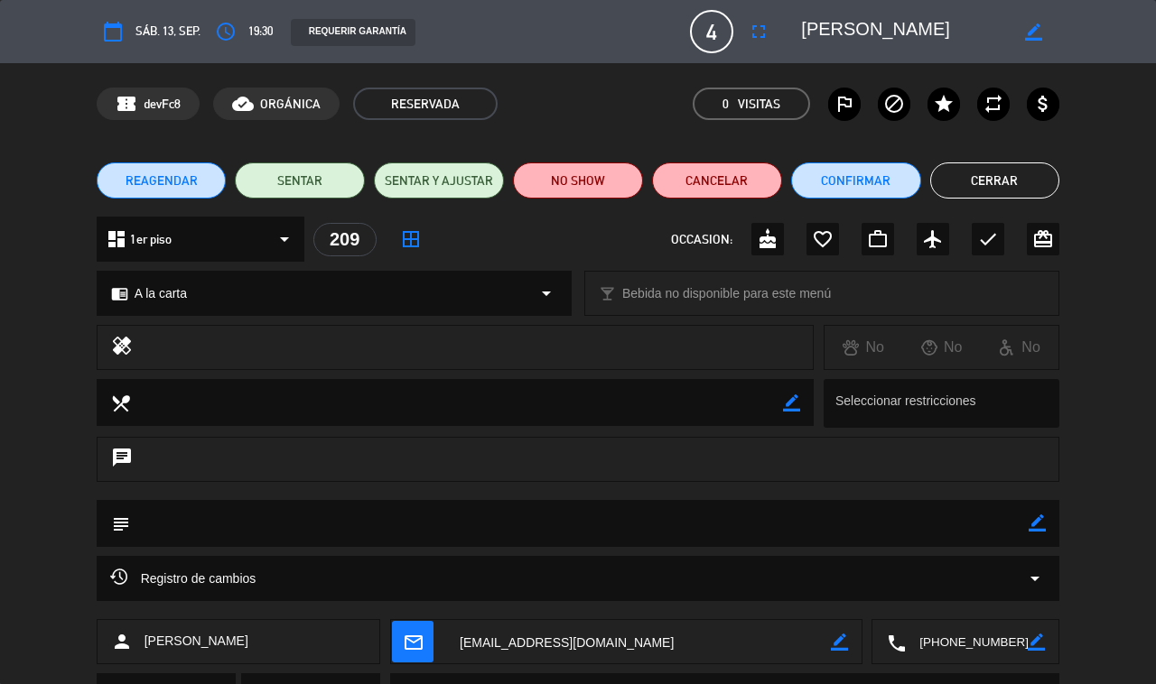
click at [822, 24] on textarea at bounding box center [904, 31] width 207 height 33
click at [823, 24] on textarea at bounding box center [904, 31] width 207 height 33
click at [826, 24] on textarea at bounding box center [904, 31] width 207 height 33
click at [827, 24] on textarea at bounding box center [904, 31] width 207 height 33
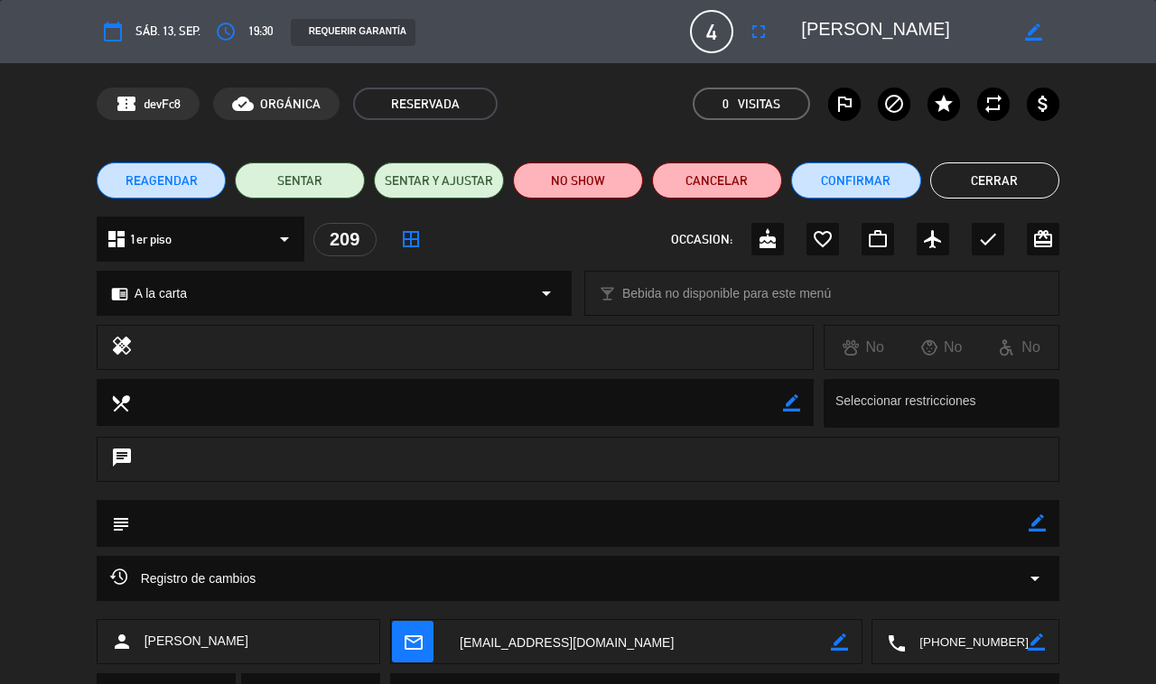
click at [858, 643] on textarea at bounding box center [967, 642] width 122 height 45
click at [858, 599] on span "Click para copiar" at bounding box center [943, 598] width 95 height 19
click at [564, 634] on textarea at bounding box center [638, 642] width 385 height 45
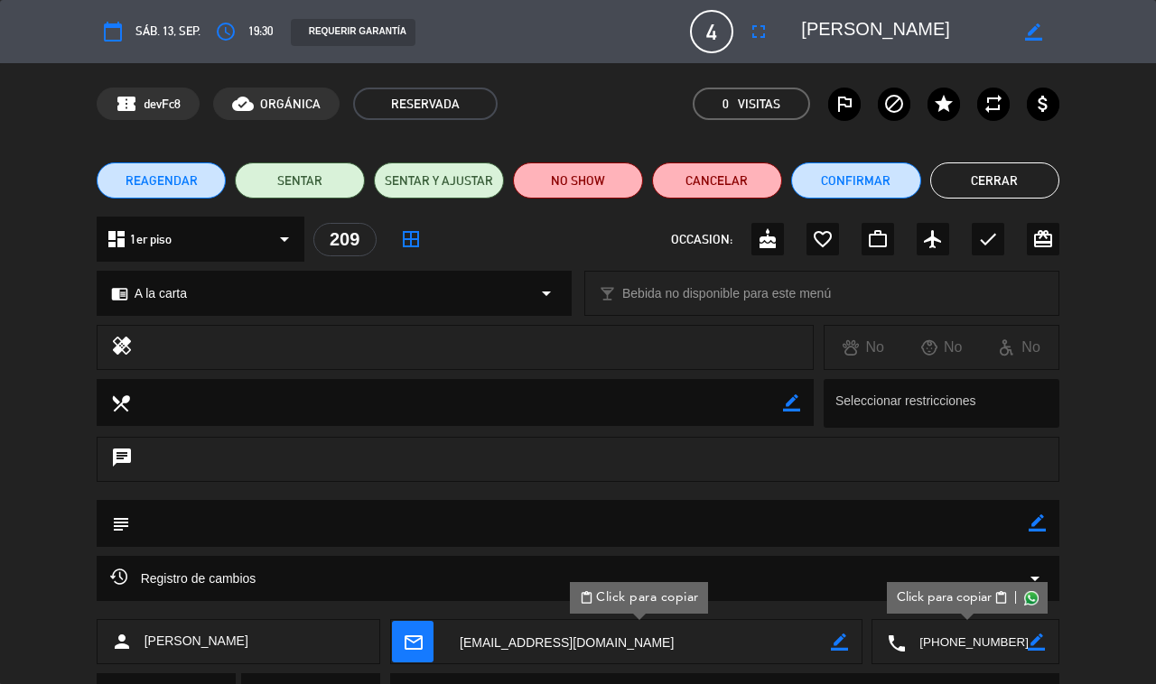
drag, startPoint x: 1017, startPoint y: 188, endPoint x: 981, endPoint y: 182, distance: 36.5
click at [858, 182] on button "Cerrar" at bounding box center [995, 181] width 130 height 36
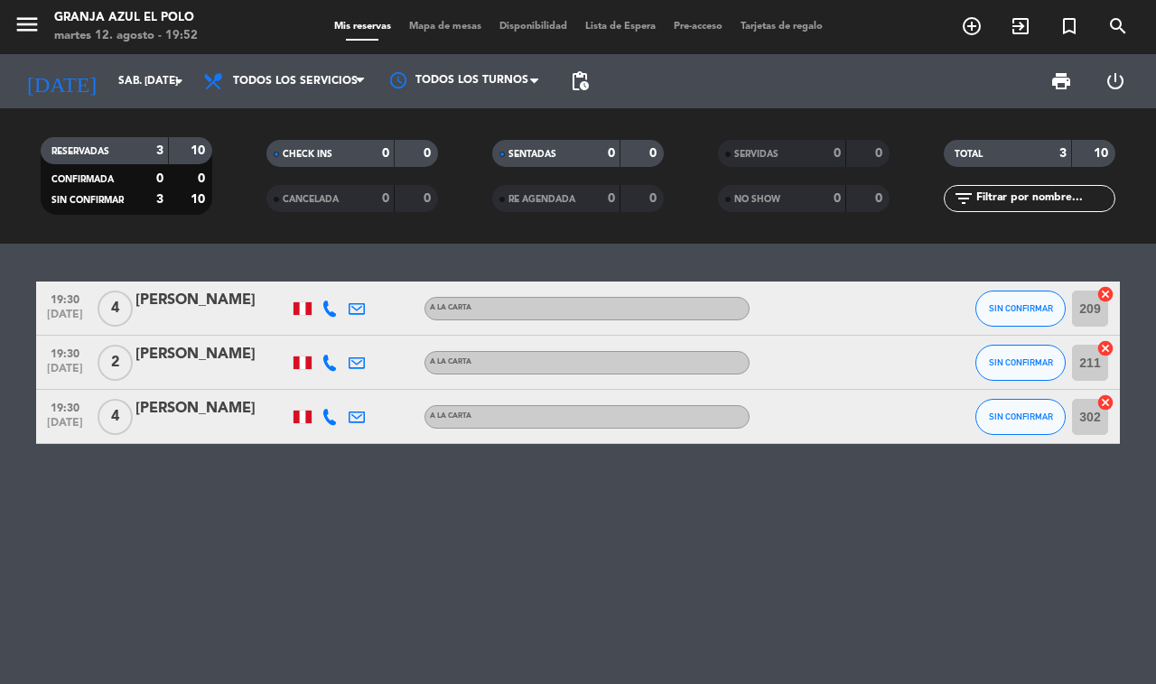
click at [215, 359] on div "[PERSON_NAME]" at bounding box center [211, 354] width 153 height 23
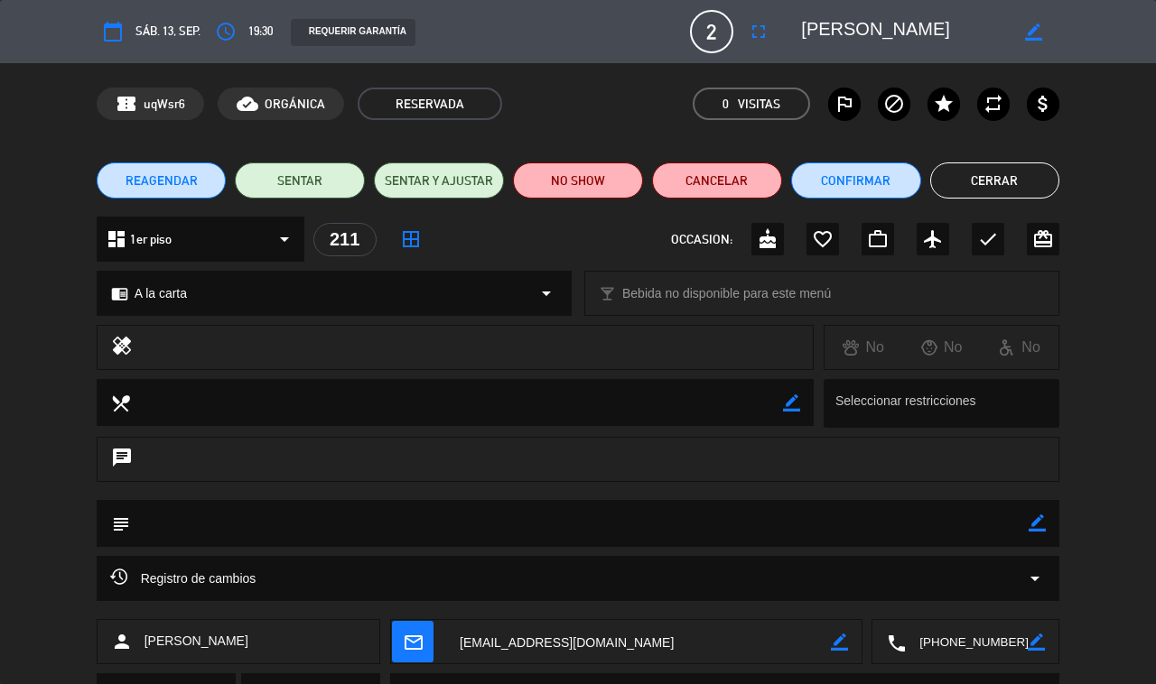
click at [841, 24] on textarea at bounding box center [904, 31] width 207 height 33
click at [858, 633] on textarea at bounding box center [967, 642] width 122 height 45
click at [858, 596] on span "Click para copiar" at bounding box center [943, 598] width 95 height 19
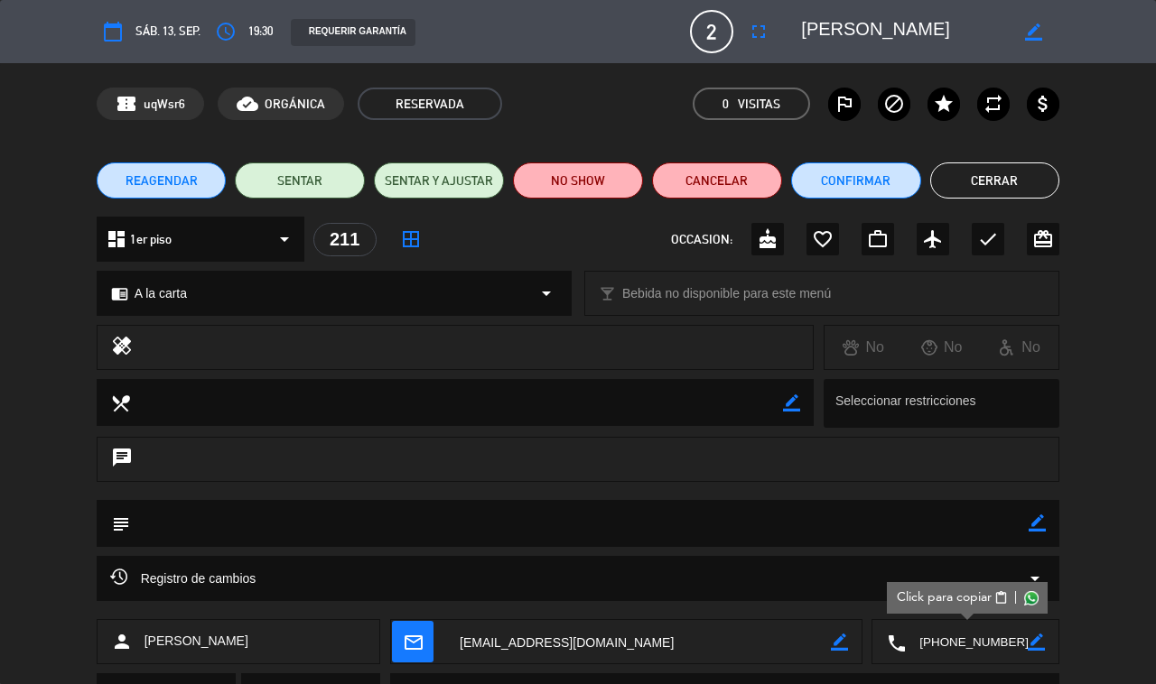
click at [539, 630] on textarea at bounding box center [638, 642] width 385 height 45
click at [858, 190] on button "Cerrar" at bounding box center [995, 181] width 130 height 36
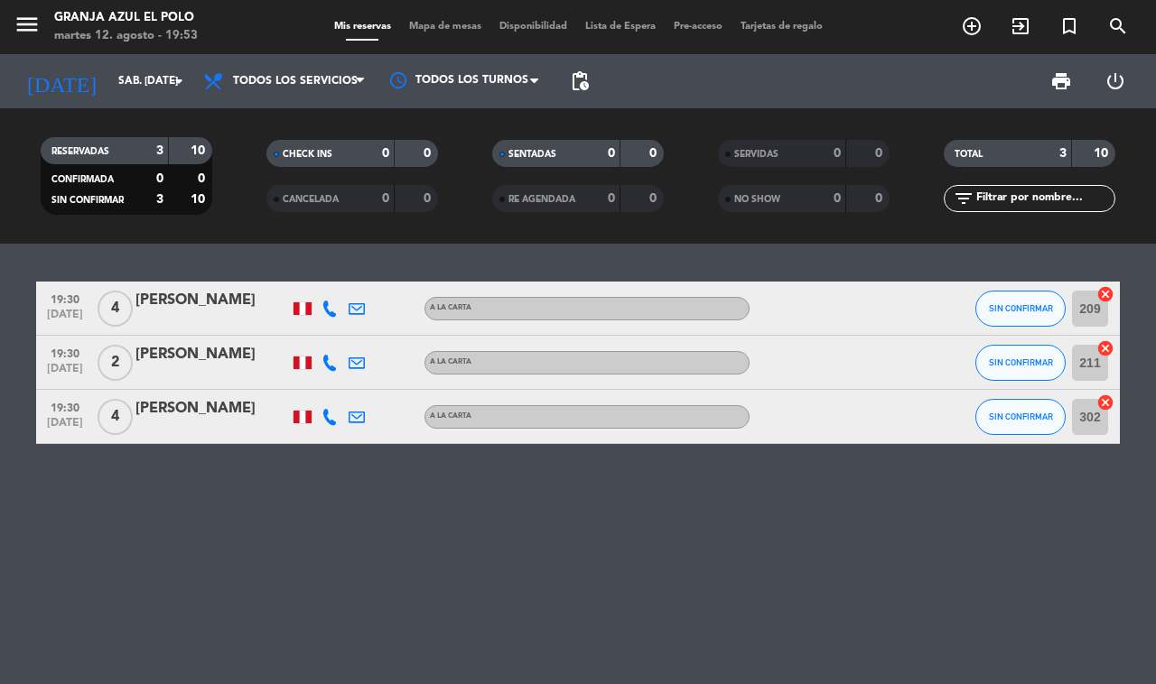
click at [244, 413] on div "[PERSON_NAME]" at bounding box center [211, 408] width 153 height 23
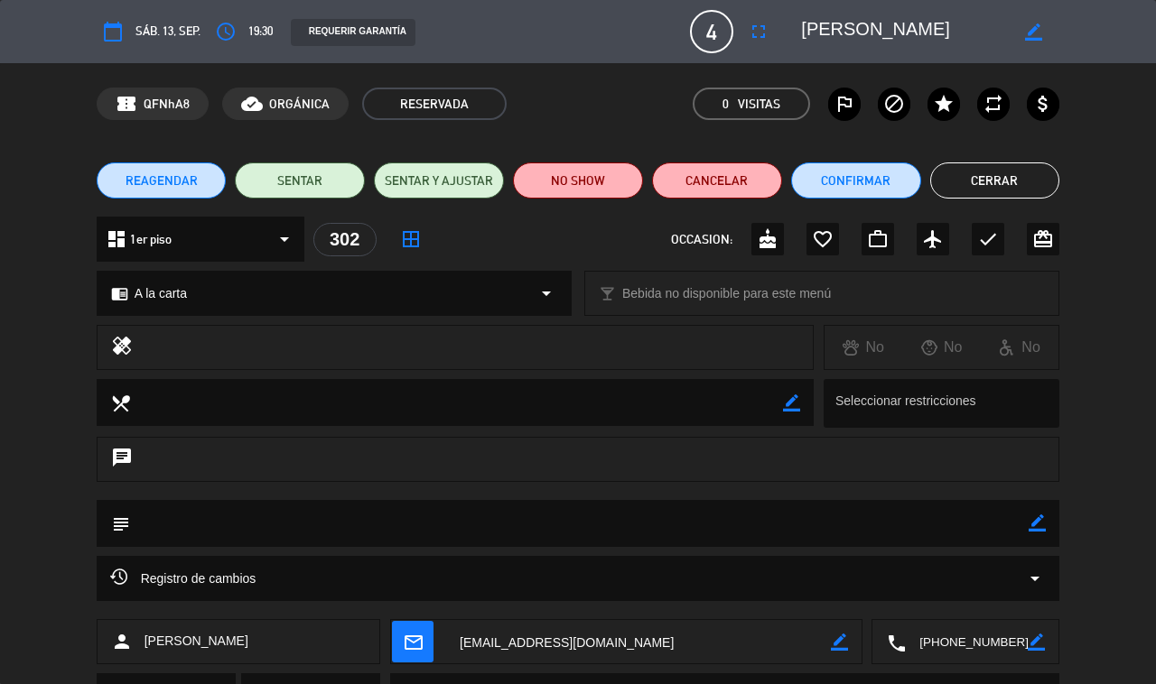
click at [837, 28] on textarea at bounding box center [904, 31] width 207 height 33
click at [836, 27] on textarea at bounding box center [904, 31] width 207 height 33
click at [858, 643] on textarea at bounding box center [967, 642] width 122 height 45
click at [858, 589] on span "Click para copiar" at bounding box center [943, 598] width 95 height 19
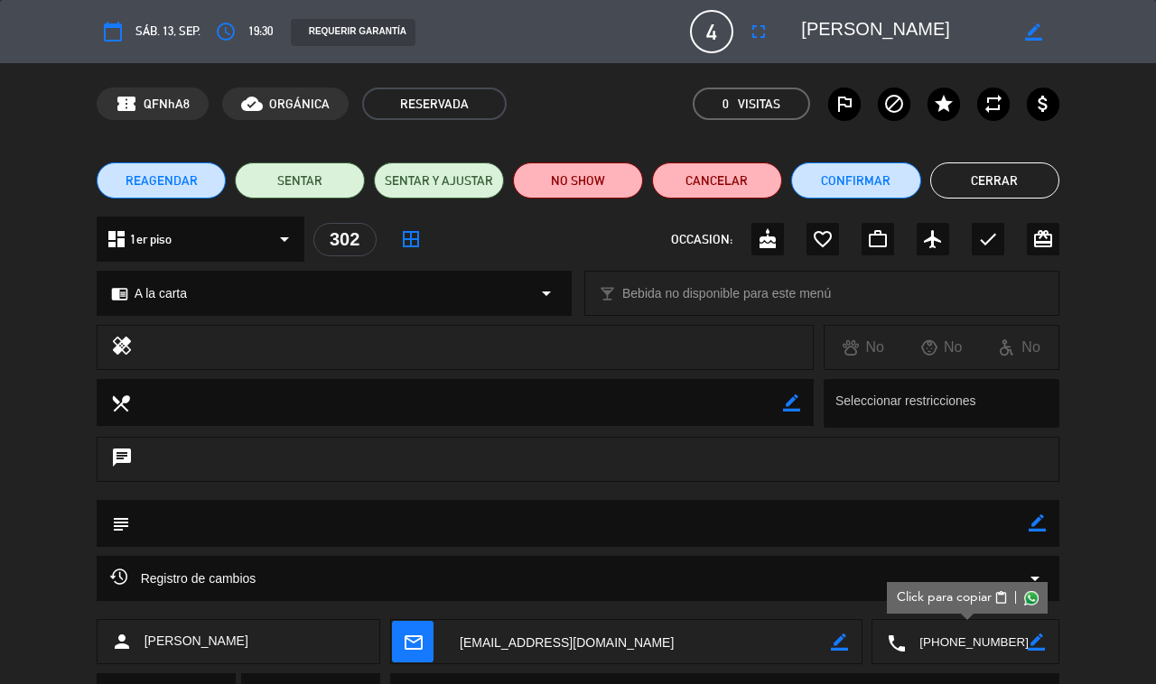
click at [548, 646] on textarea at bounding box center [638, 642] width 385 height 45
click at [858, 190] on button "Cerrar" at bounding box center [995, 181] width 130 height 36
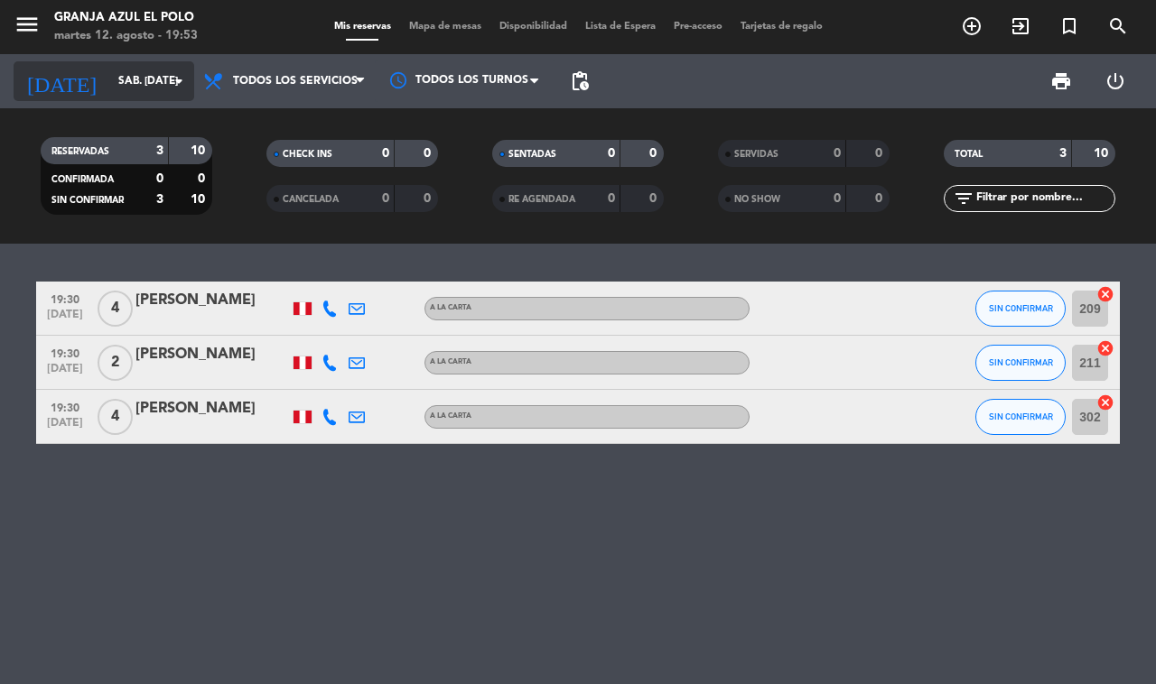
click at [117, 81] on input "sáb. [DATE]" at bounding box center [181, 81] width 144 height 31
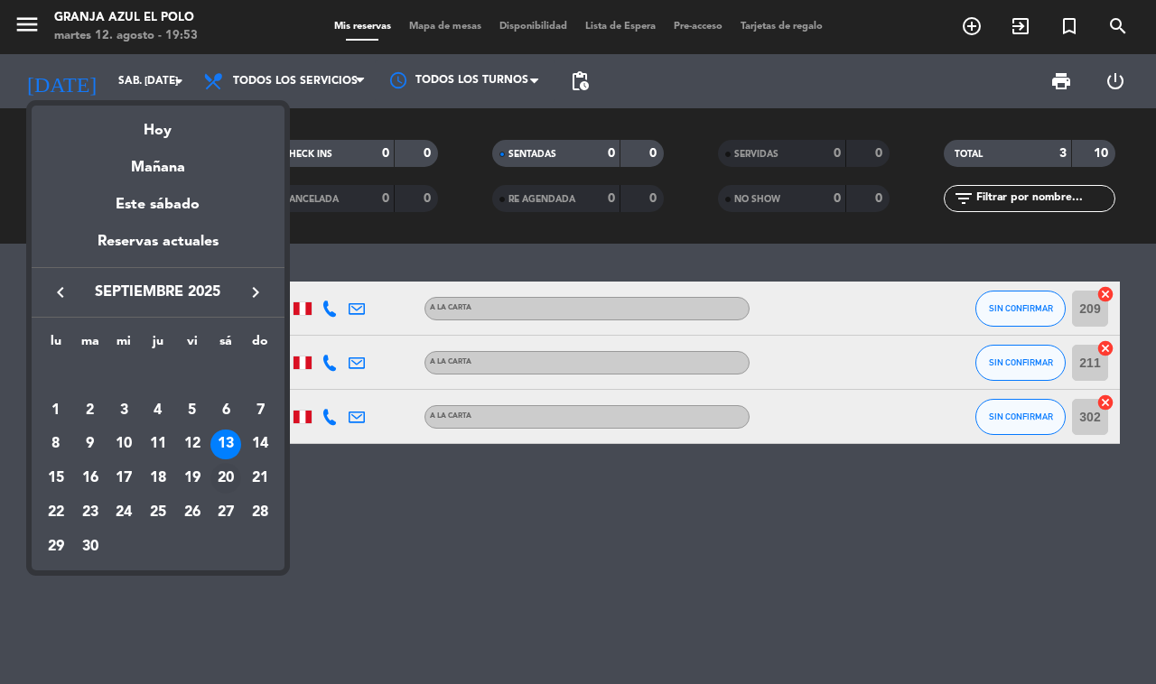
click at [231, 481] on div "20" at bounding box center [225, 478] width 31 height 31
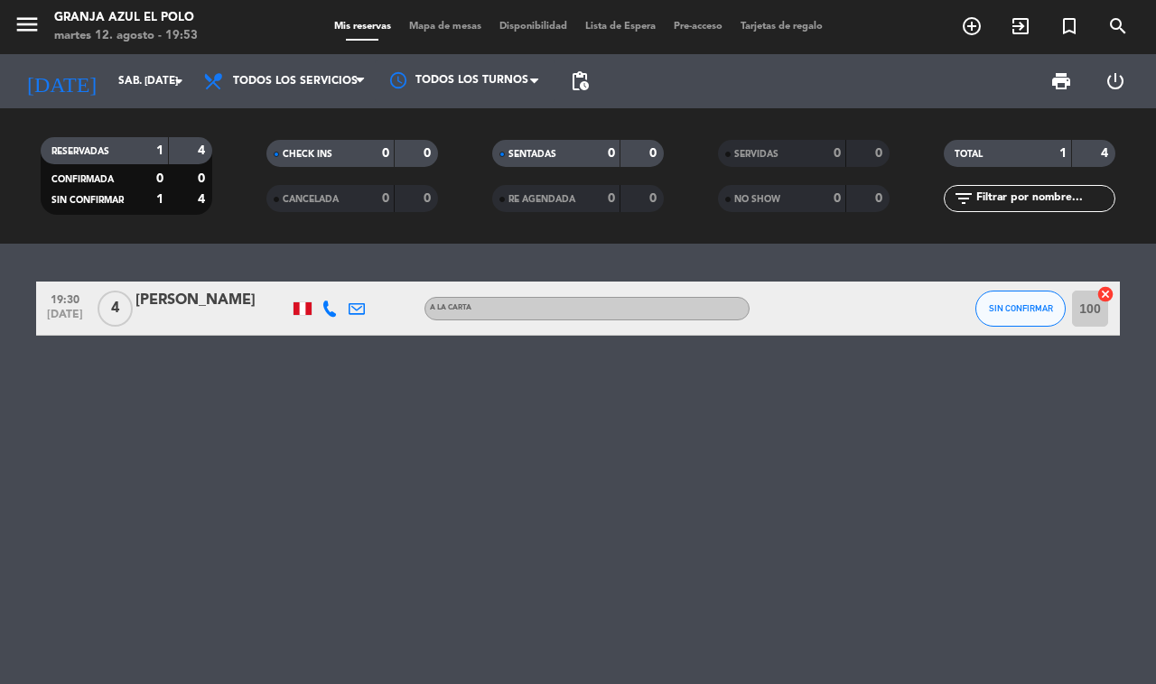
click at [183, 299] on div "[PERSON_NAME]" at bounding box center [211, 300] width 153 height 23
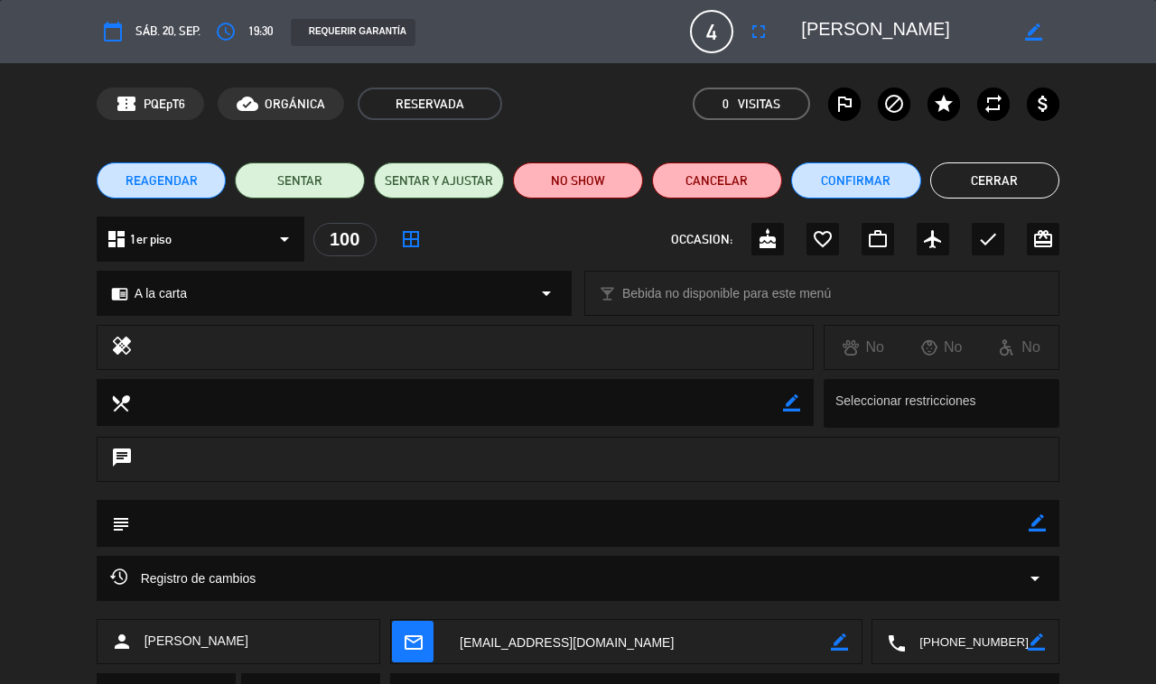
click at [822, 29] on textarea at bounding box center [904, 31] width 207 height 33
click at [858, 638] on textarea at bounding box center [967, 642] width 122 height 45
click at [858, 594] on span "Click para copiar" at bounding box center [943, 598] width 95 height 19
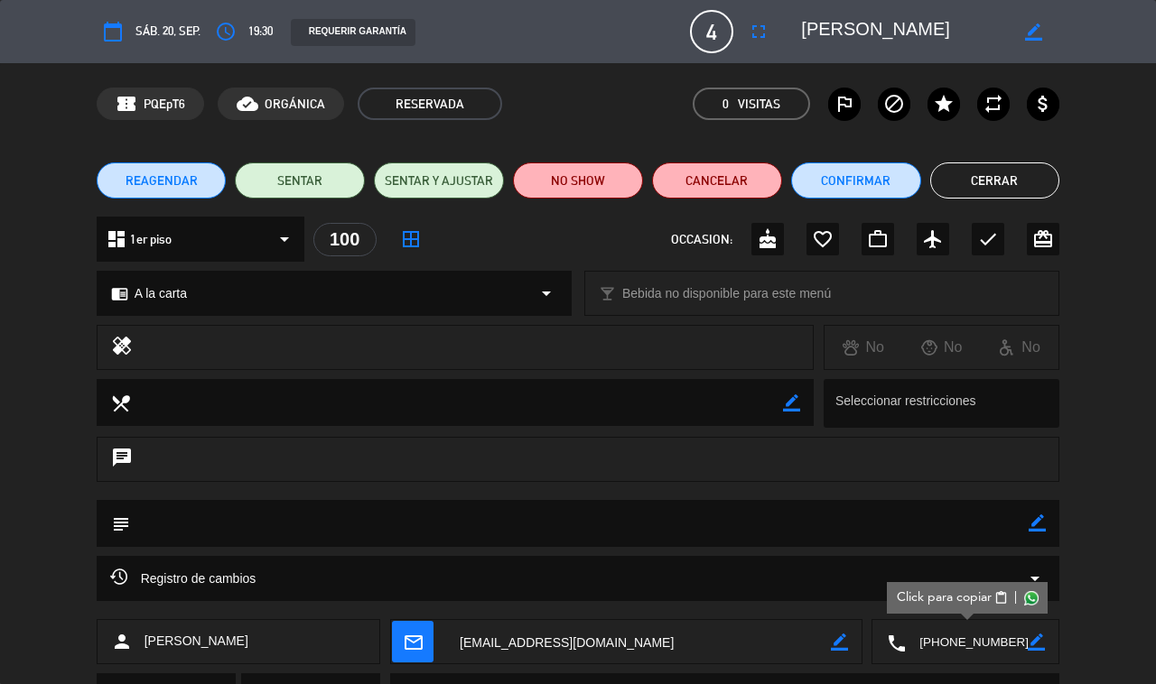
click at [553, 646] on textarea at bounding box center [638, 642] width 385 height 45
click at [858, 182] on button "Cerrar" at bounding box center [995, 181] width 130 height 36
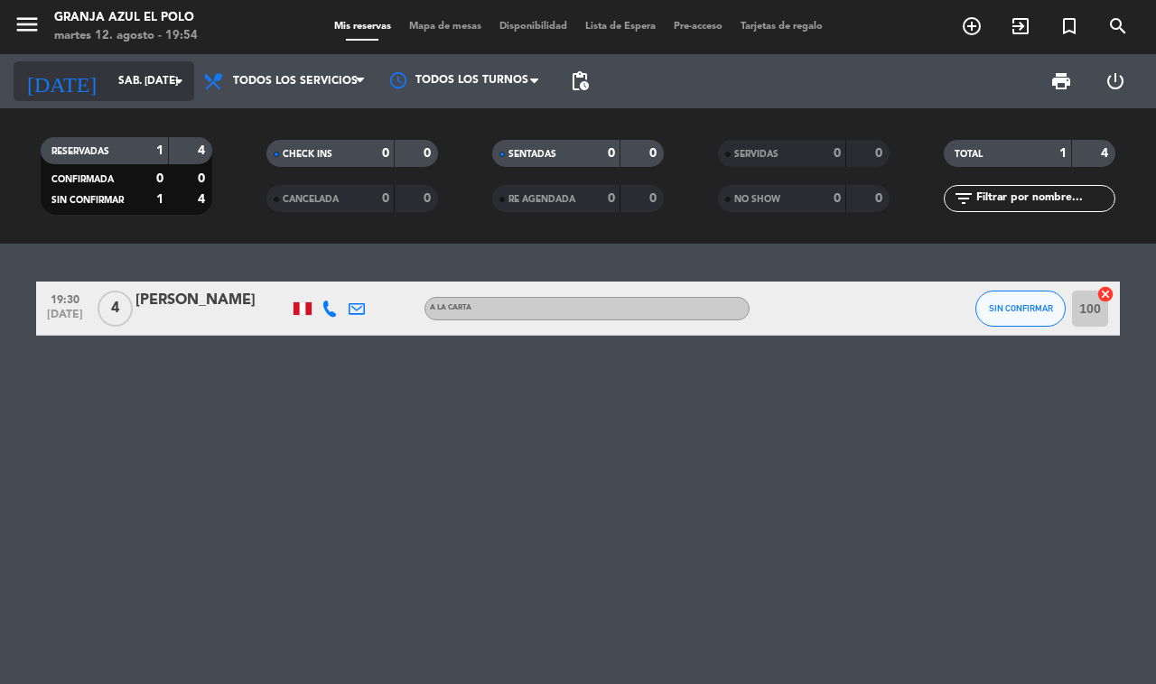
click at [120, 79] on input "sáb. [DATE]" at bounding box center [181, 81] width 144 height 31
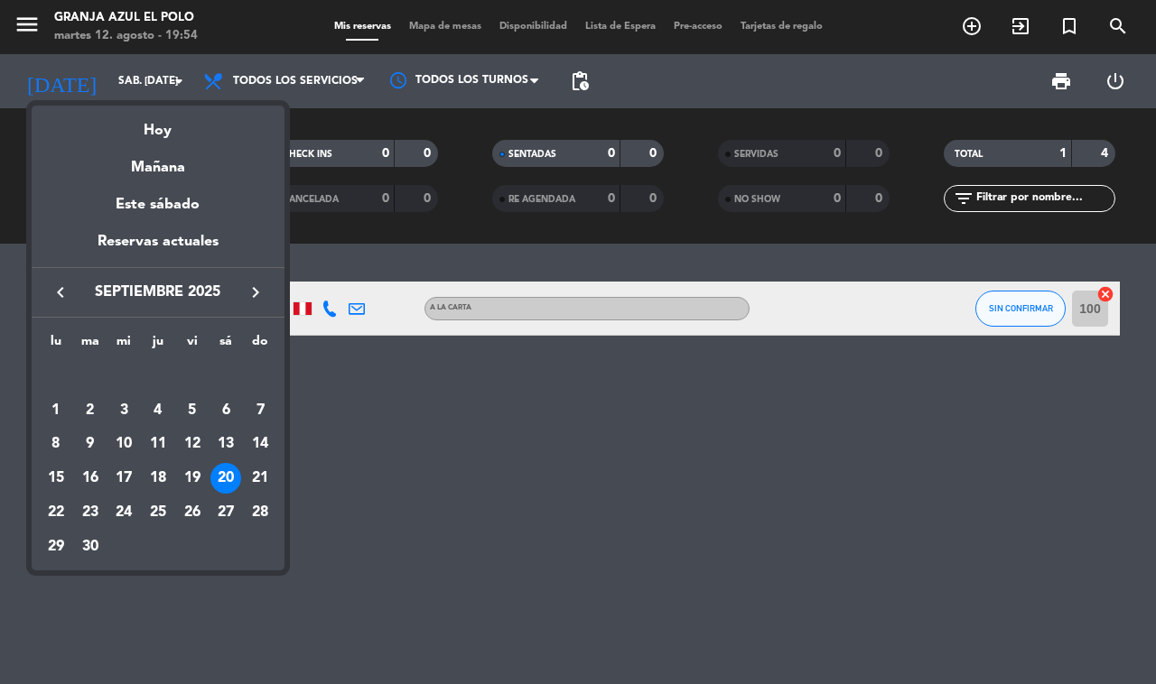
click at [398, 441] on div at bounding box center [578, 342] width 1156 height 684
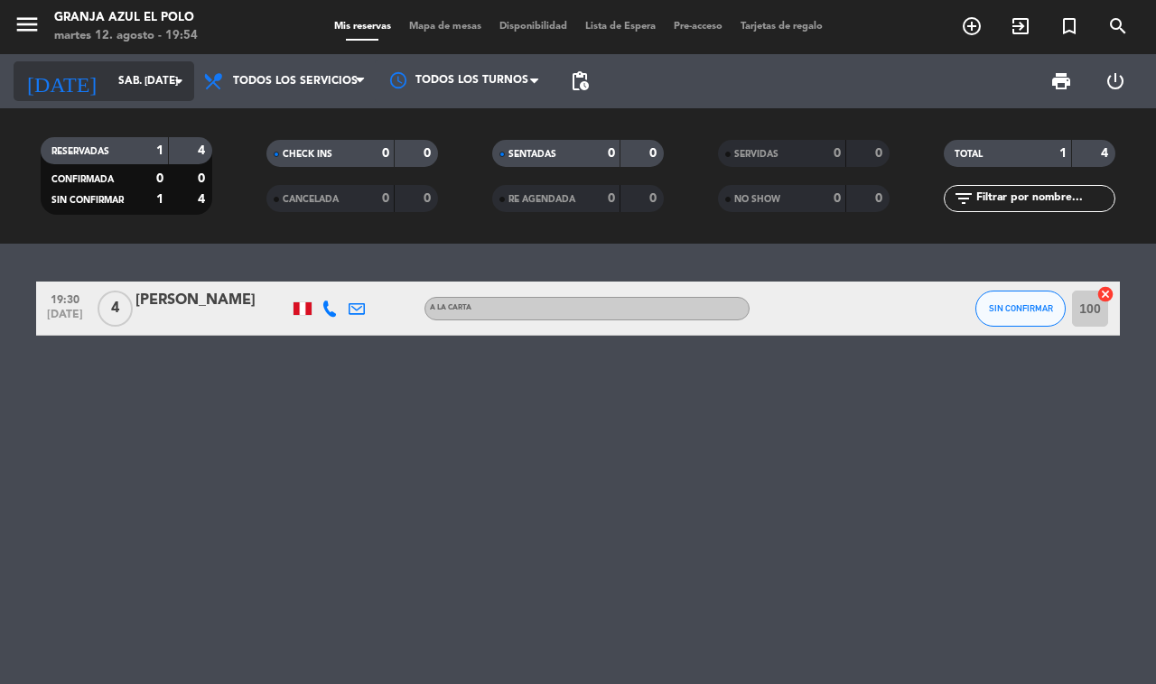
click at [123, 83] on input "sáb. [DATE]" at bounding box center [181, 81] width 144 height 31
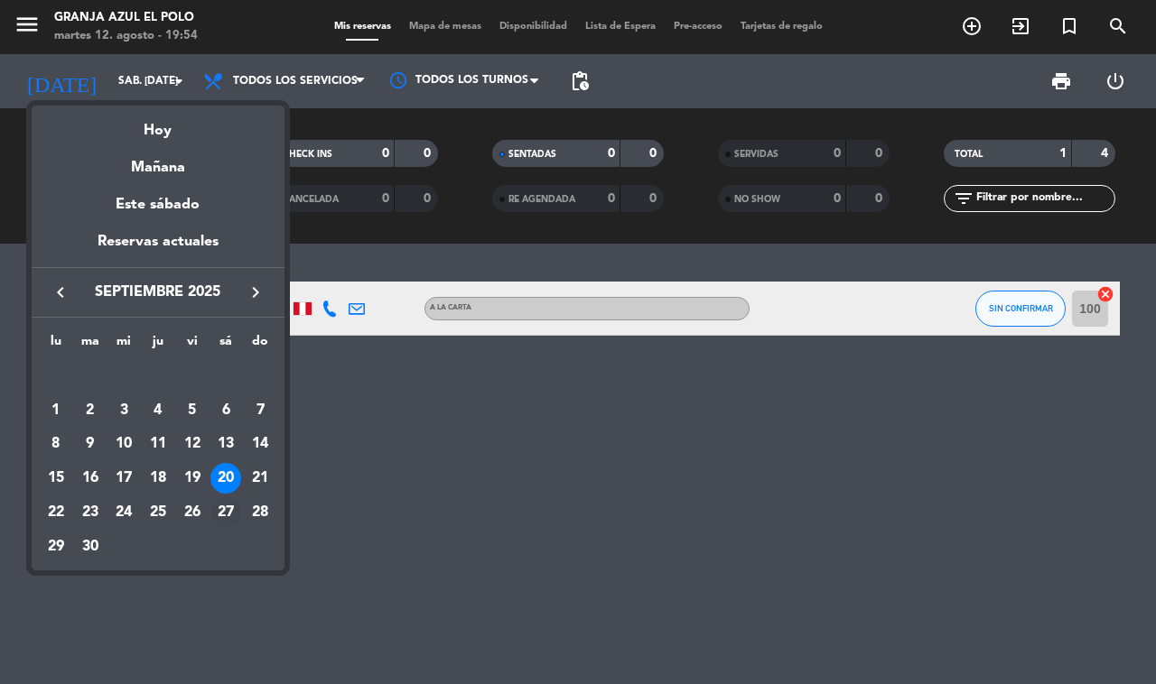
click at [228, 506] on div "27" at bounding box center [225, 512] width 31 height 31
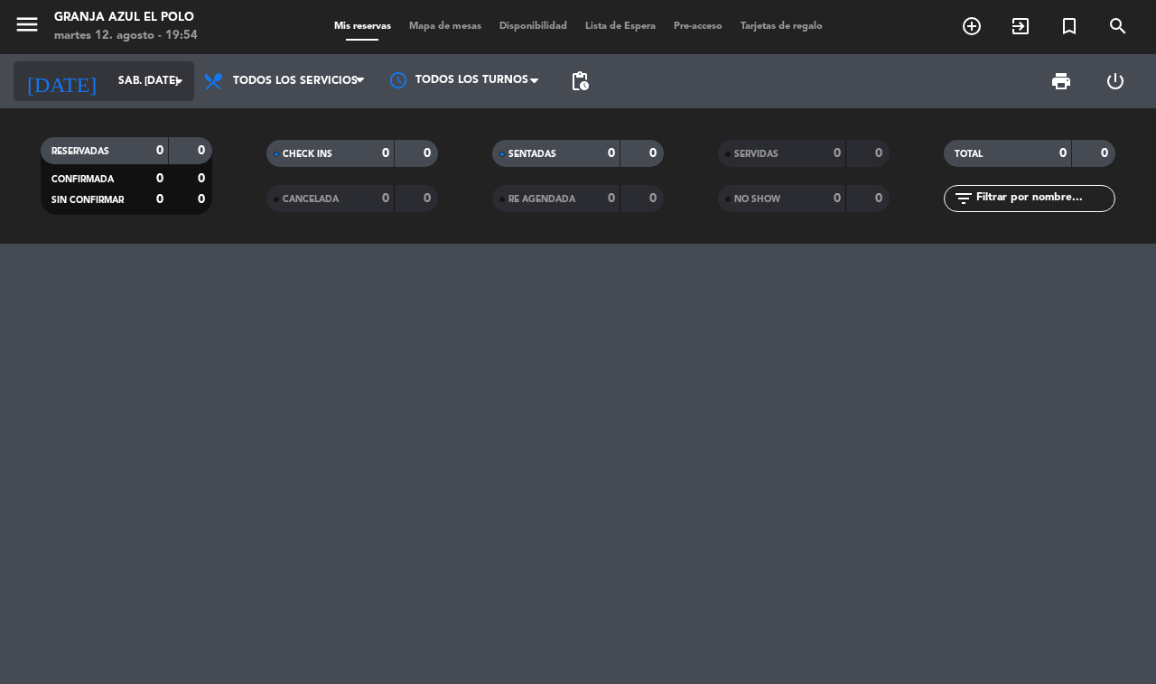
click at [109, 82] on input "sáb. [DATE]" at bounding box center [181, 81] width 144 height 31
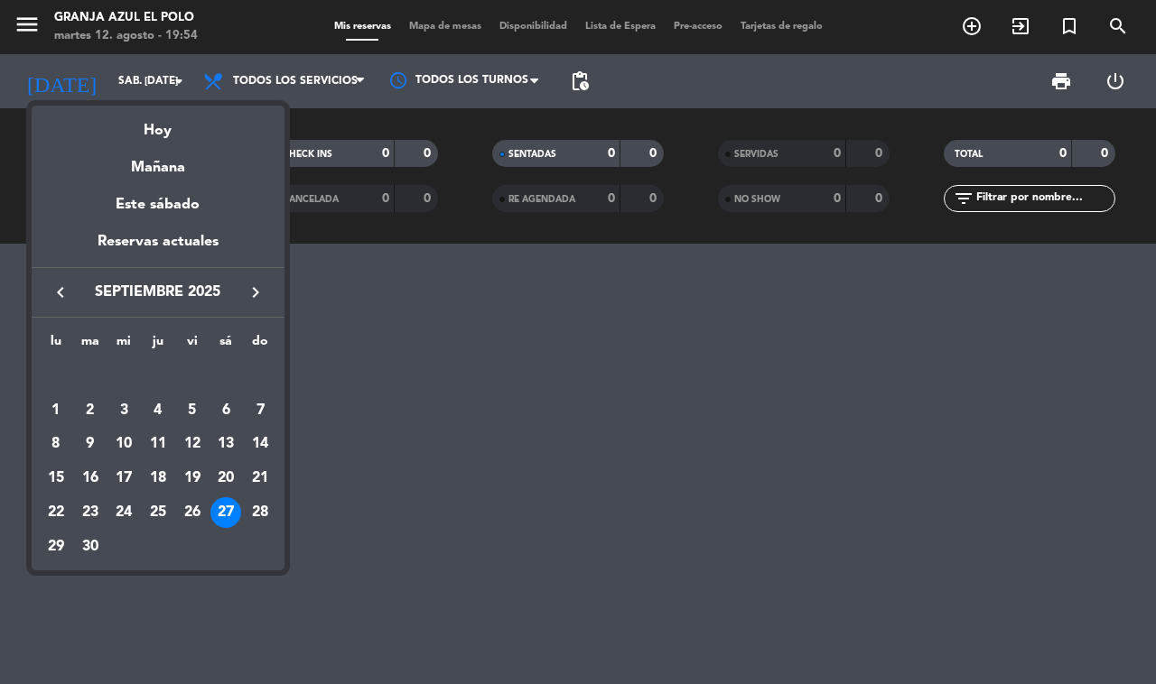
click at [125, 119] on div "Hoy" at bounding box center [158, 124] width 253 height 37
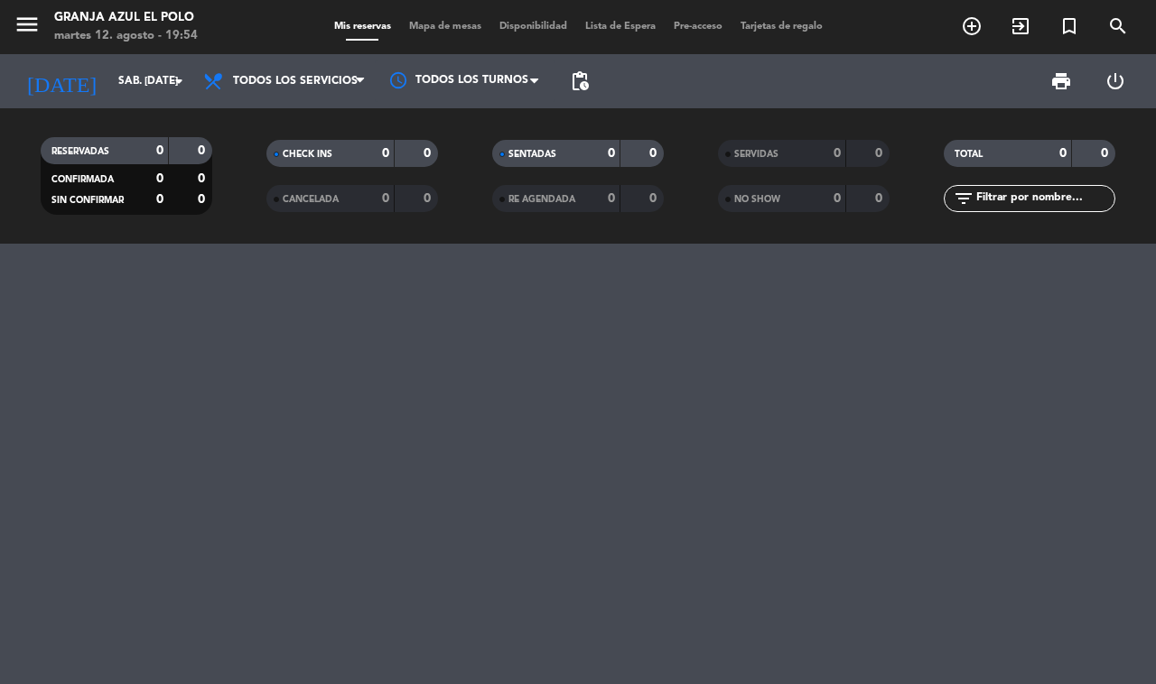
type input "[DATE] ago."
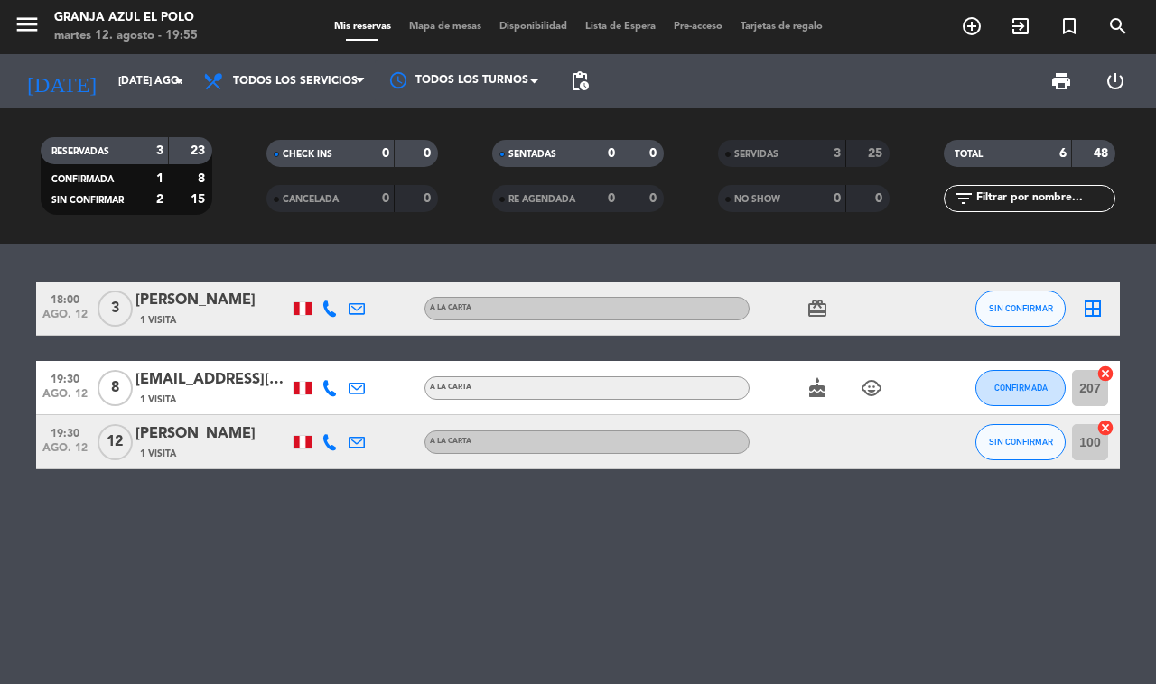
click at [41, 14] on span "menu" at bounding box center [34, 27] width 41 height 42
click at [23, 16] on icon "menu" at bounding box center [27, 24] width 27 height 27
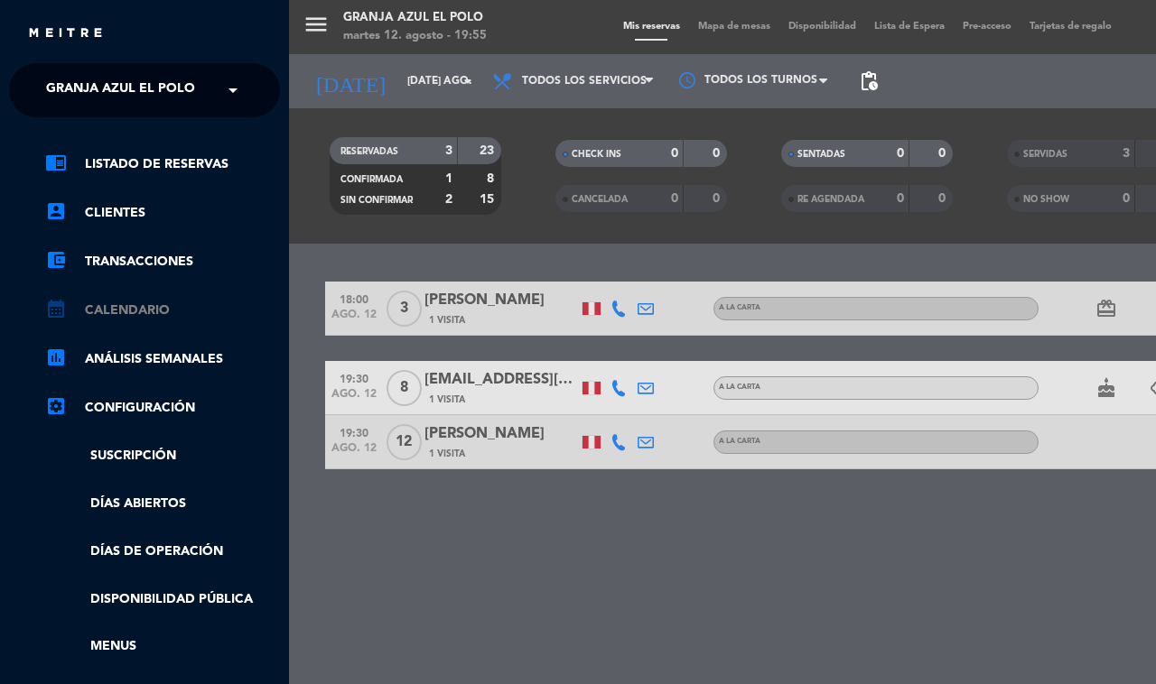
click at [153, 312] on link "calendar_month Calendario" at bounding box center [162, 311] width 235 height 22
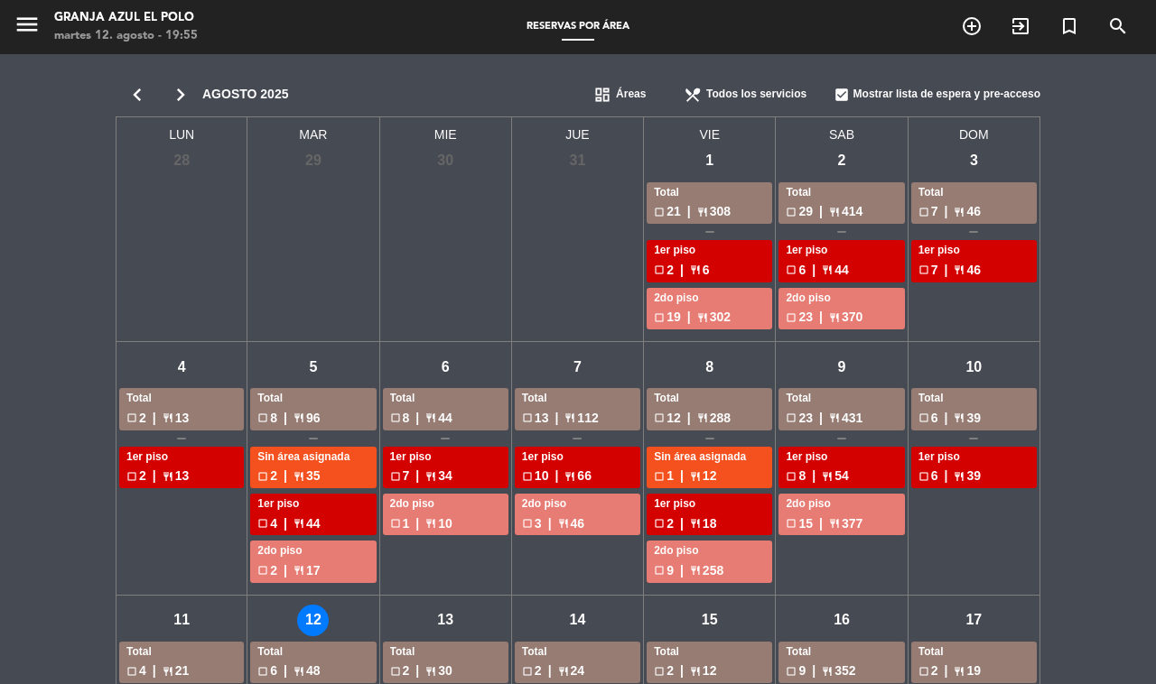
click at [182, 87] on icon "chevron_right" at bounding box center [180, 94] width 43 height 25
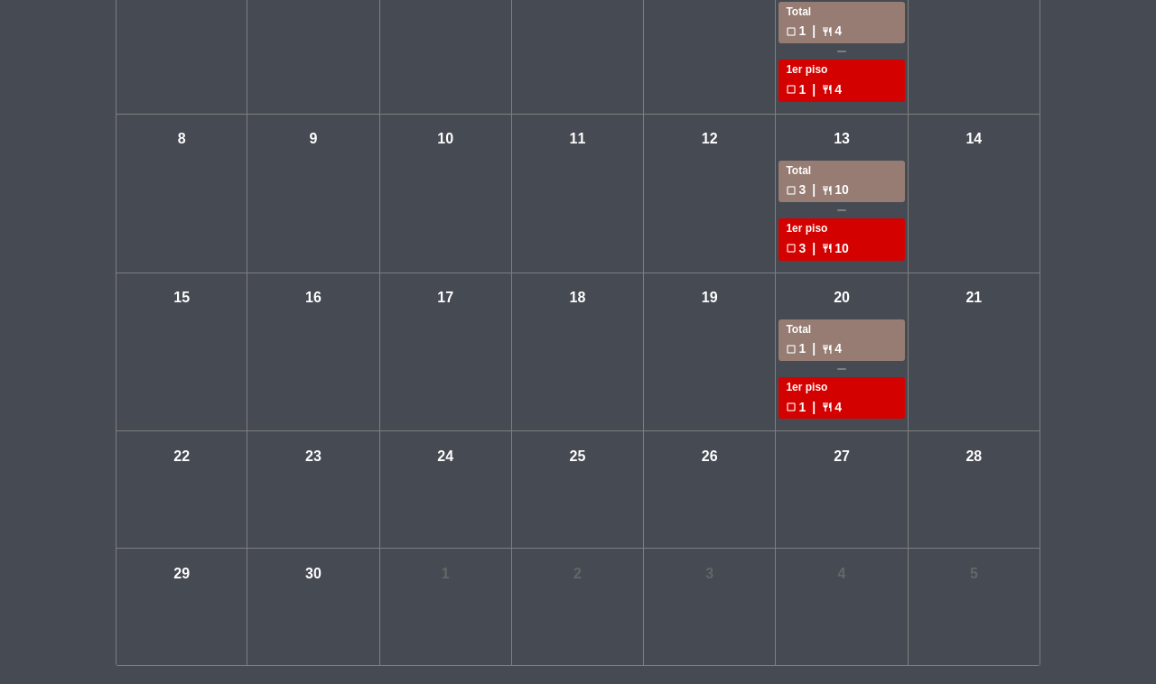
scroll to position [68, 0]
